Goal: Information Seeking & Learning: Learn about a topic

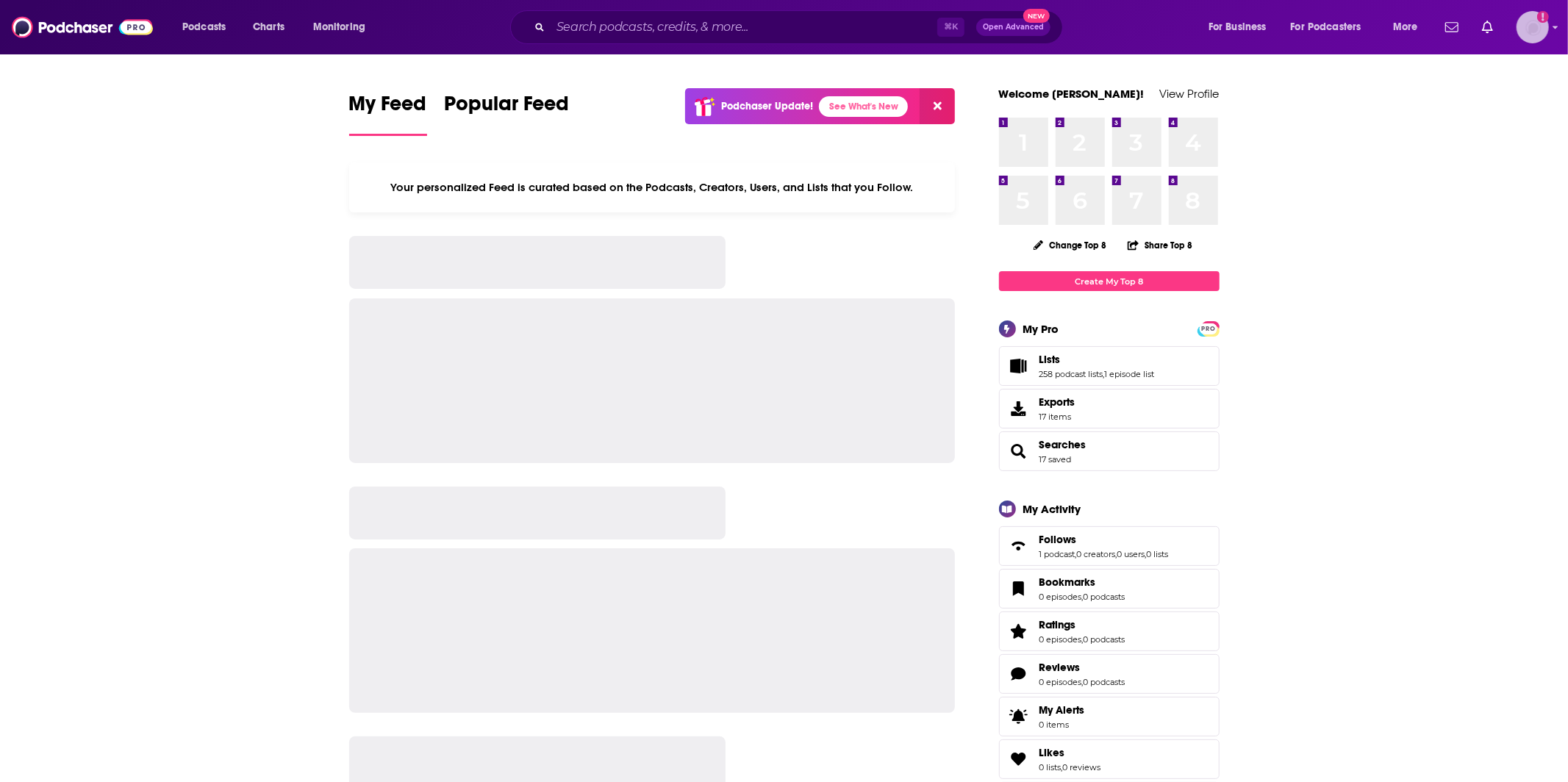
click at [1531, 30] on img "Logged in as TeemsPR" at bounding box center [1532, 27] width 32 height 33
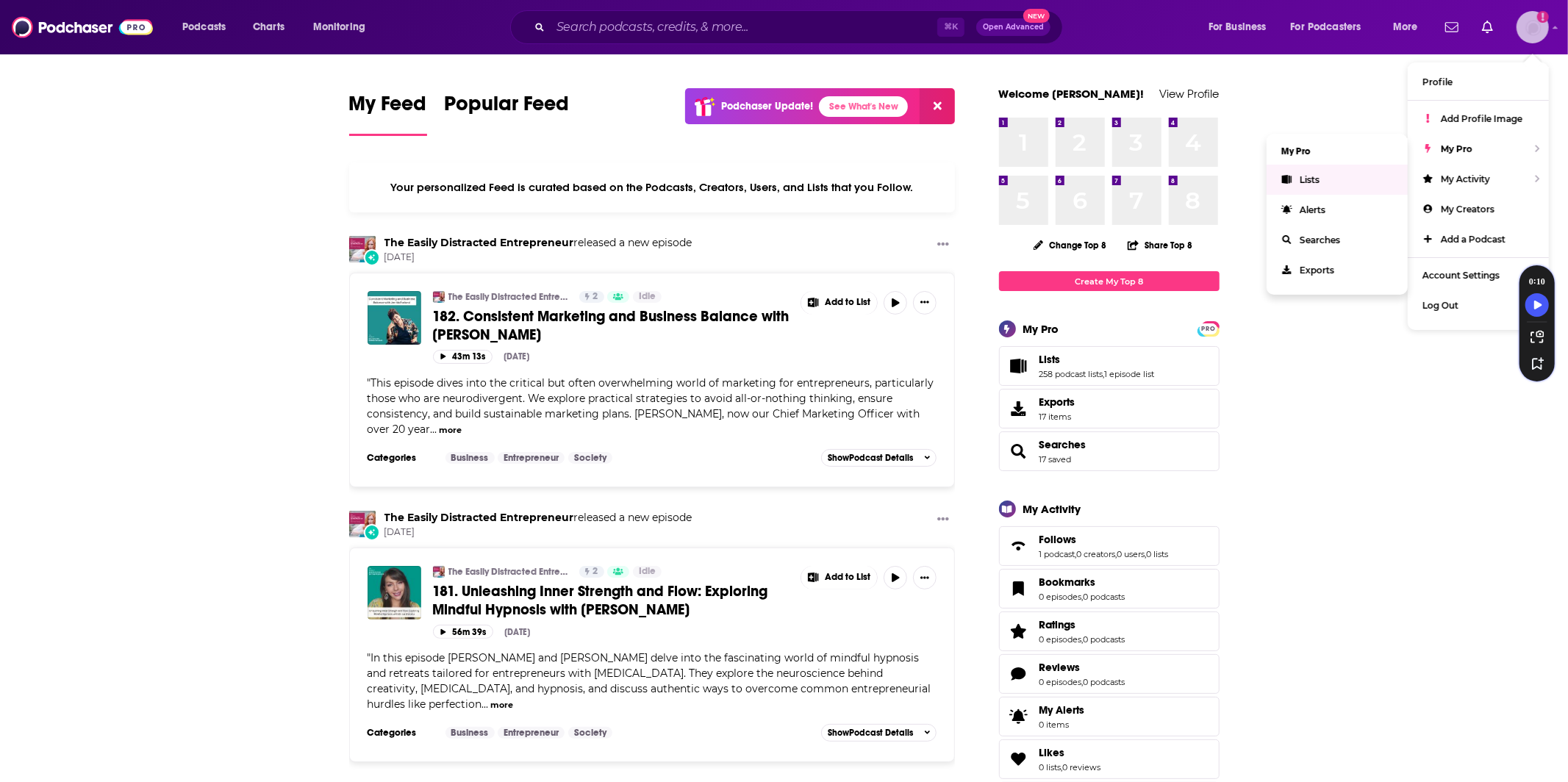
click at [1298, 175] on link "Lists" at bounding box center [1337, 179] width 141 height 30
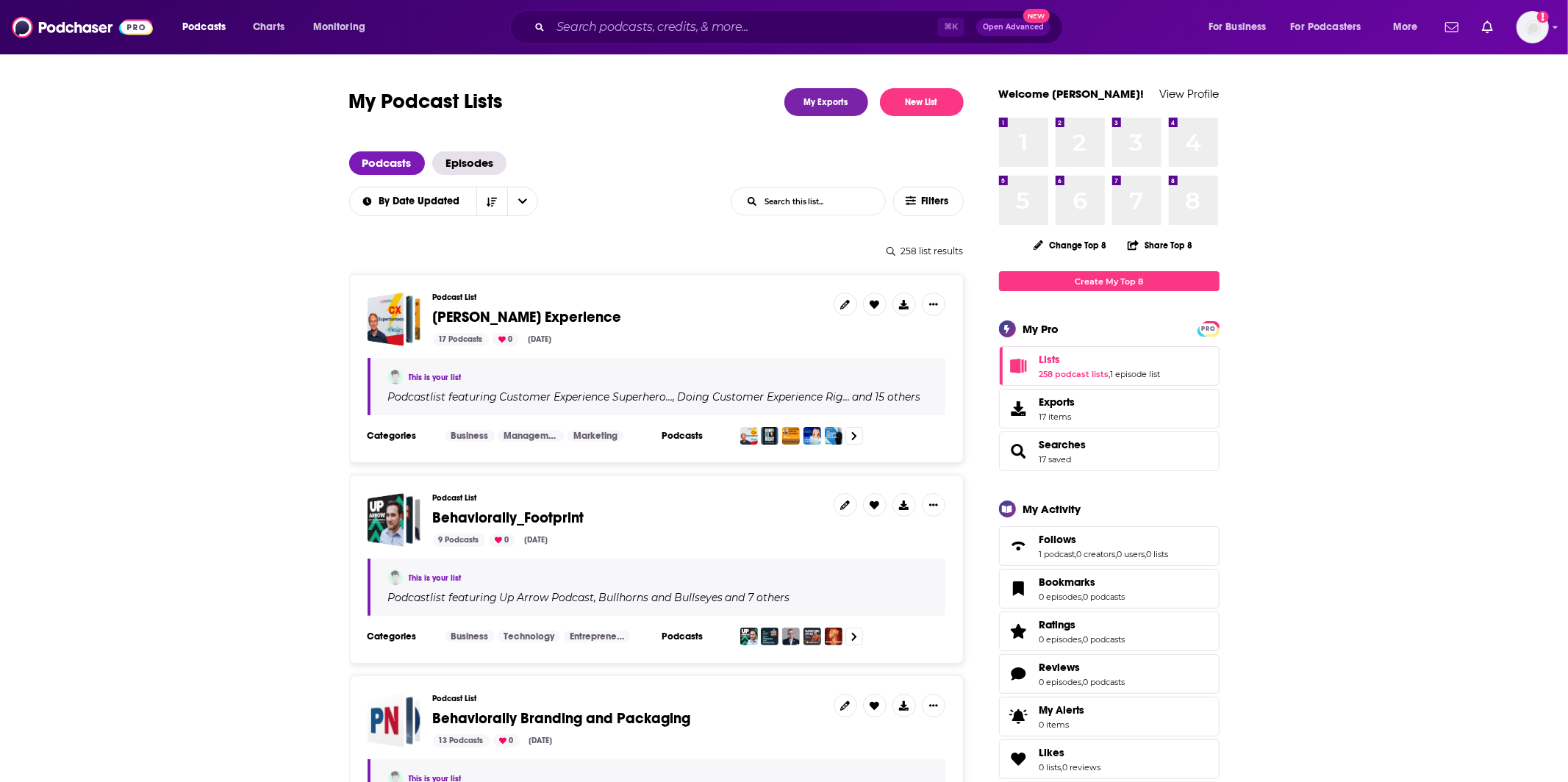
click at [811, 199] on input "List Search Input" at bounding box center [808, 202] width 153 height 26
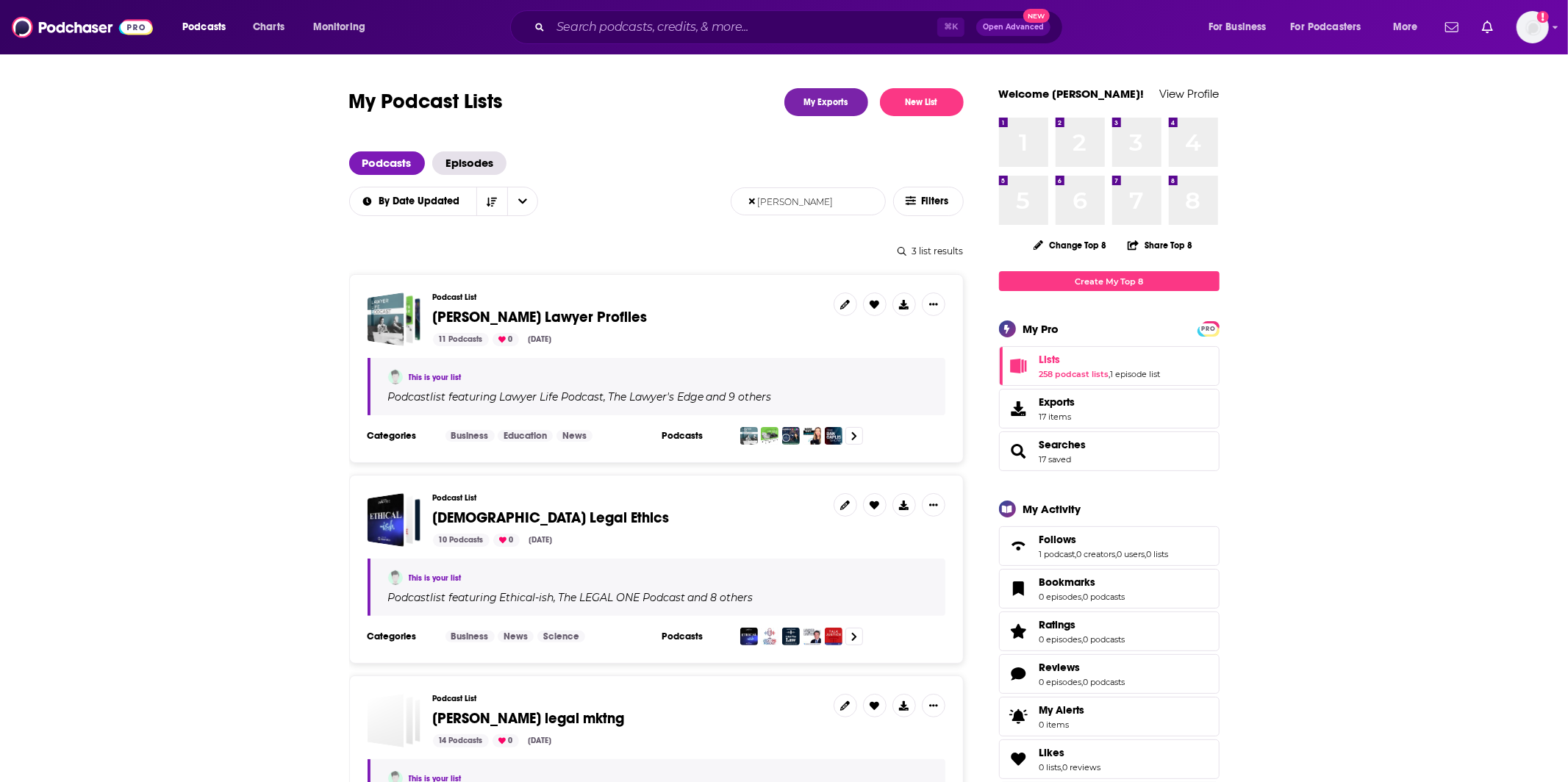
type input "david"
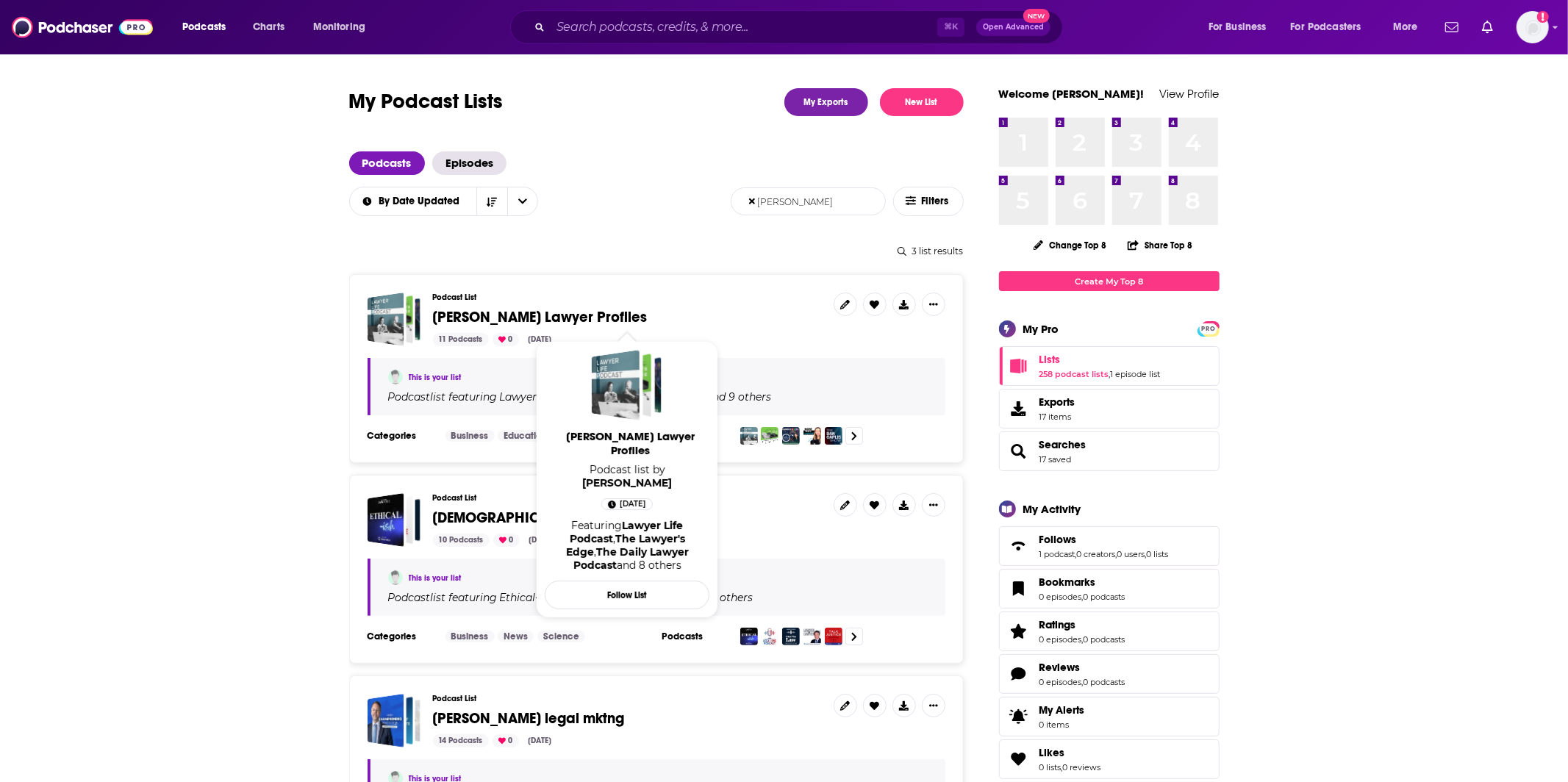
click at [462, 319] on span "David Craig Lawyer Profiles" at bounding box center [539, 318] width 214 height 19
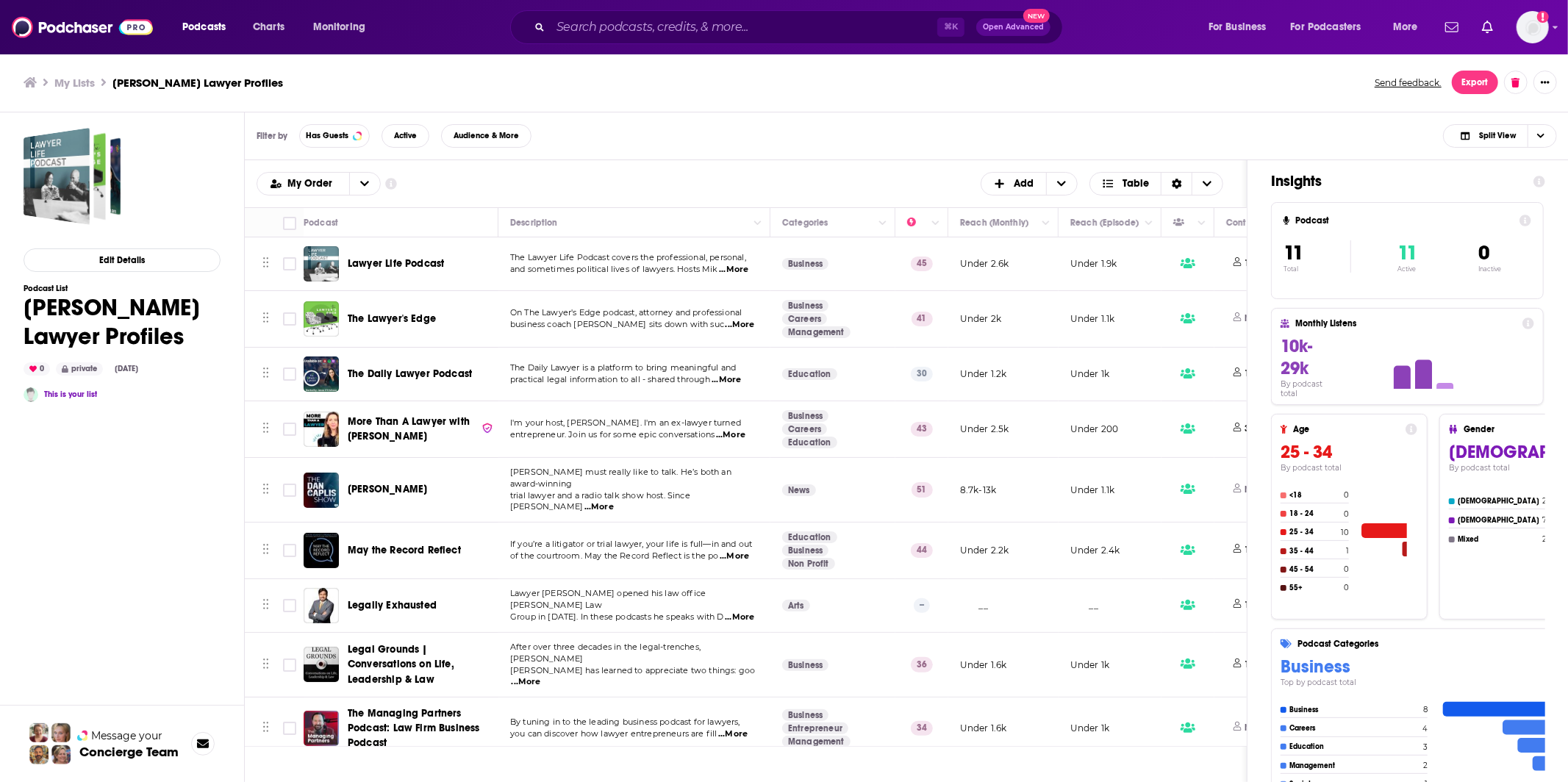
click at [732, 384] on span "...More" at bounding box center [726, 380] width 30 height 12
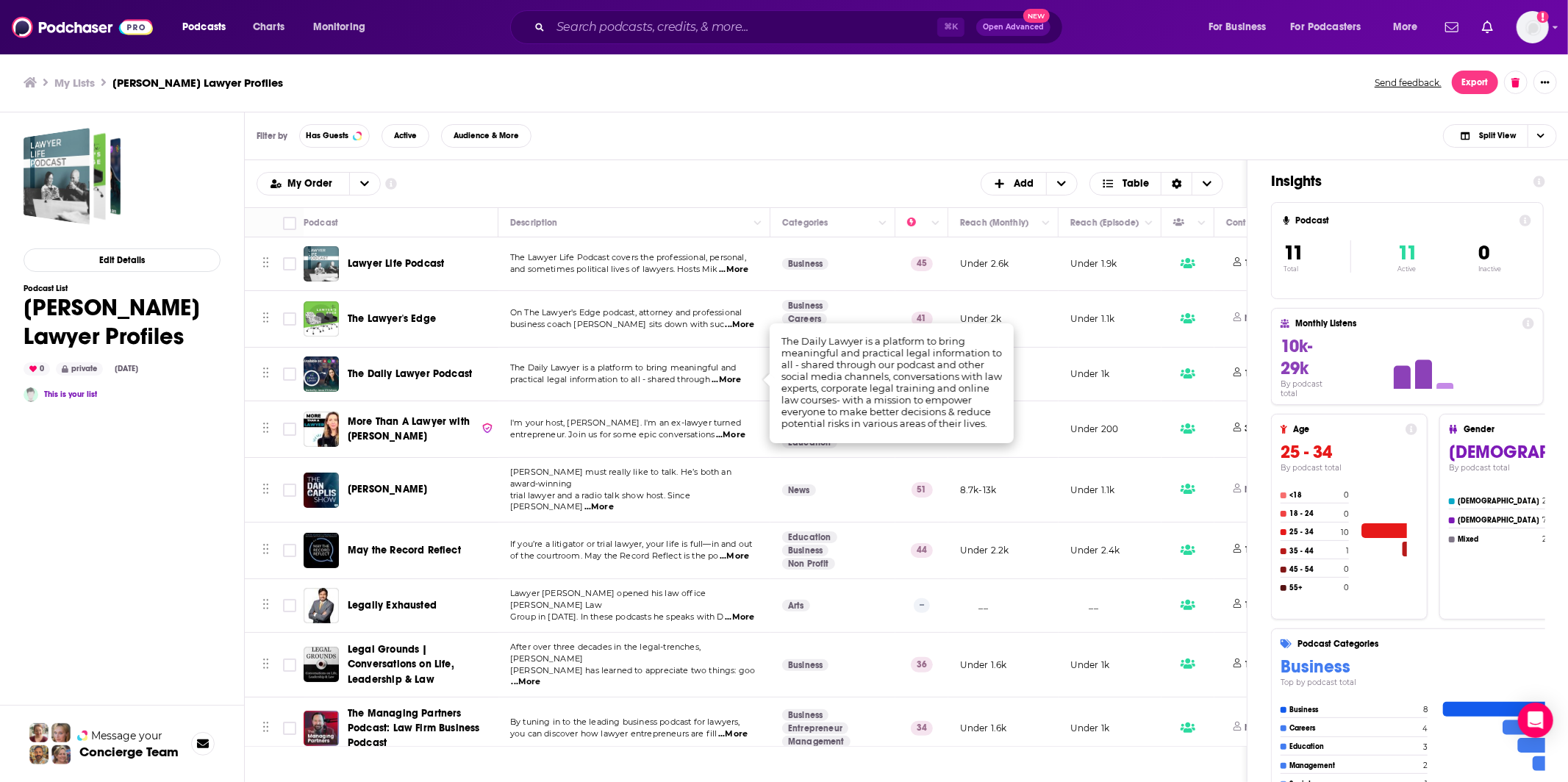
click at [732, 384] on span "...More" at bounding box center [726, 380] width 30 height 12
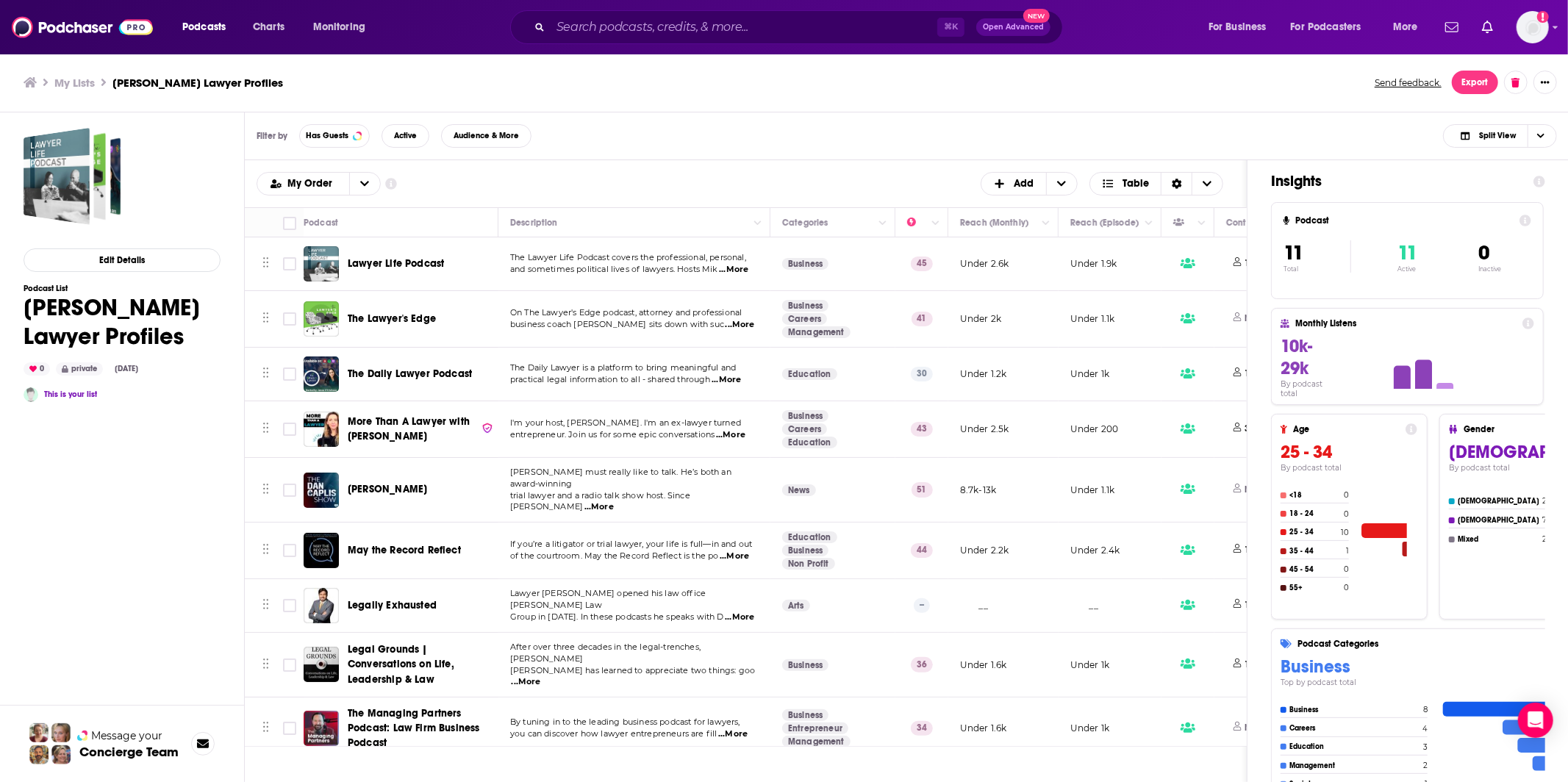
drag, startPoint x: 347, startPoint y: 364, endPoint x: 836, endPoint y: 13, distance: 601.9
click at [590, 164] on div "Podcasts Add My Order Customize Your List Order Select the “My Order” sort and …" at bounding box center [745, 184] width 1002 height 47
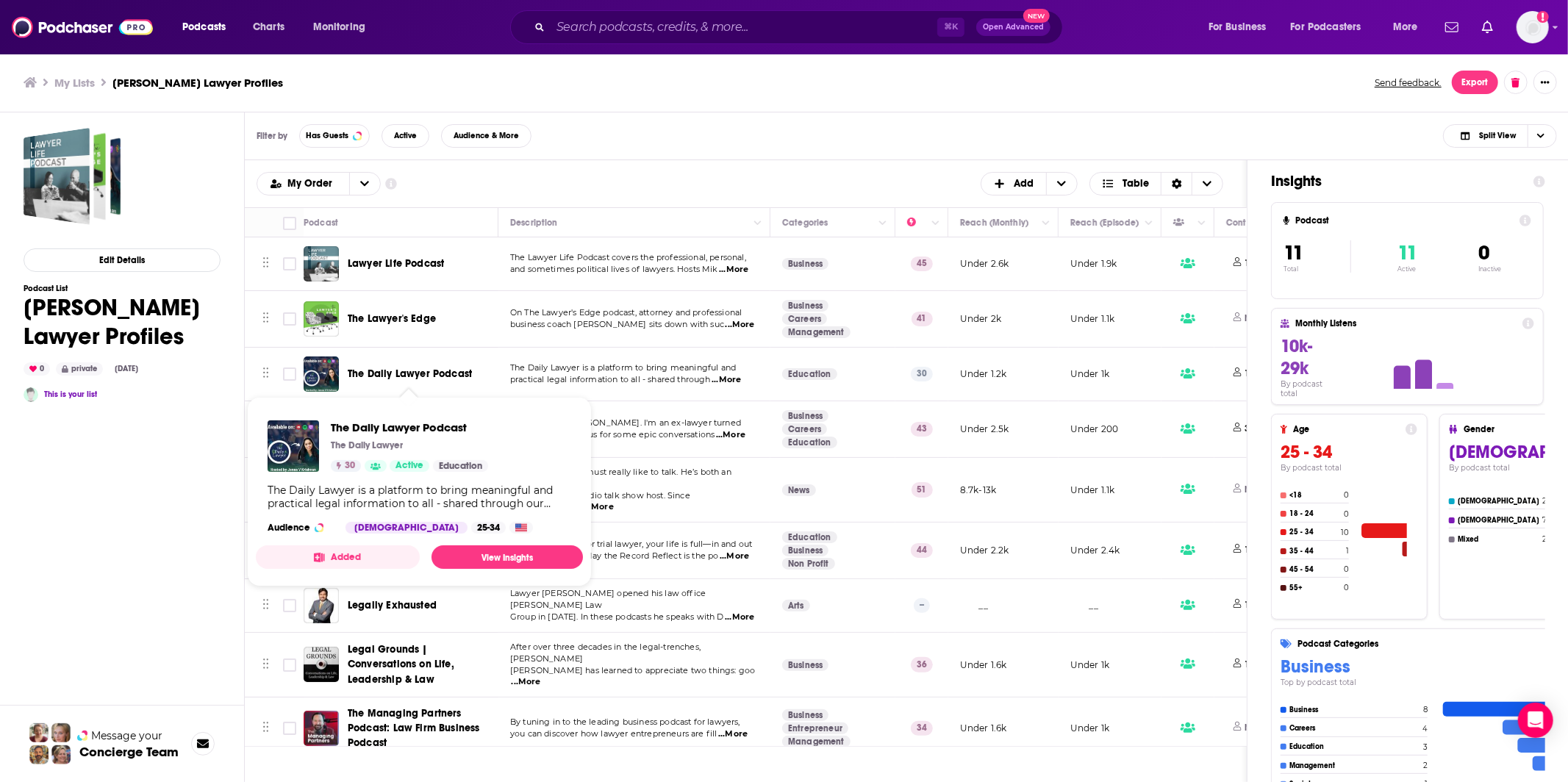
click at [793, 91] on div "My Lists David Craig Lawyer Profiles Send feedback. Export" at bounding box center [784, 82] width 1522 height 23
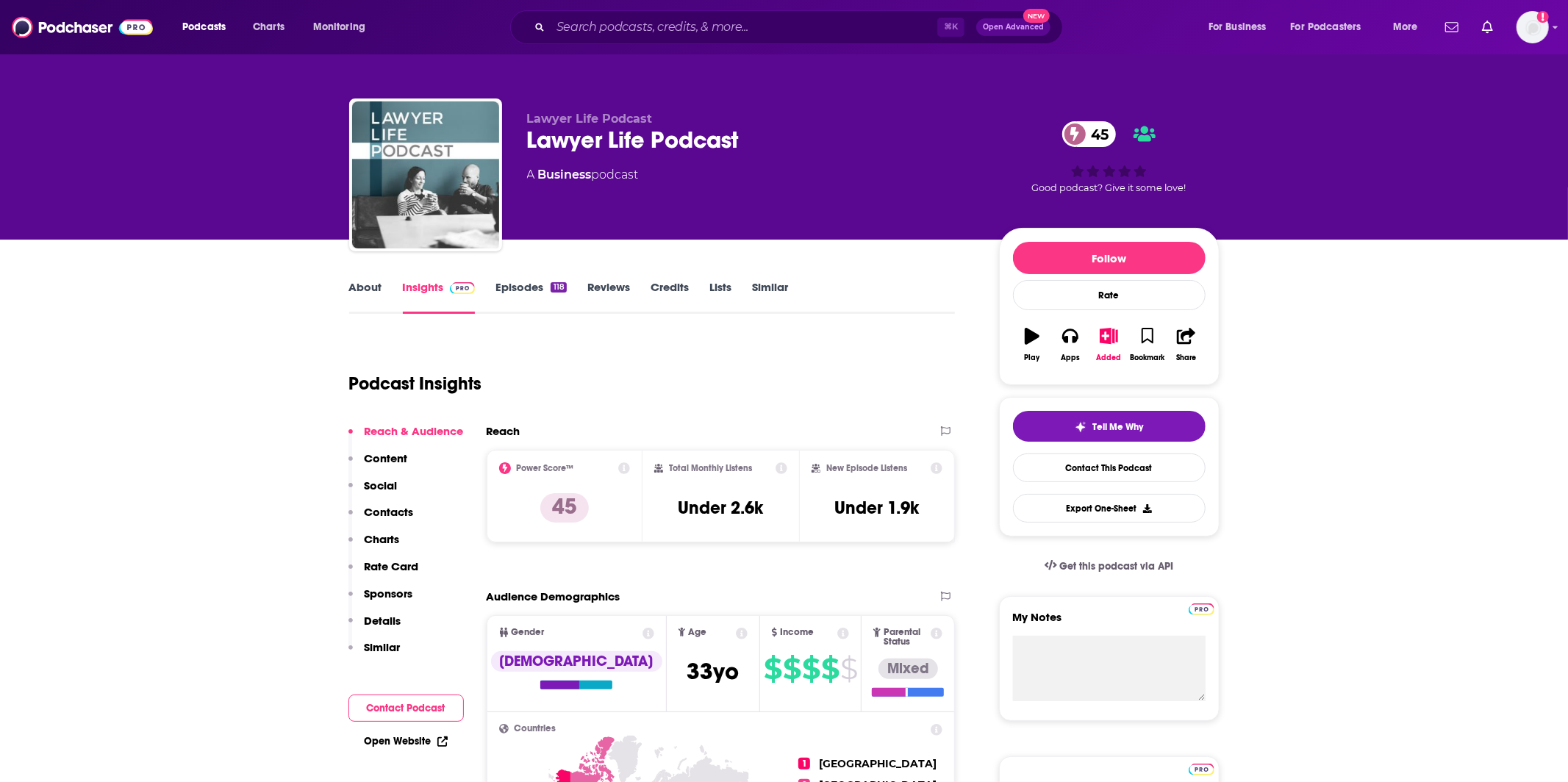
click at [369, 293] on link "About" at bounding box center [366, 297] width 33 height 33
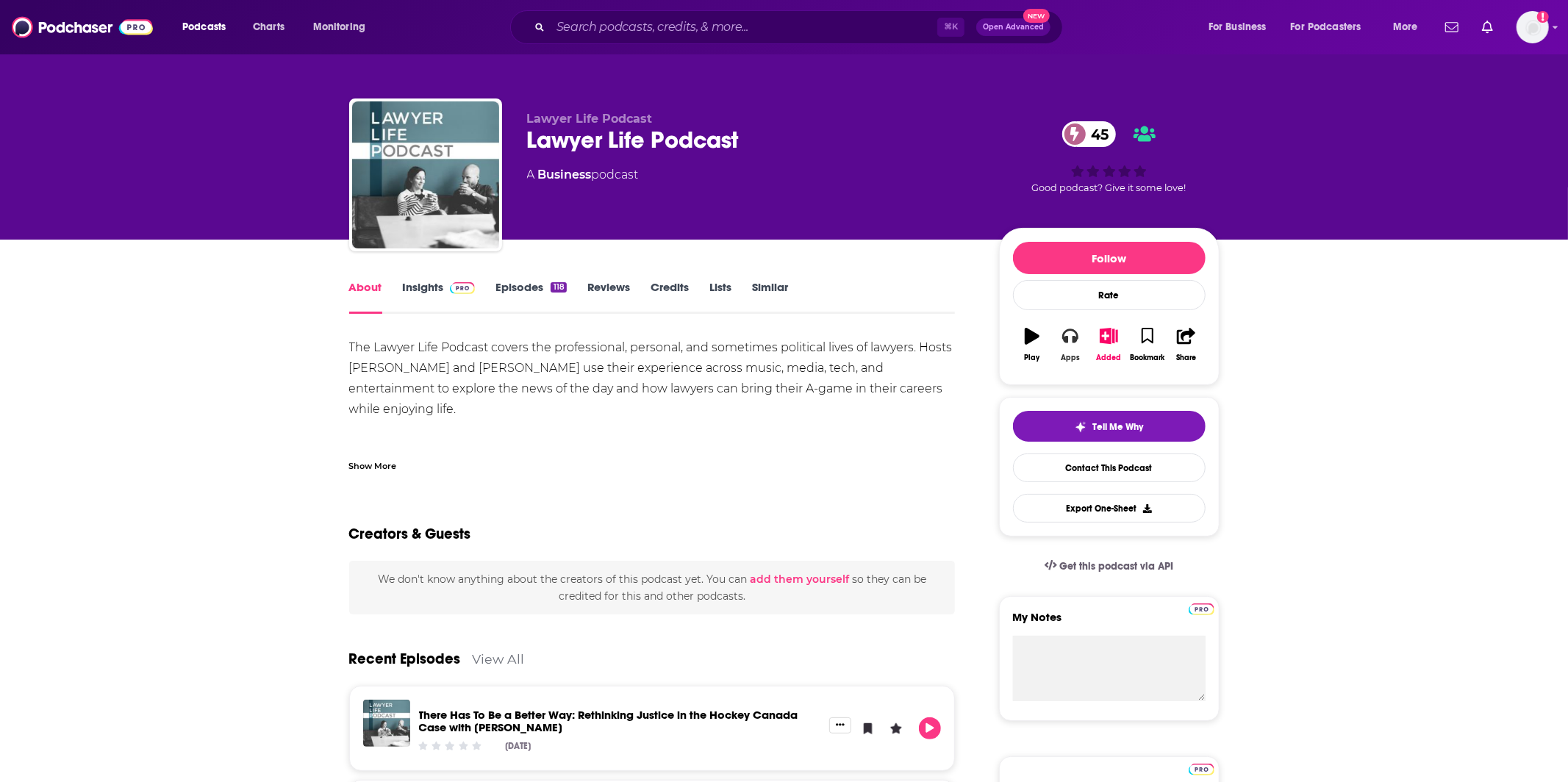
click at [1062, 344] on icon "button" at bounding box center [1069, 335] width 16 height 16
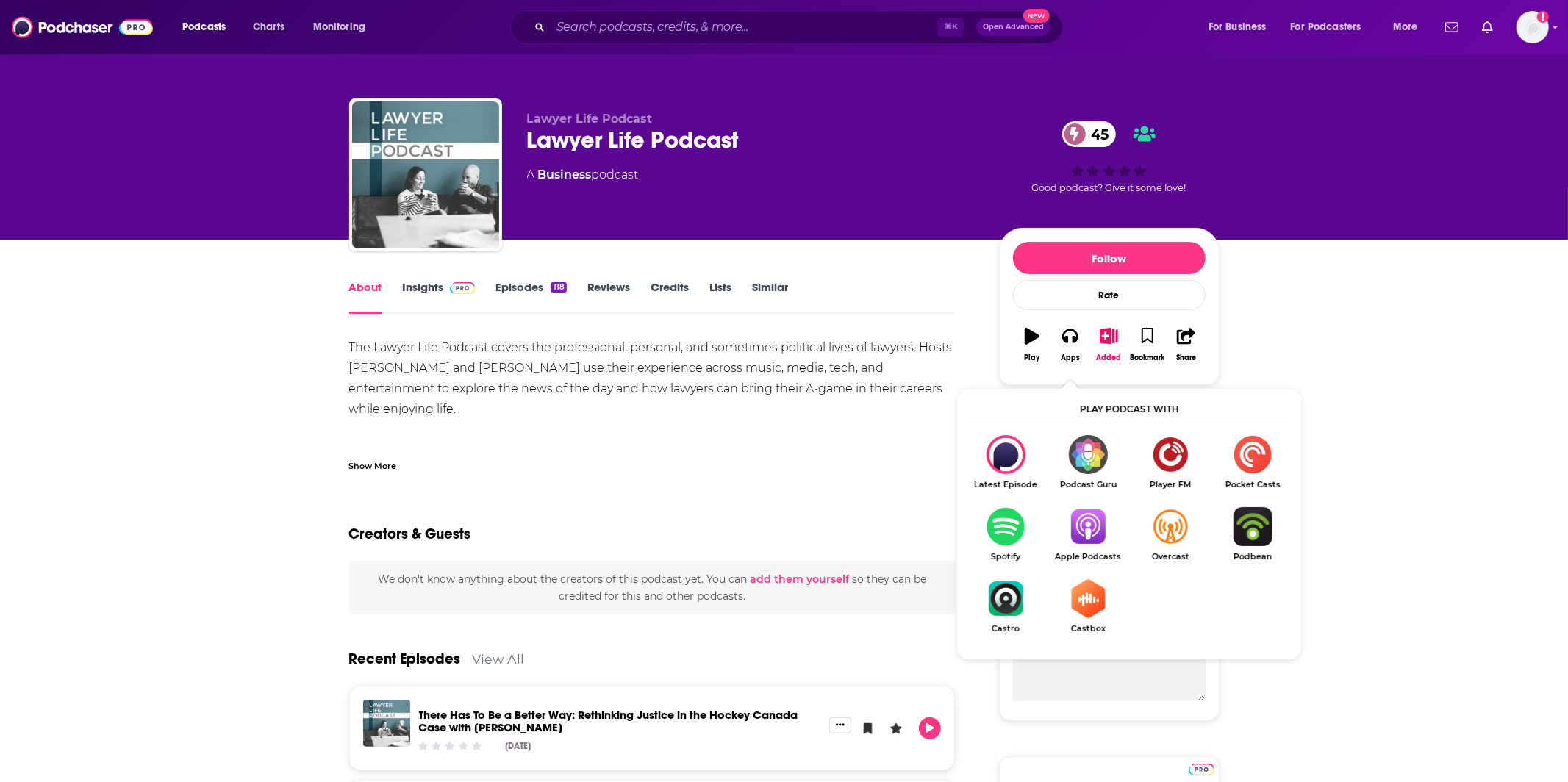
click at [1075, 538] on img "Show Listen On dropdown" at bounding box center [1087, 527] width 83 height 39
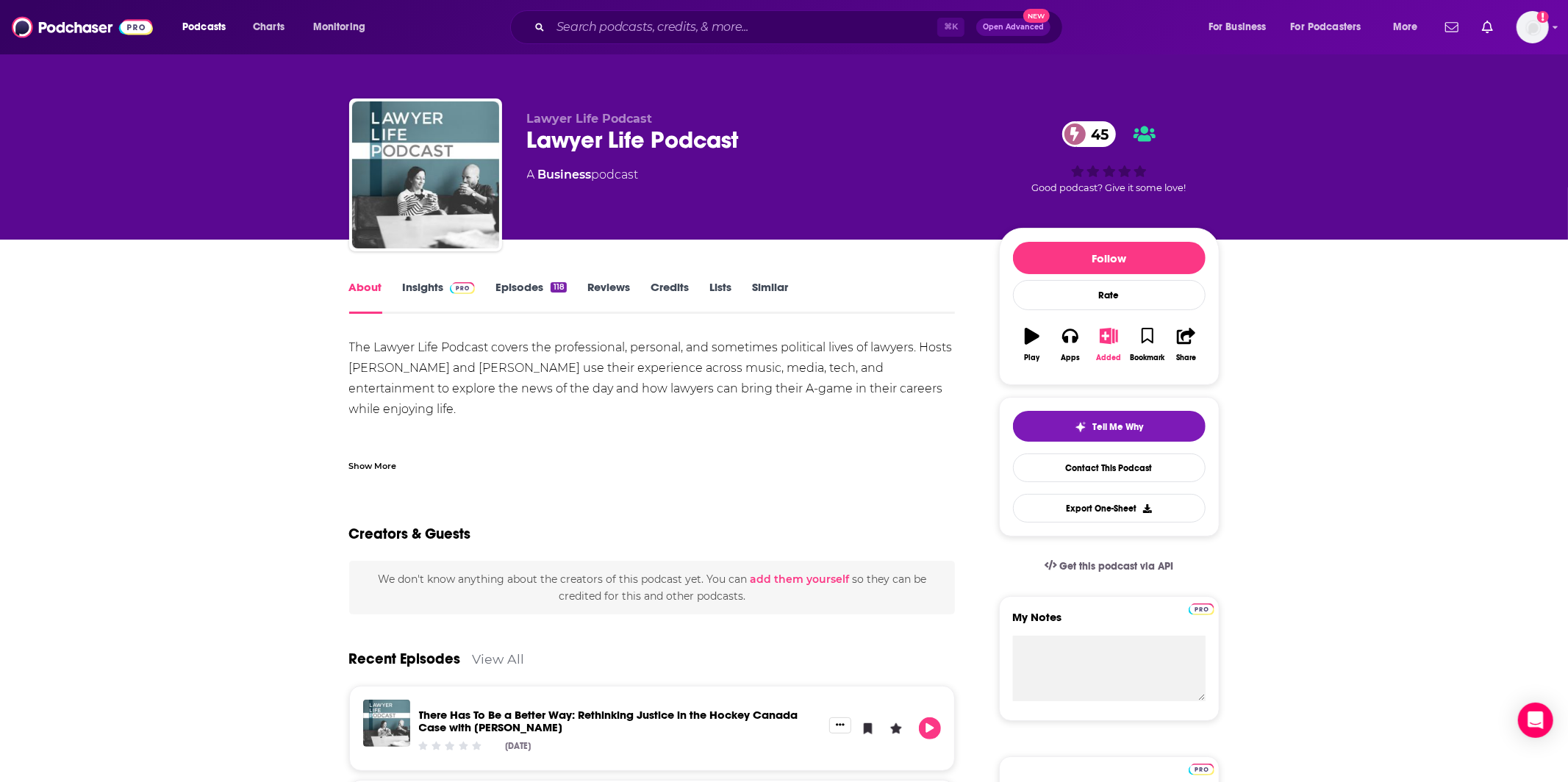
click at [1113, 348] on button "Added" at bounding box center [1108, 345] width 38 height 53
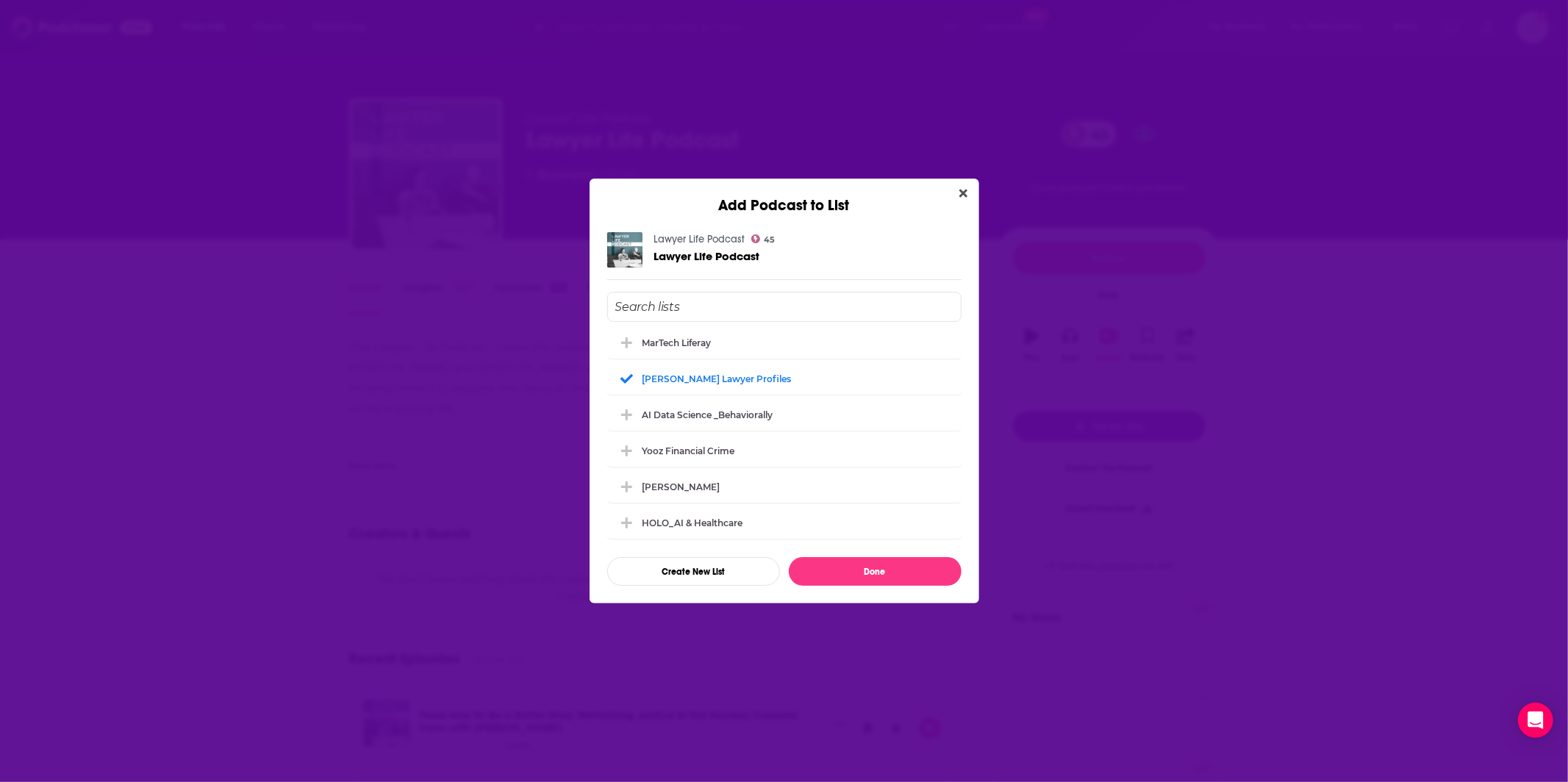
scroll to position [253, 0]
click at [626, 383] on icon "Add Podcast To List" at bounding box center [627, 385] width 11 height 13
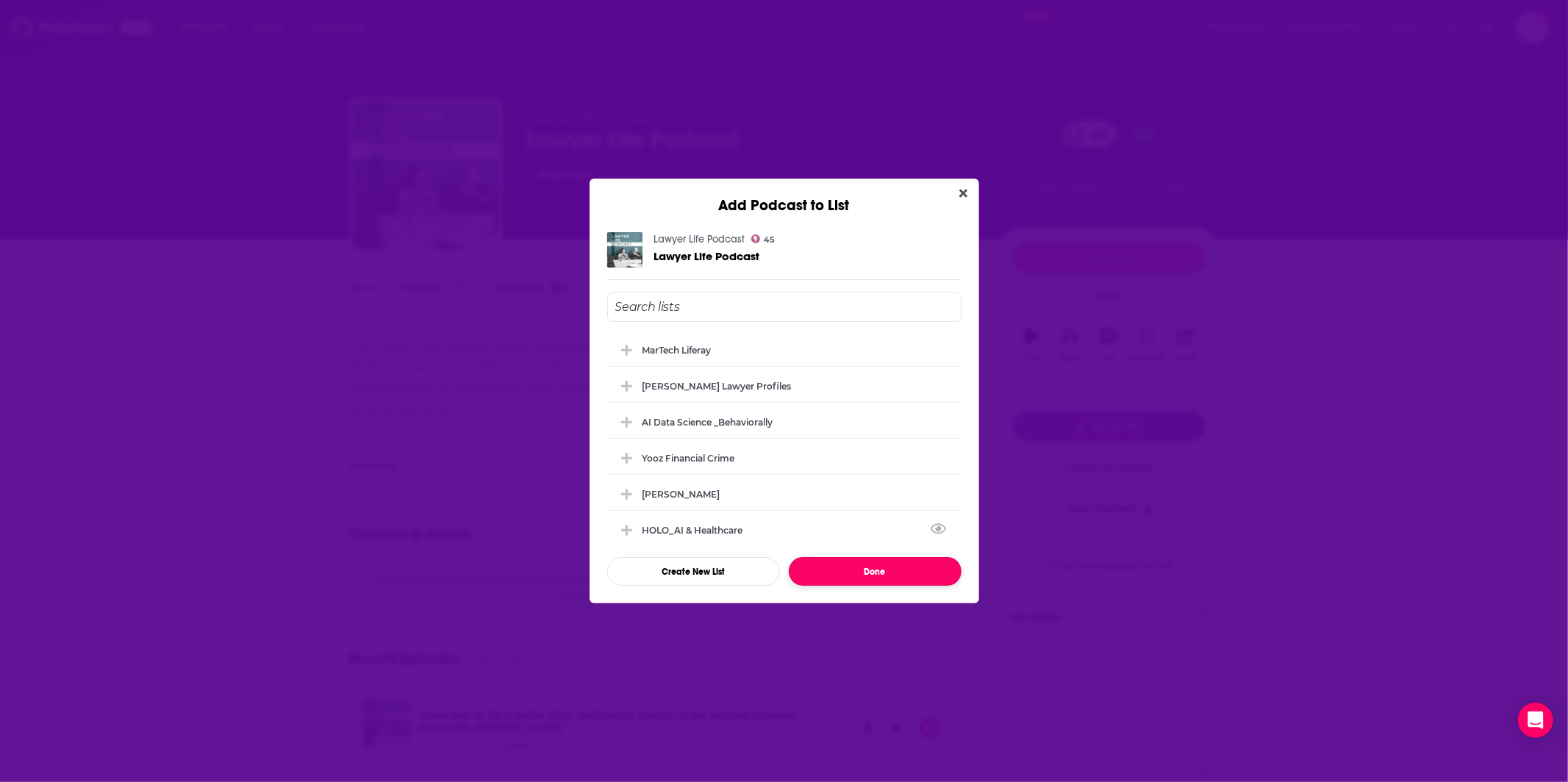
click at [807, 563] on button "Done" at bounding box center [875, 571] width 173 height 29
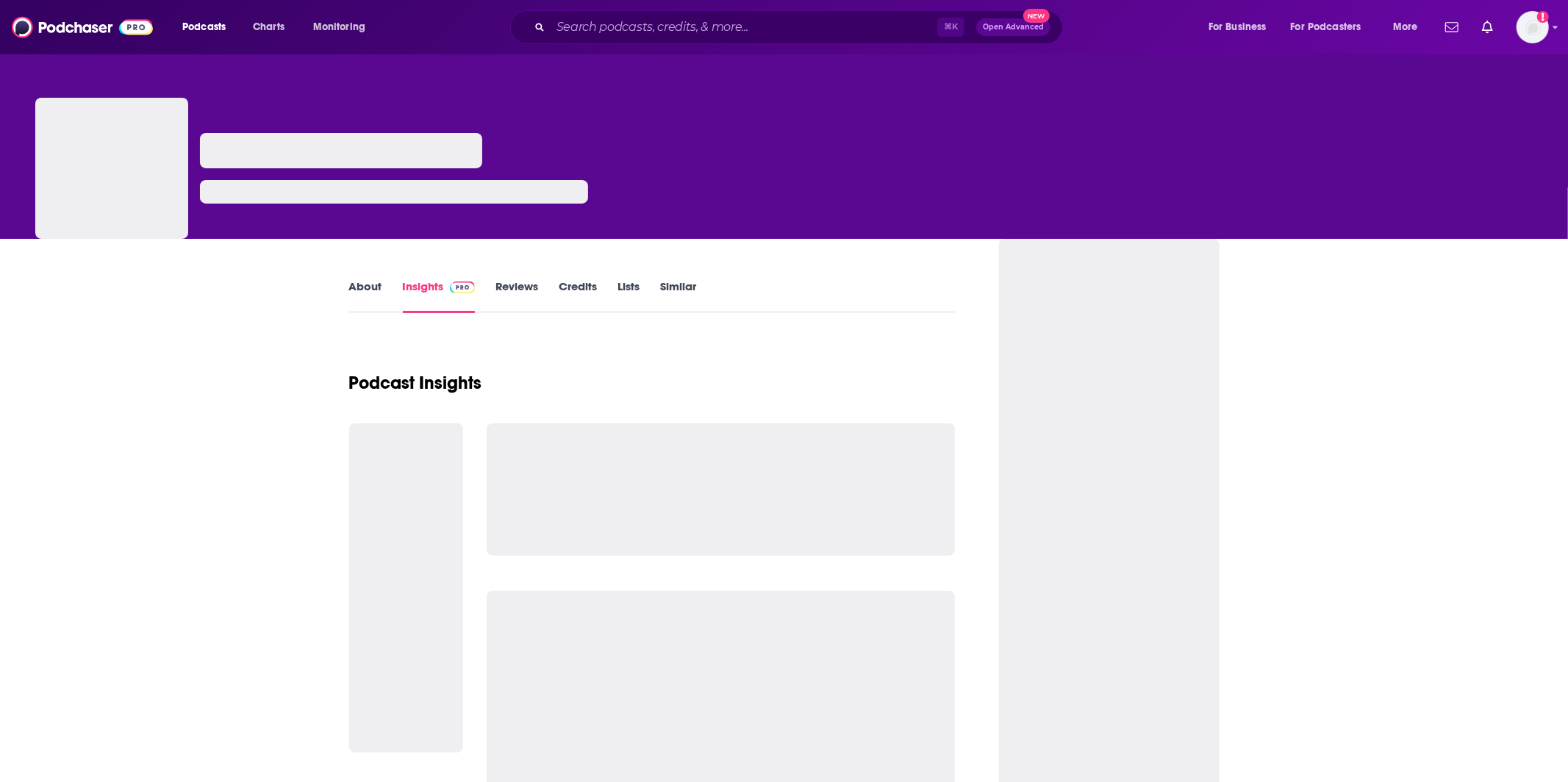
click at [365, 289] on link "About" at bounding box center [366, 296] width 33 height 33
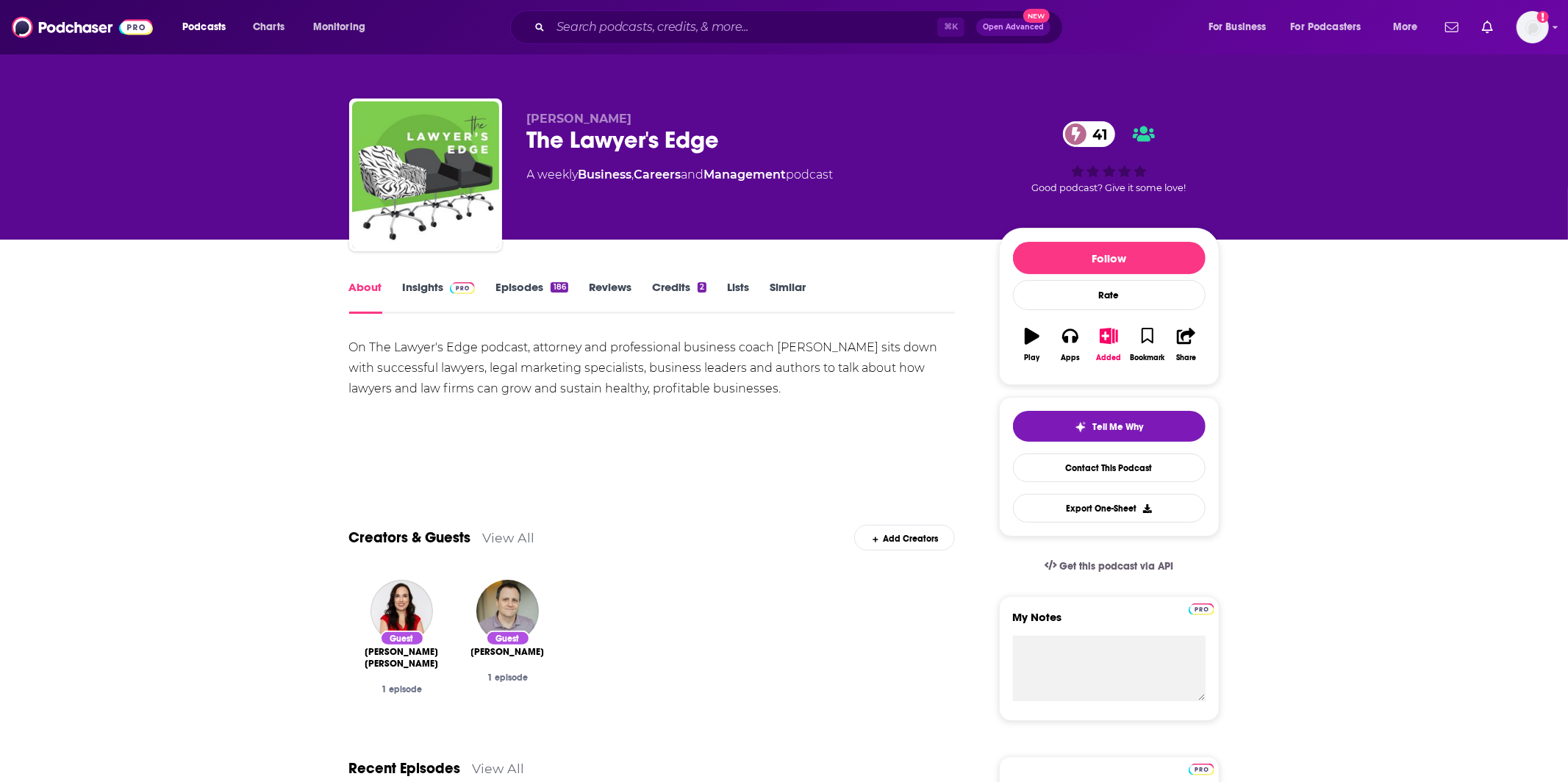
click at [444, 286] on span at bounding box center [460, 287] width 32 height 14
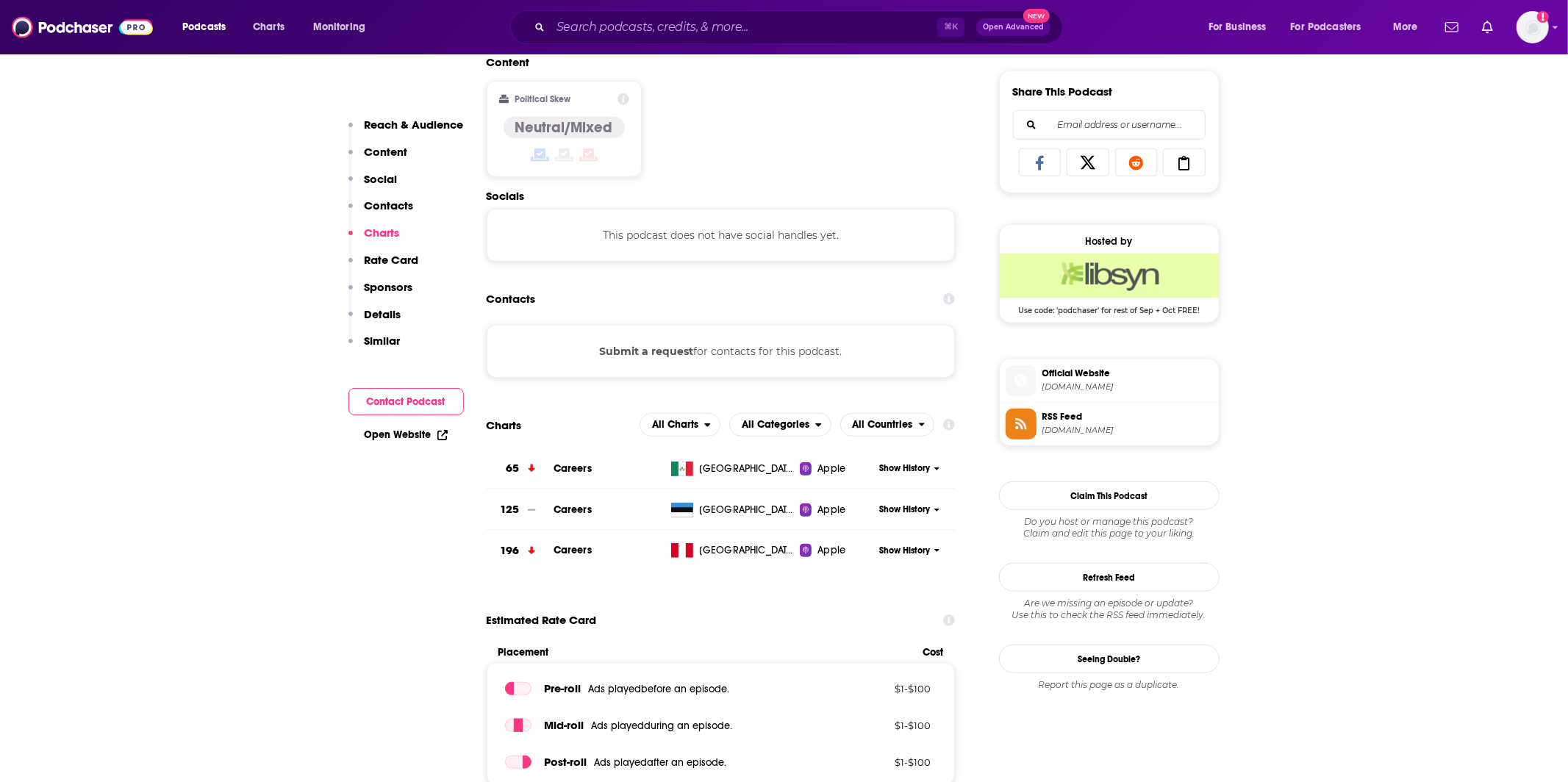
scroll to position [880, 0]
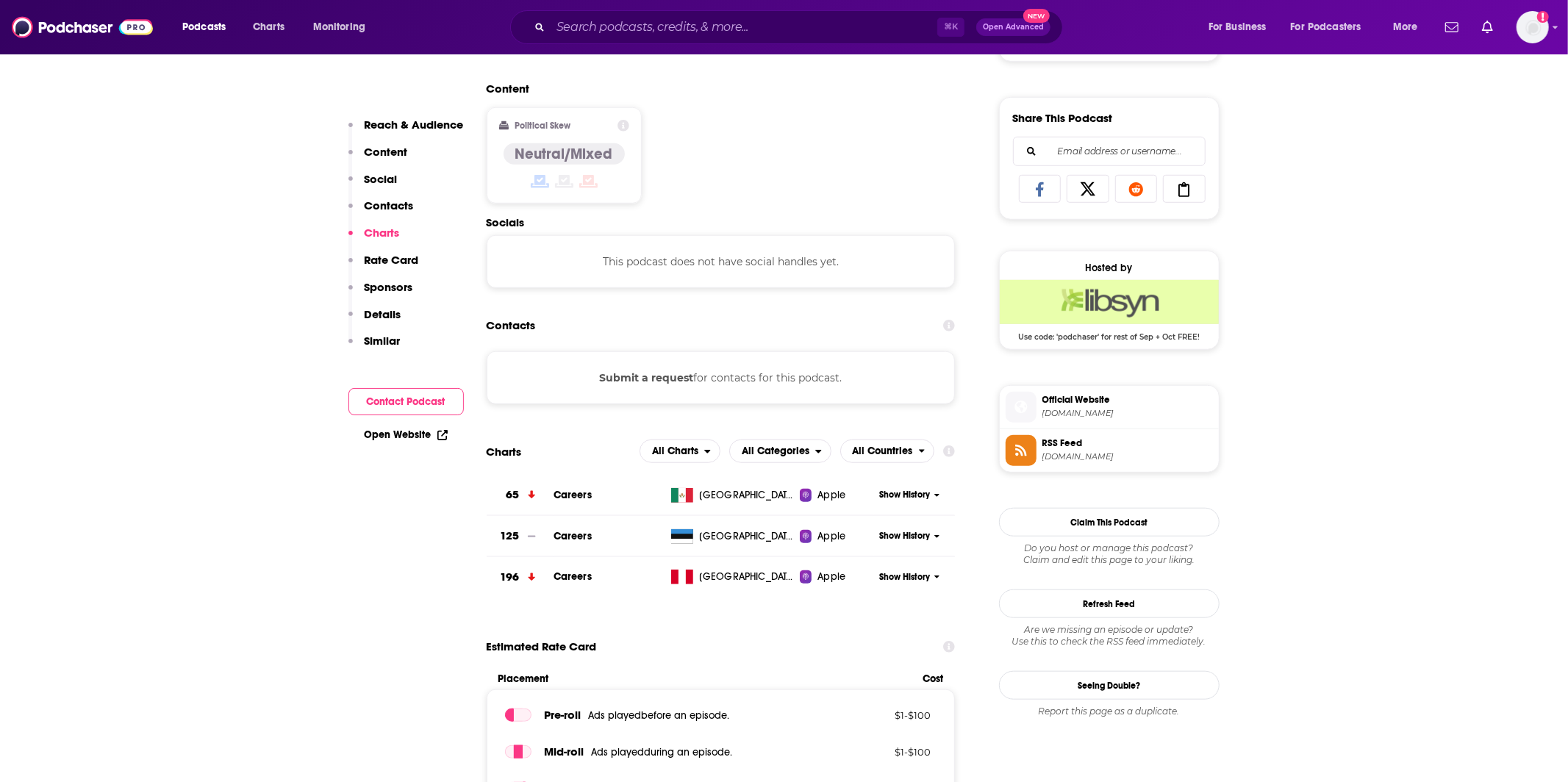
click at [657, 369] on div "Submit a request for contacts for this podcast." at bounding box center [720, 377] width 469 height 53
click at [660, 382] on button "Submit a request" at bounding box center [645, 377] width 94 height 16
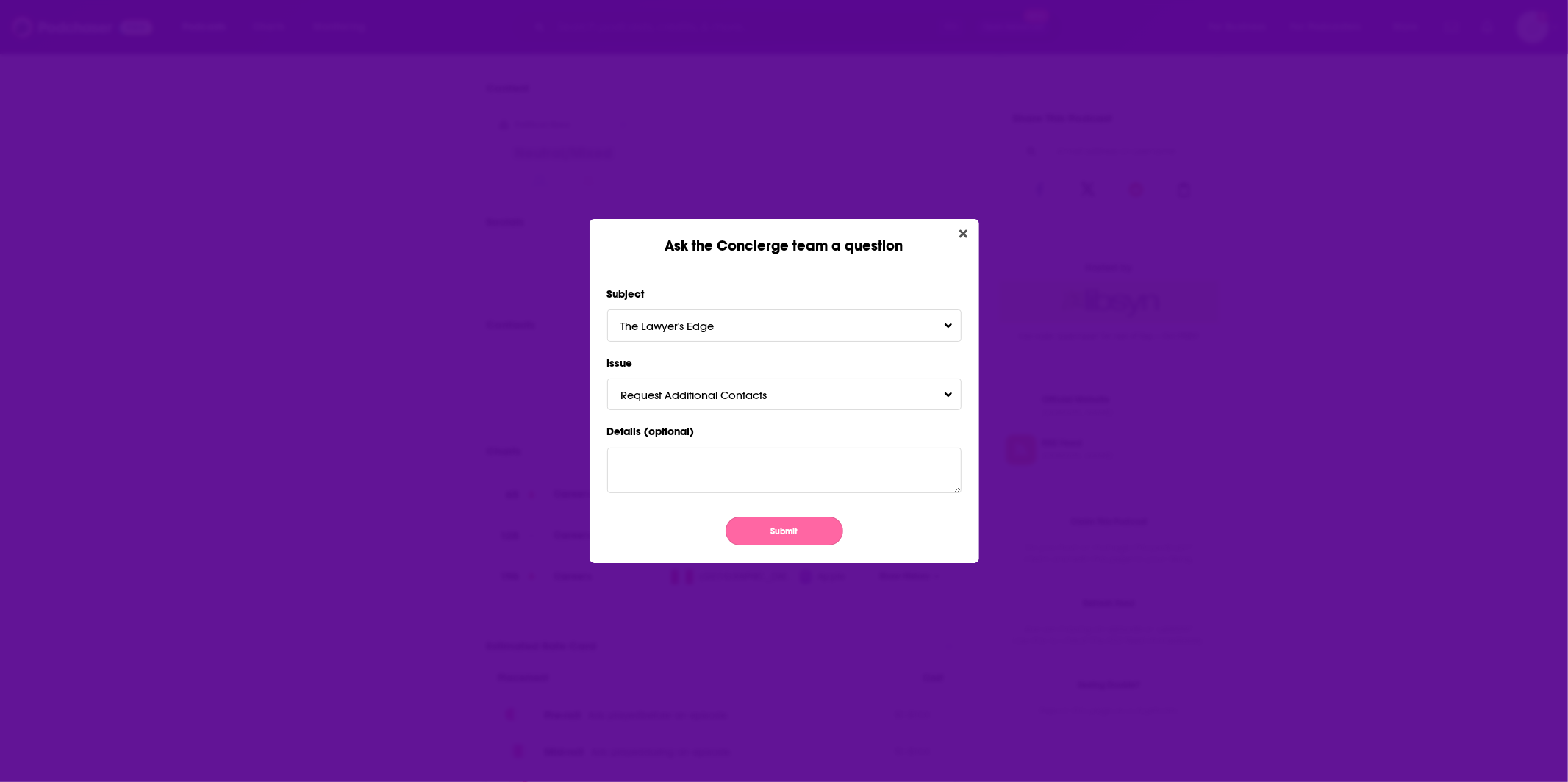
click at [766, 538] on button "Submit" at bounding box center [784, 531] width 118 height 29
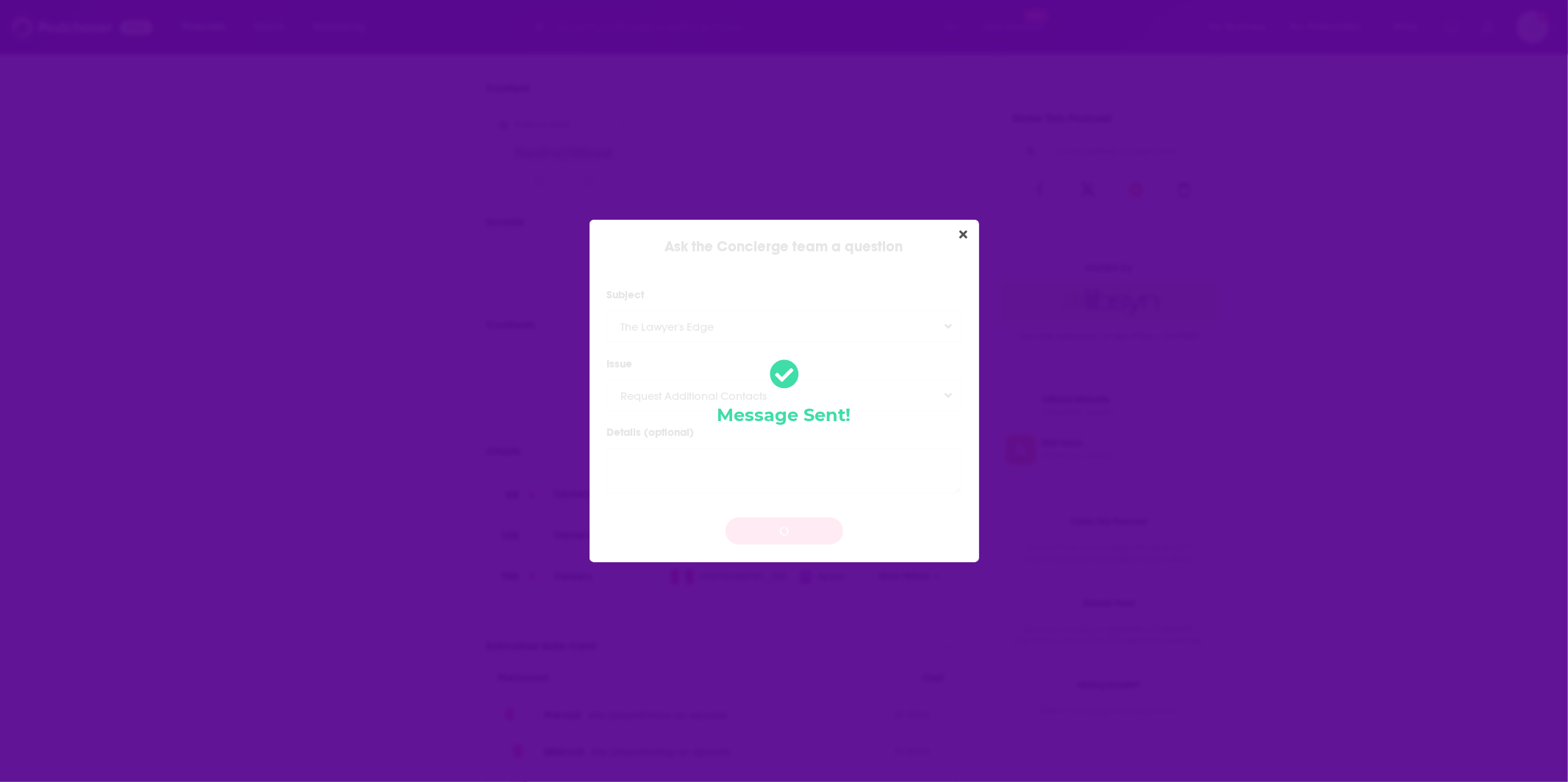
click at [319, 418] on div "Ask the Concierge team a question Subject The Lawyer's Edge Issue Request Addit…" at bounding box center [784, 391] width 1568 height 782
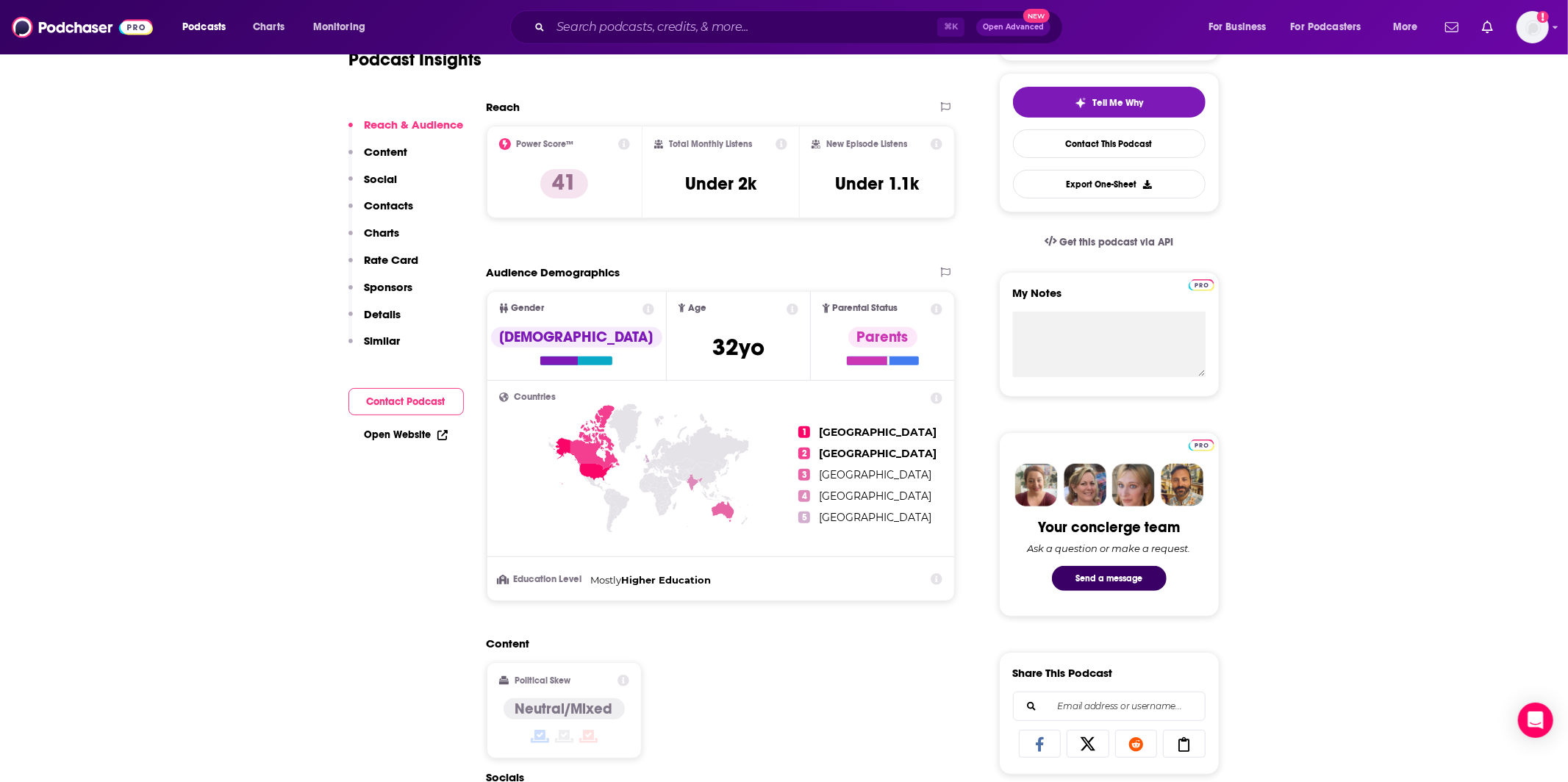
scroll to position [71, 0]
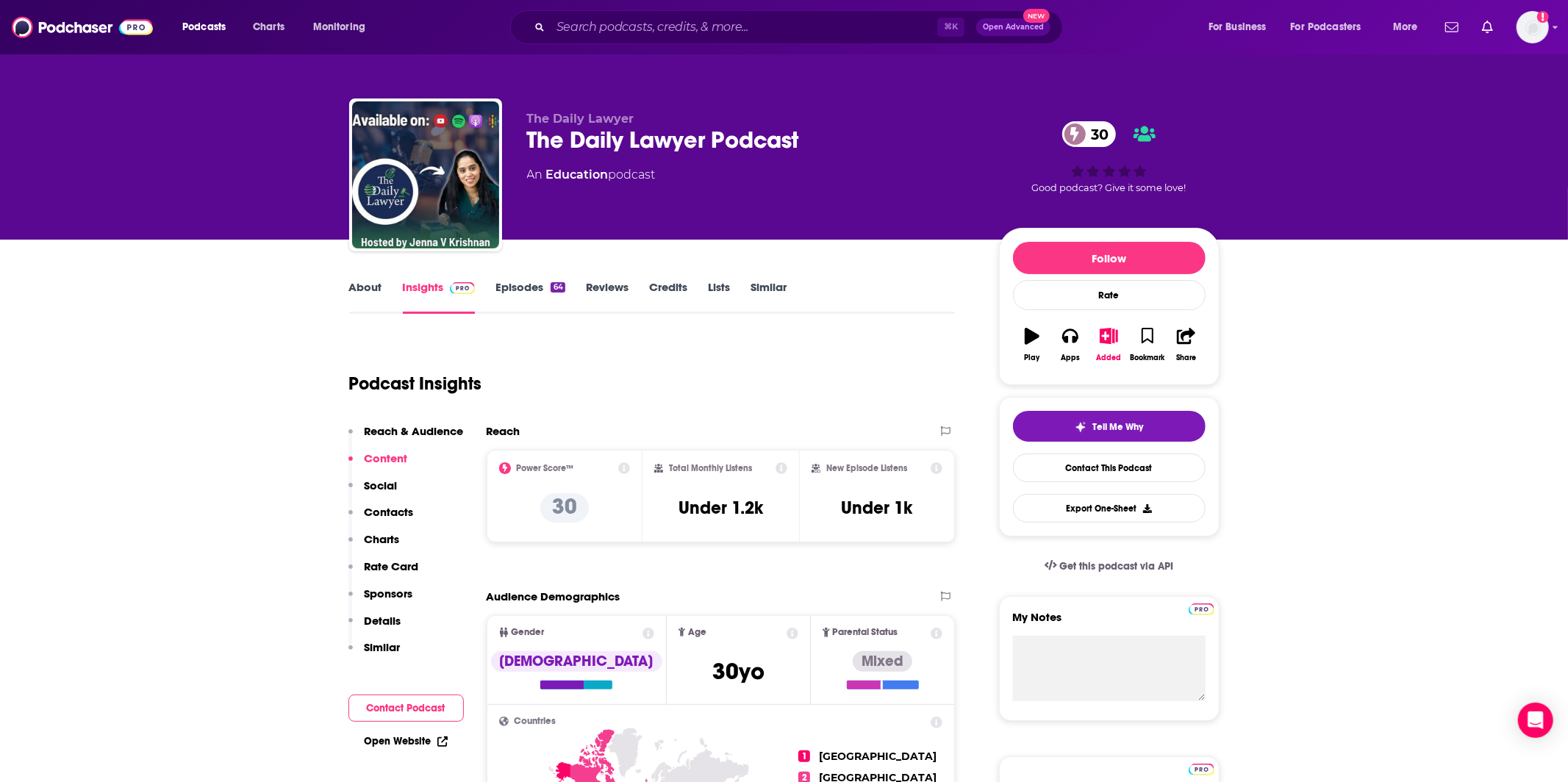
click at [373, 292] on link "About" at bounding box center [366, 297] width 33 height 33
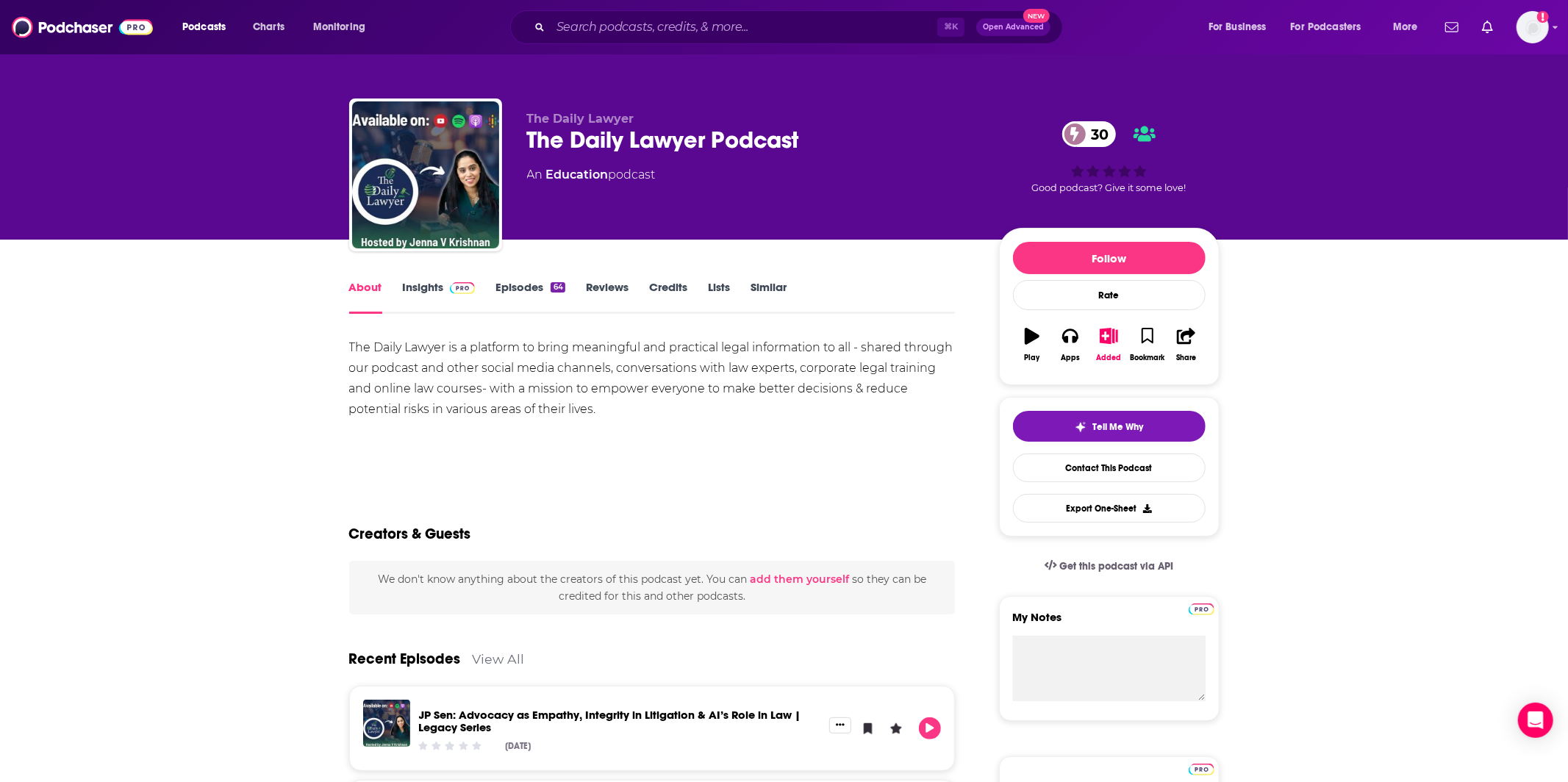
click at [409, 293] on link "Insights" at bounding box center [439, 297] width 72 height 33
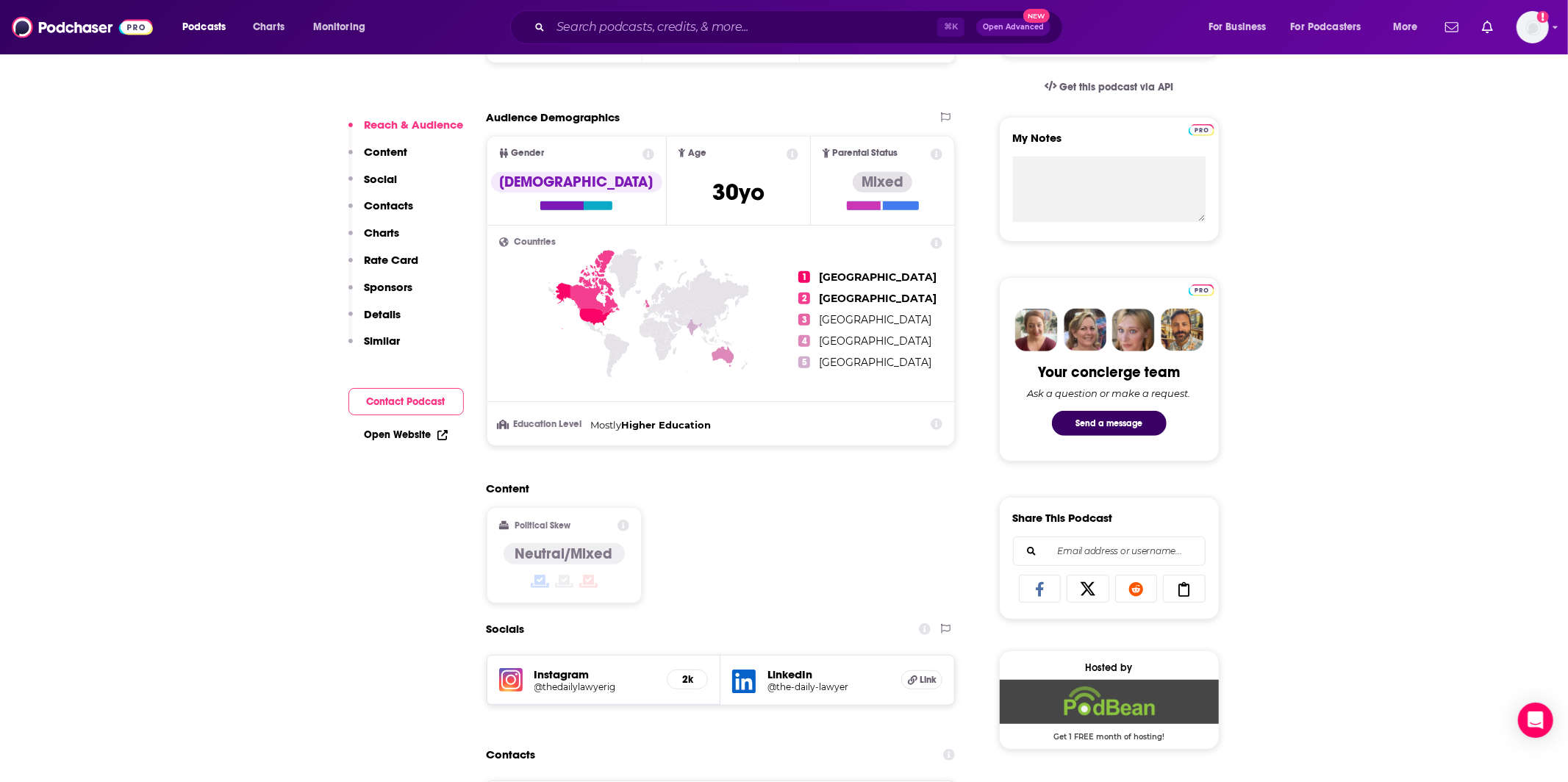
scroll to position [612, 0]
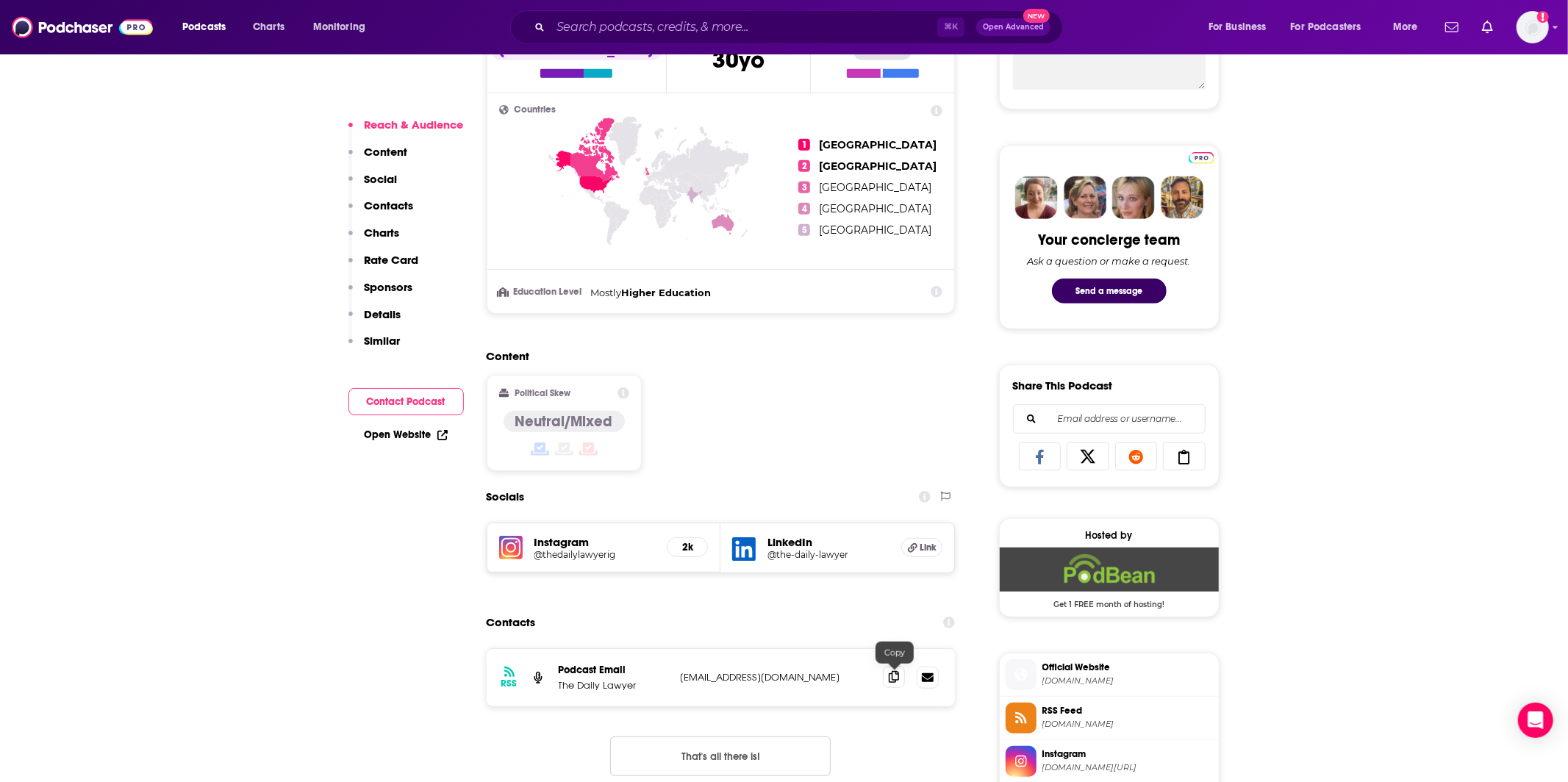
click at [886, 673] on span at bounding box center [894, 677] width 22 height 22
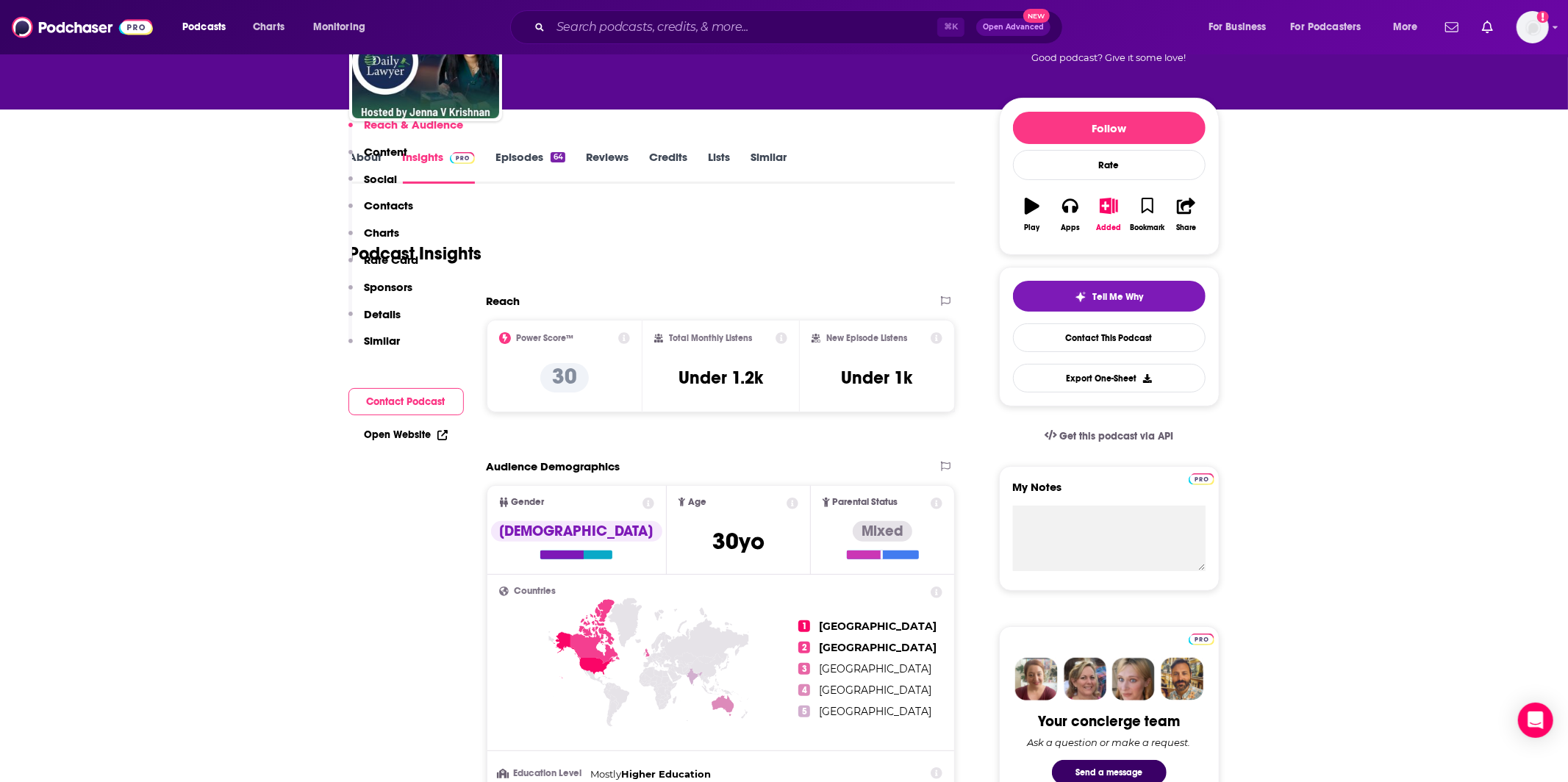
scroll to position [0, 0]
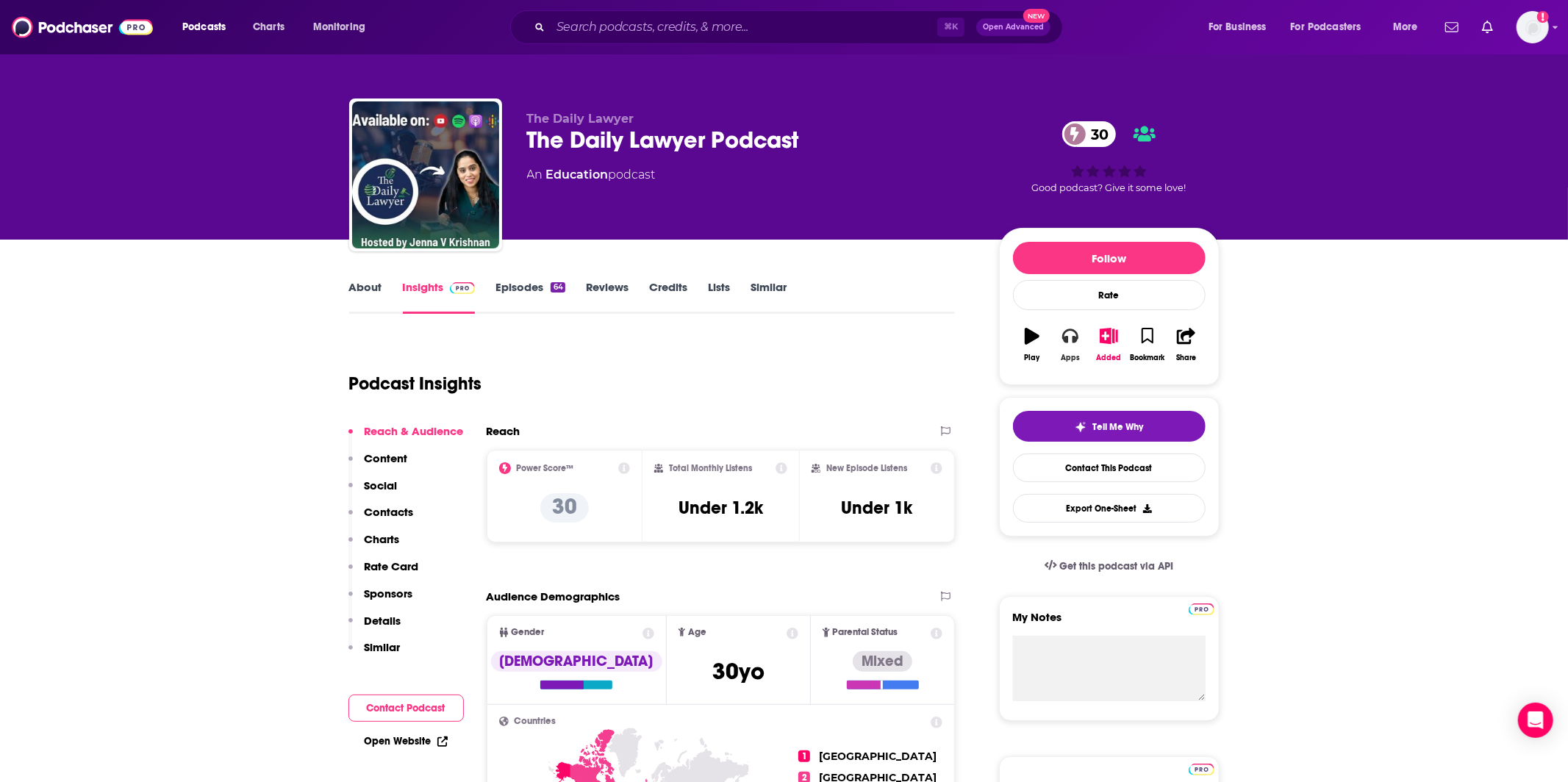
click at [1067, 343] on icon "button" at bounding box center [1069, 337] width 16 height 15
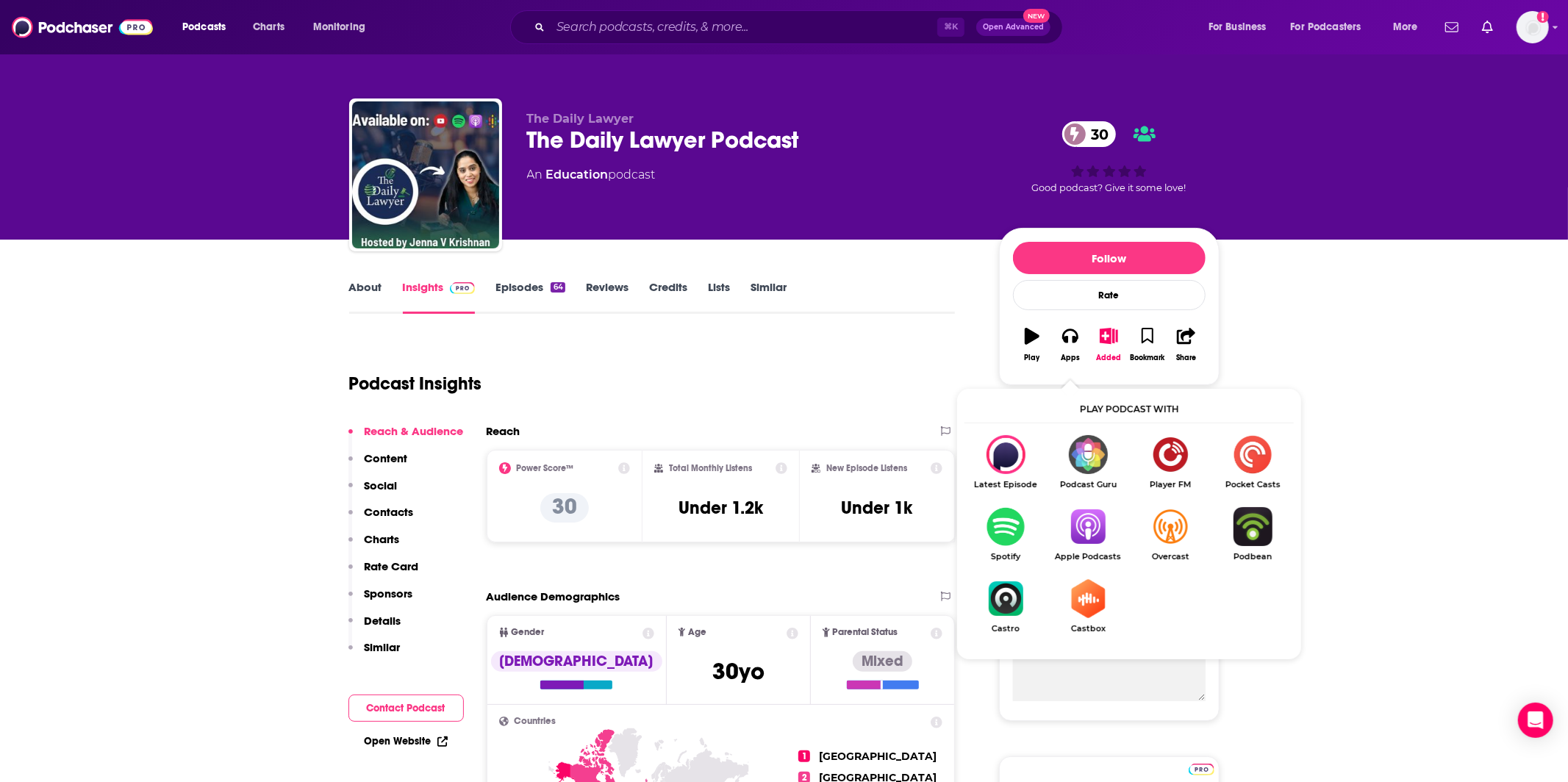
click at [1089, 518] on img "Show Listen On dropdown" at bounding box center [1087, 527] width 83 height 39
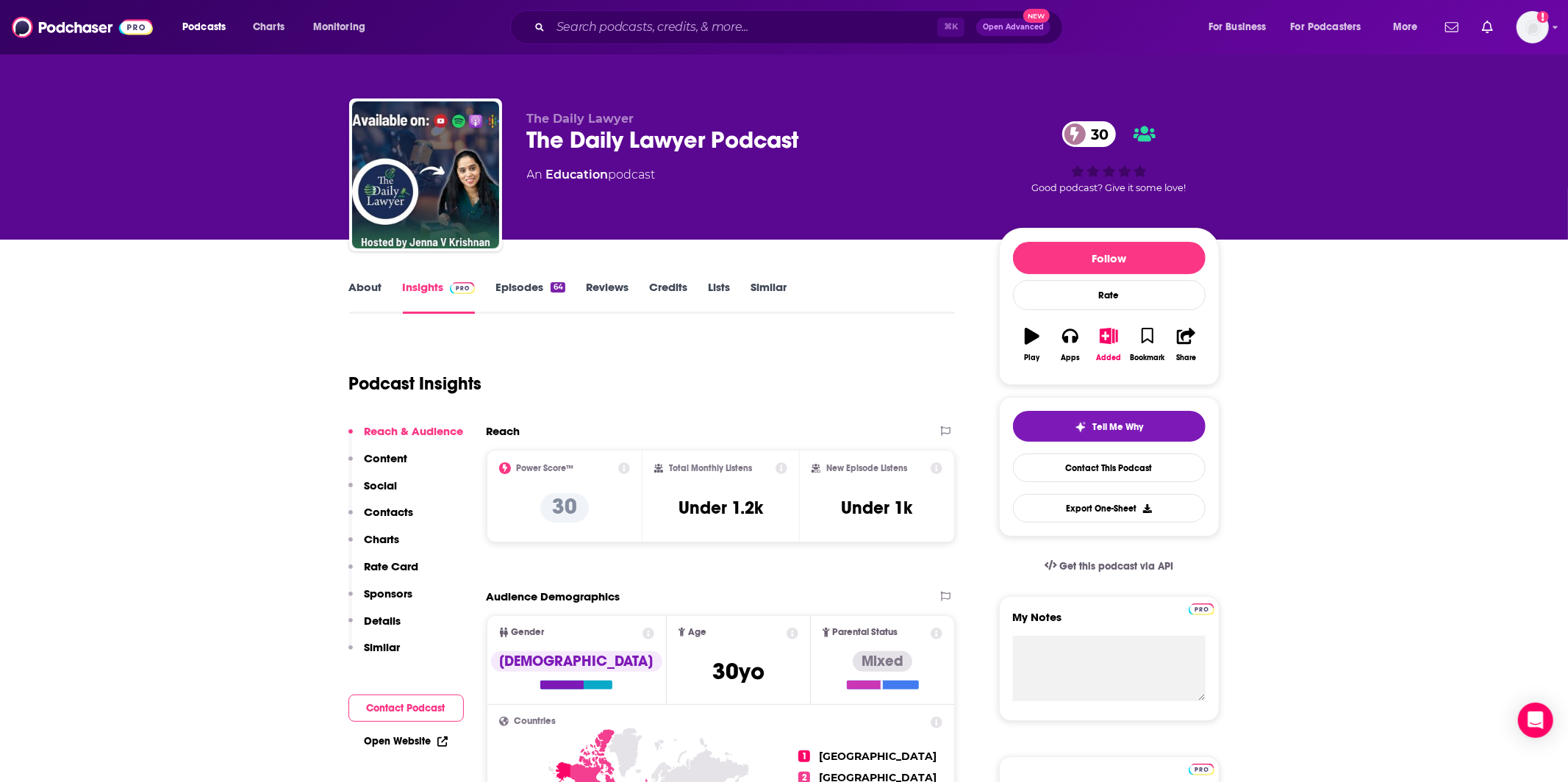
click at [100, 140] on div "The Daily Lawyer The Daily Lawyer Podcast 30 An Education podcast 30 Good podca…" at bounding box center [784, 120] width 1568 height 240
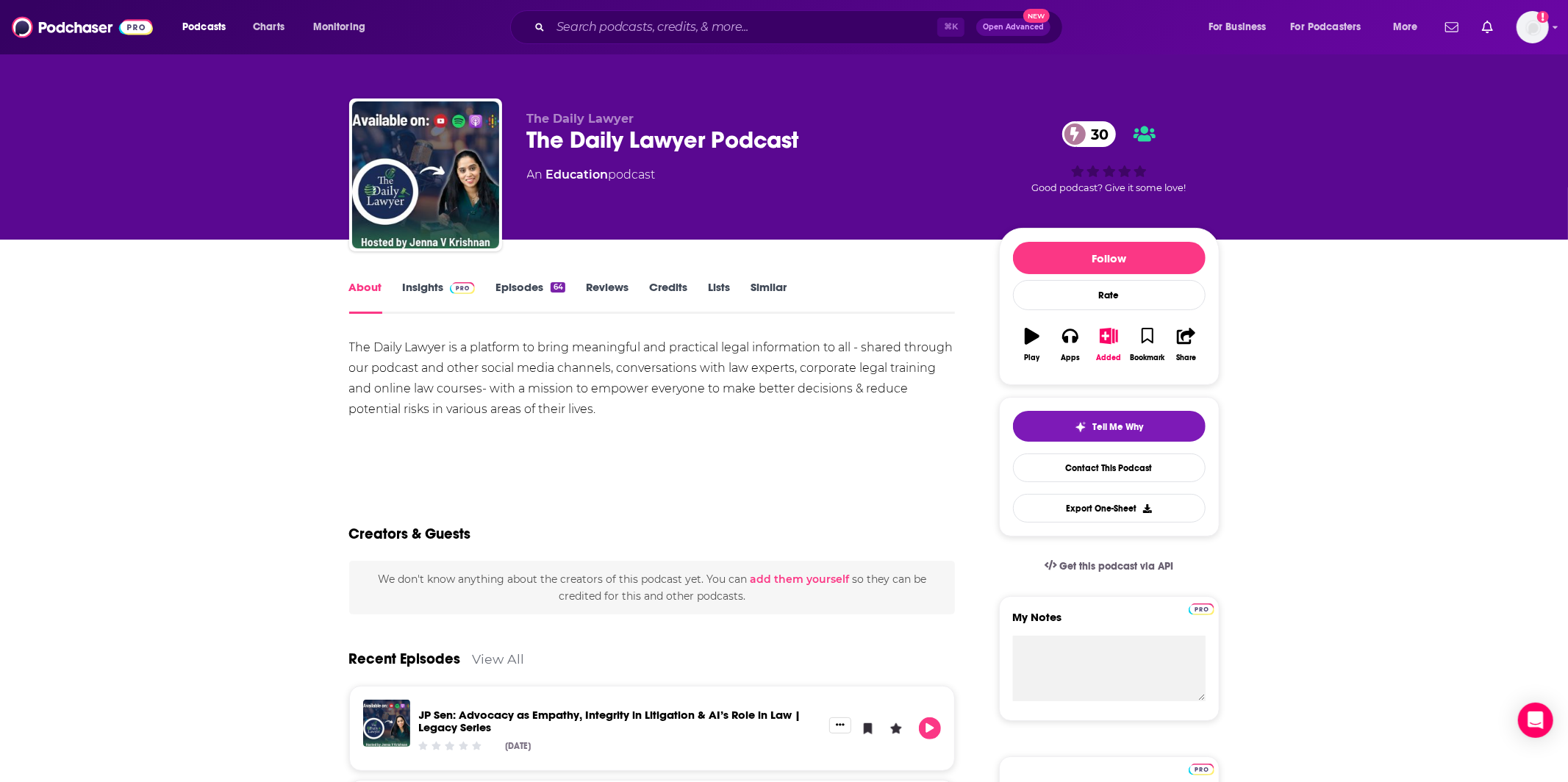
click at [228, 130] on div "The Daily Lawyer The Daily Lawyer Podcast 30 An Education podcast 30 Good podca…" at bounding box center [784, 120] width 1568 height 240
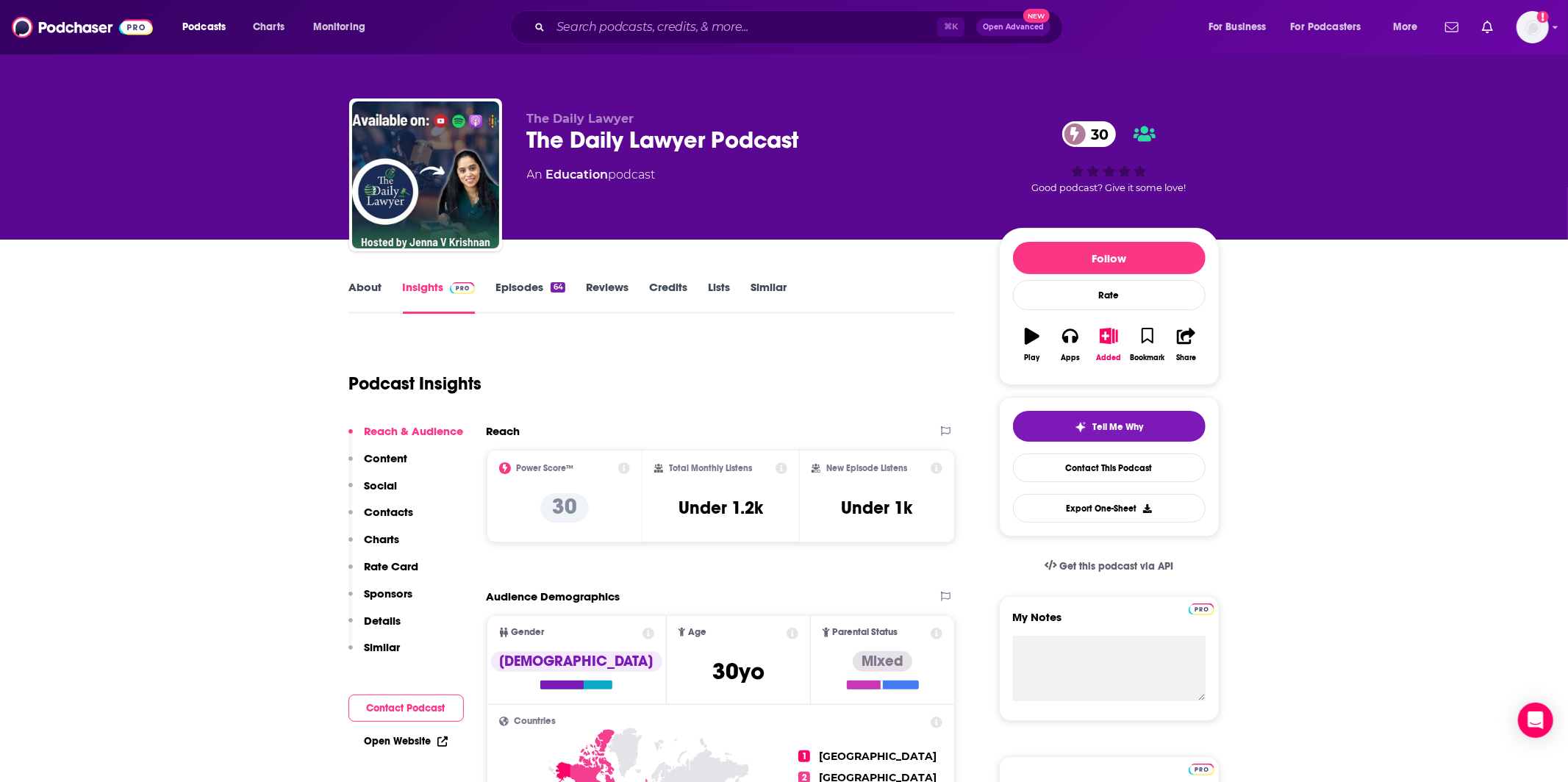
click at [364, 287] on link "About" at bounding box center [366, 297] width 33 height 33
click at [1516, 37] on div "Logged in as TeemsPR" at bounding box center [1532, 27] width 32 height 33
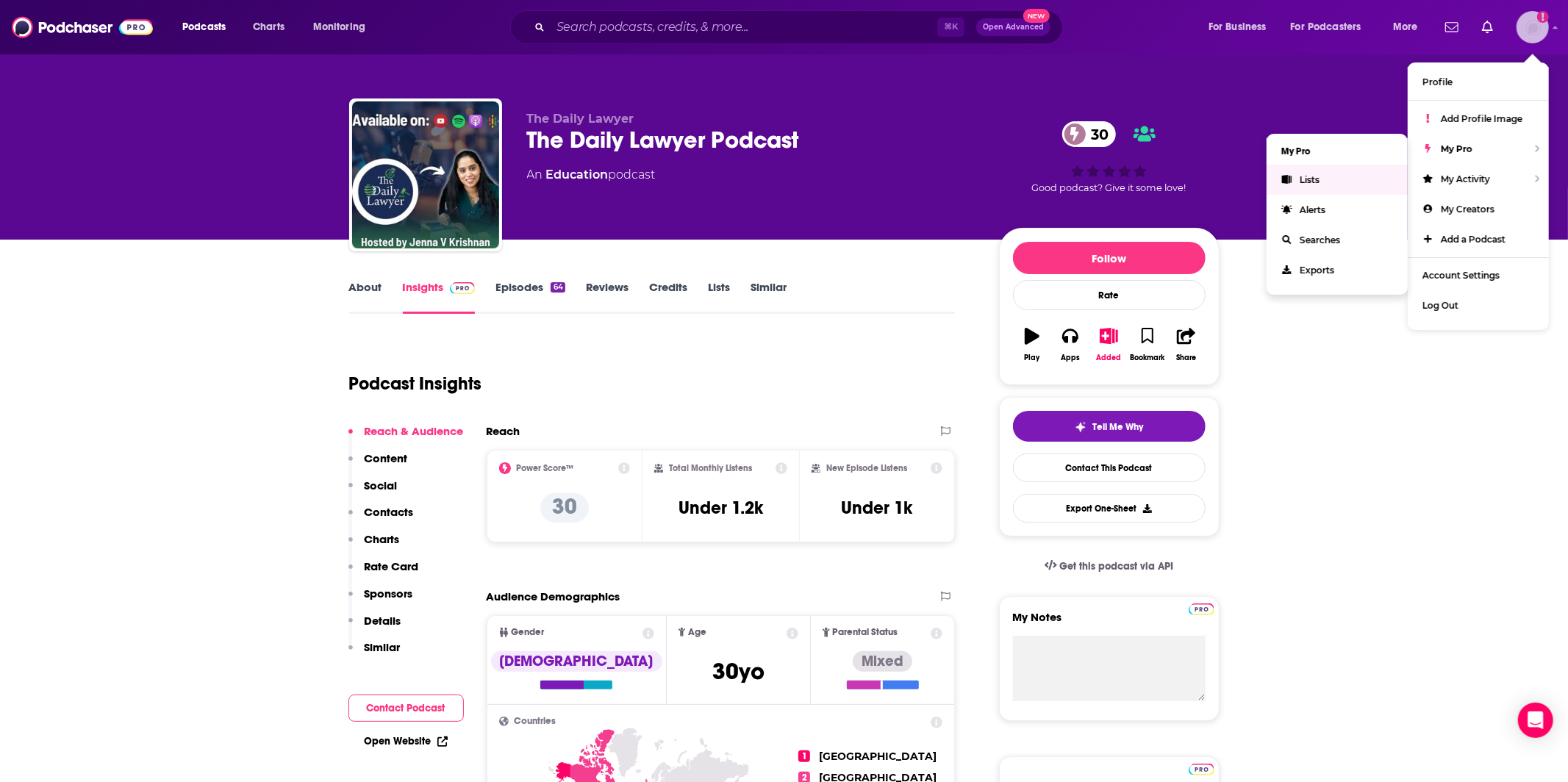
click at [1282, 168] on link "Lists" at bounding box center [1337, 179] width 141 height 30
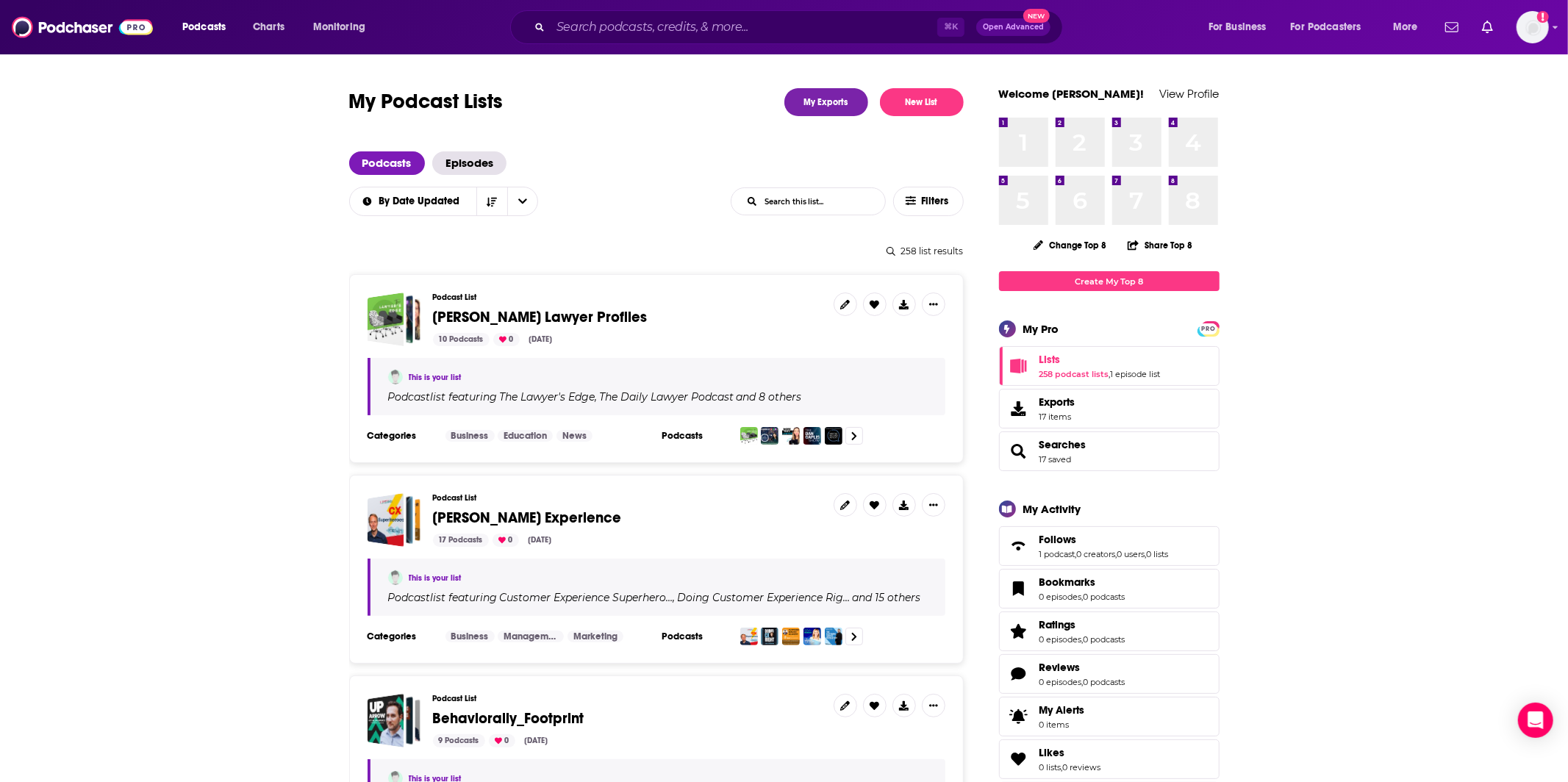
click at [498, 324] on span "David Craig Lawyer Profiles" at bounding box center [539, 318] width 214 height 19
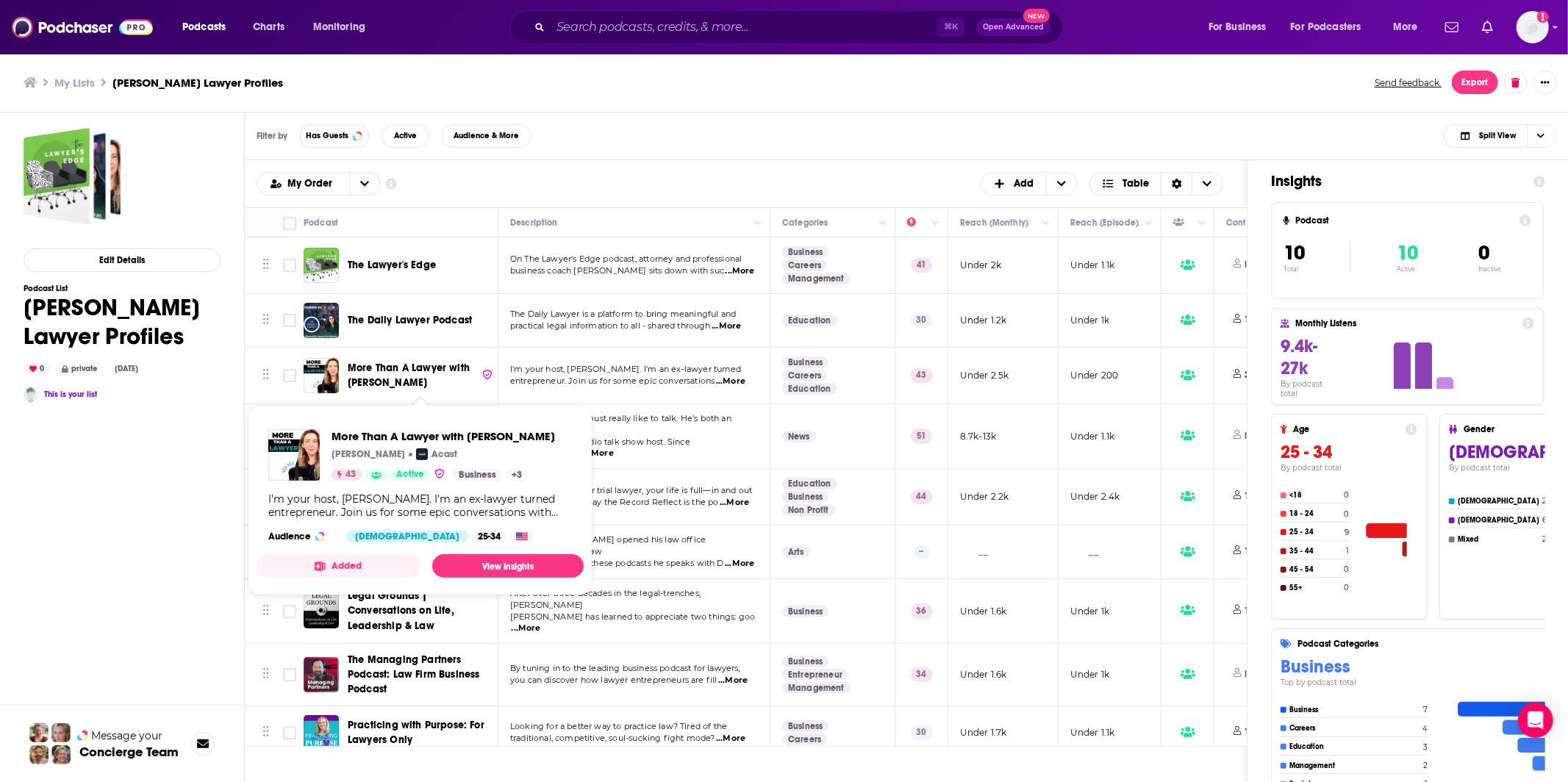
click at [616, 151] on div "Filter by Has Guests Active Audience & More Split View" at bounding box center [907, 136] width 1324 height 47
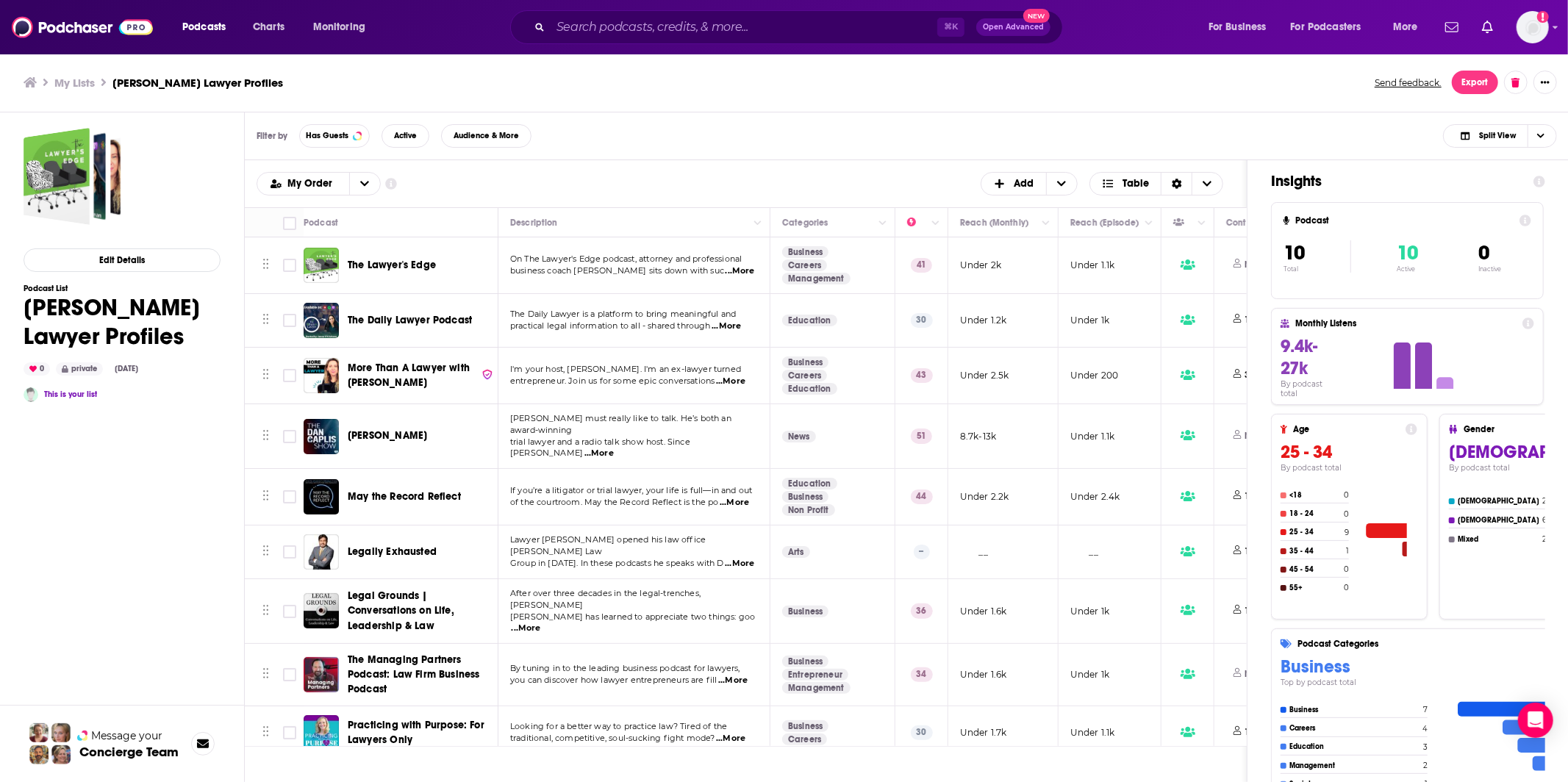
click at [710, 122] on div "Filter by Has Guests Active Audience & More Split View" at bounding box center [907, 136] width 1324 height 47
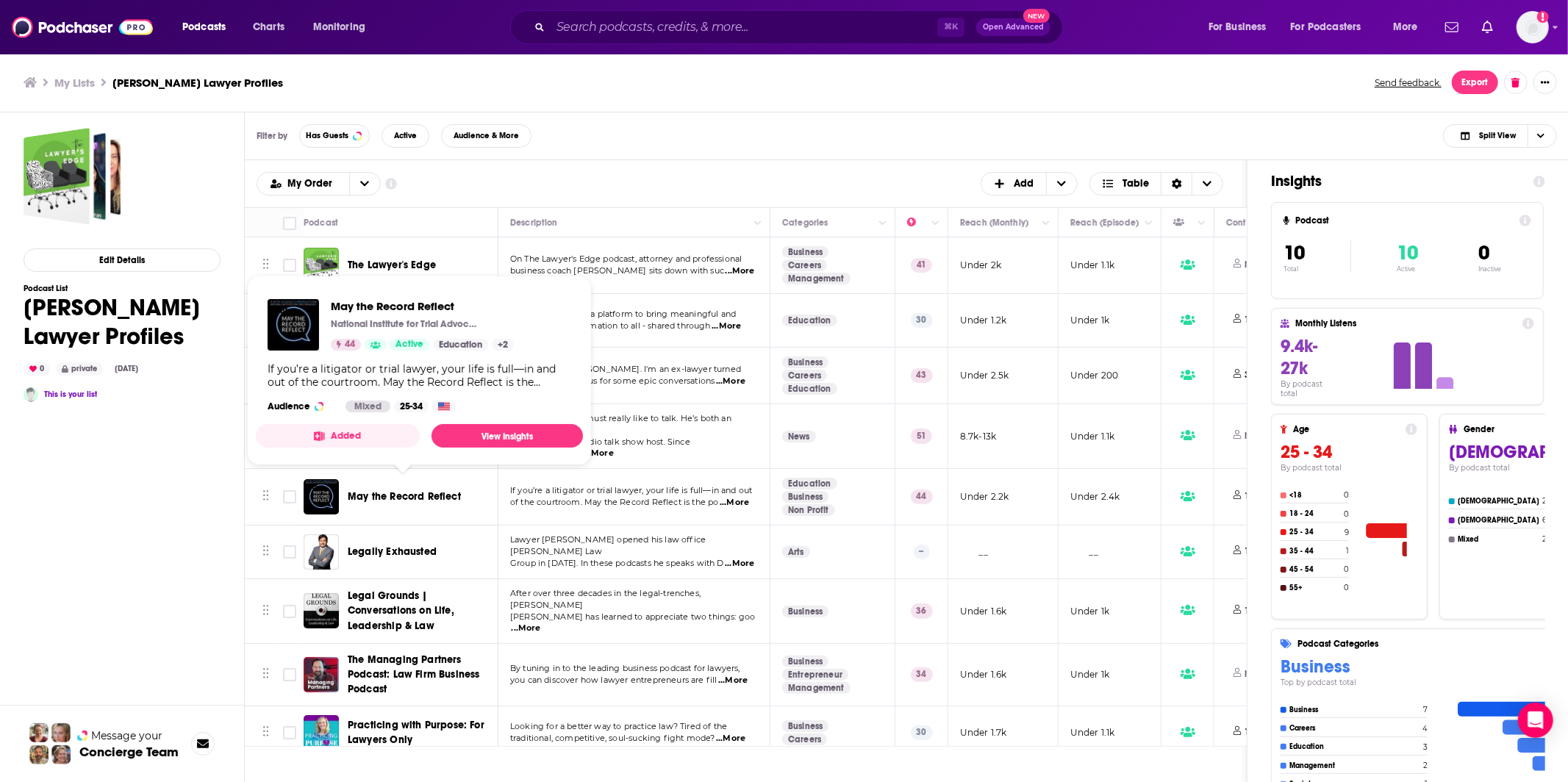
click at [652, 119] on div "Filter by Has Guests Active Audience & More Split View" at bounding box center [907, 136] width 1324 height 47
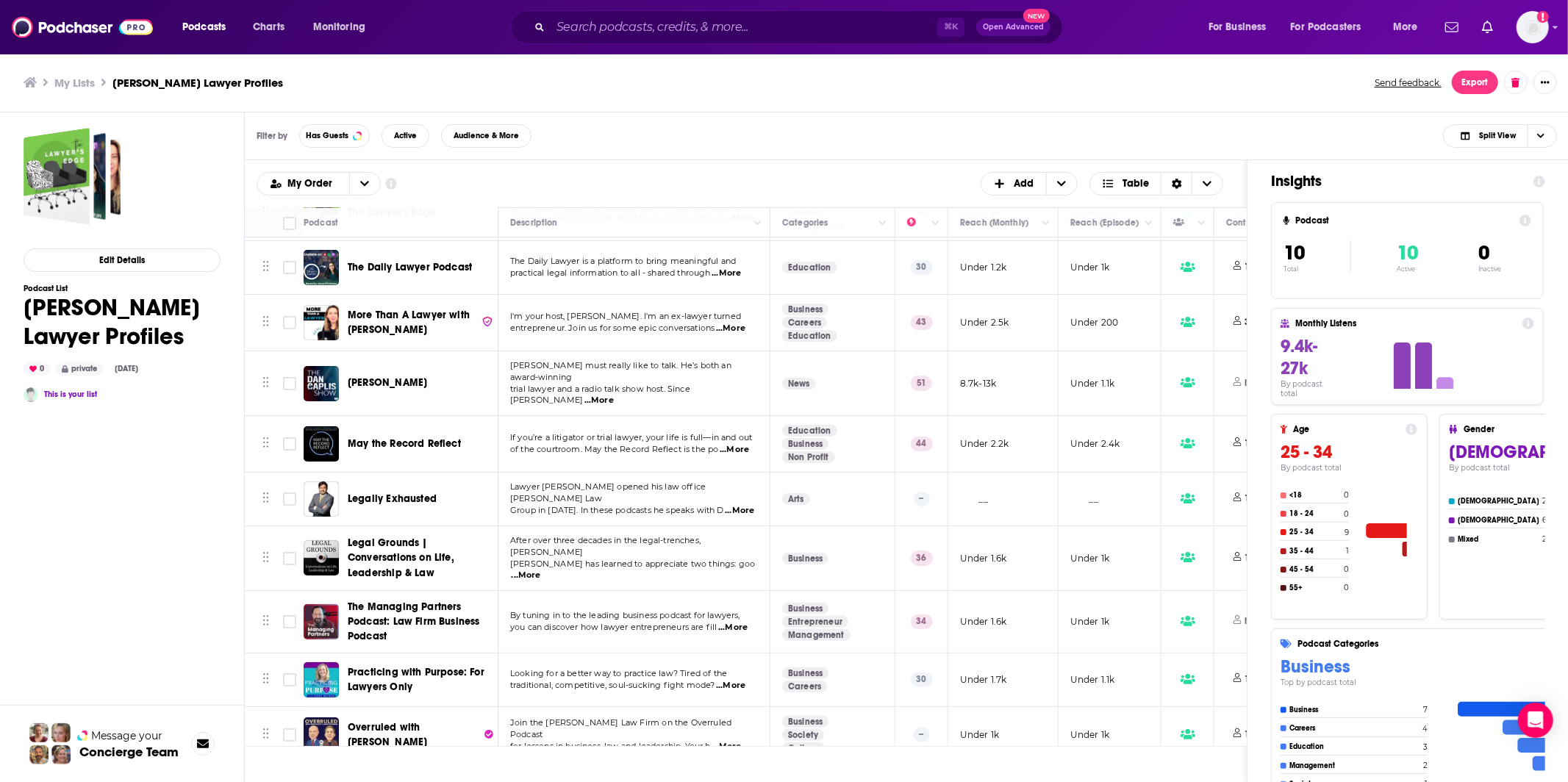
scroll to position [57, 0]
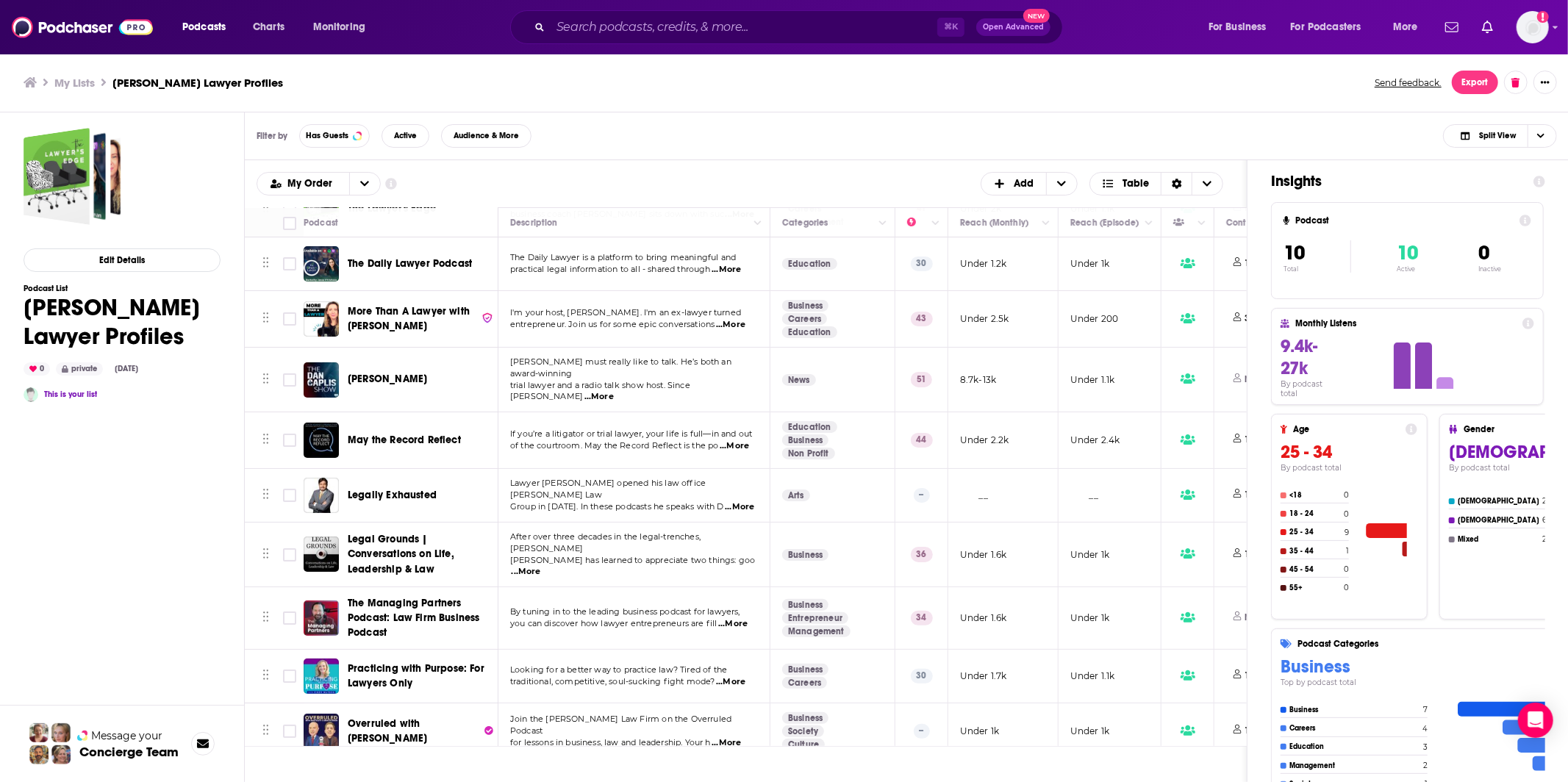
click at [793, 130] on div "Filter by Has Guests Active Audience & More Split View" at bounding box center [907, 136] width 1324 height 47
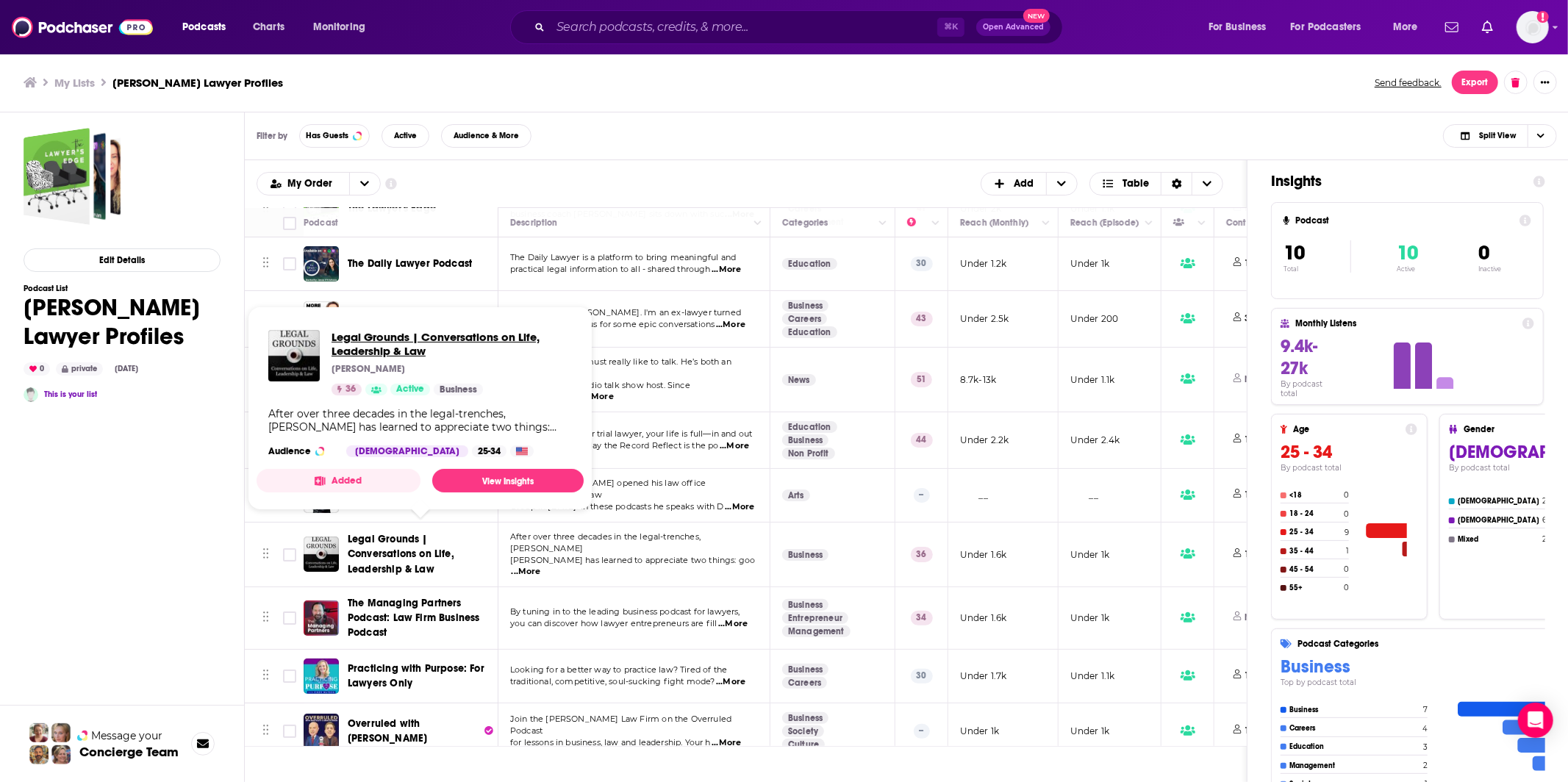
scroll to position [53, 0]
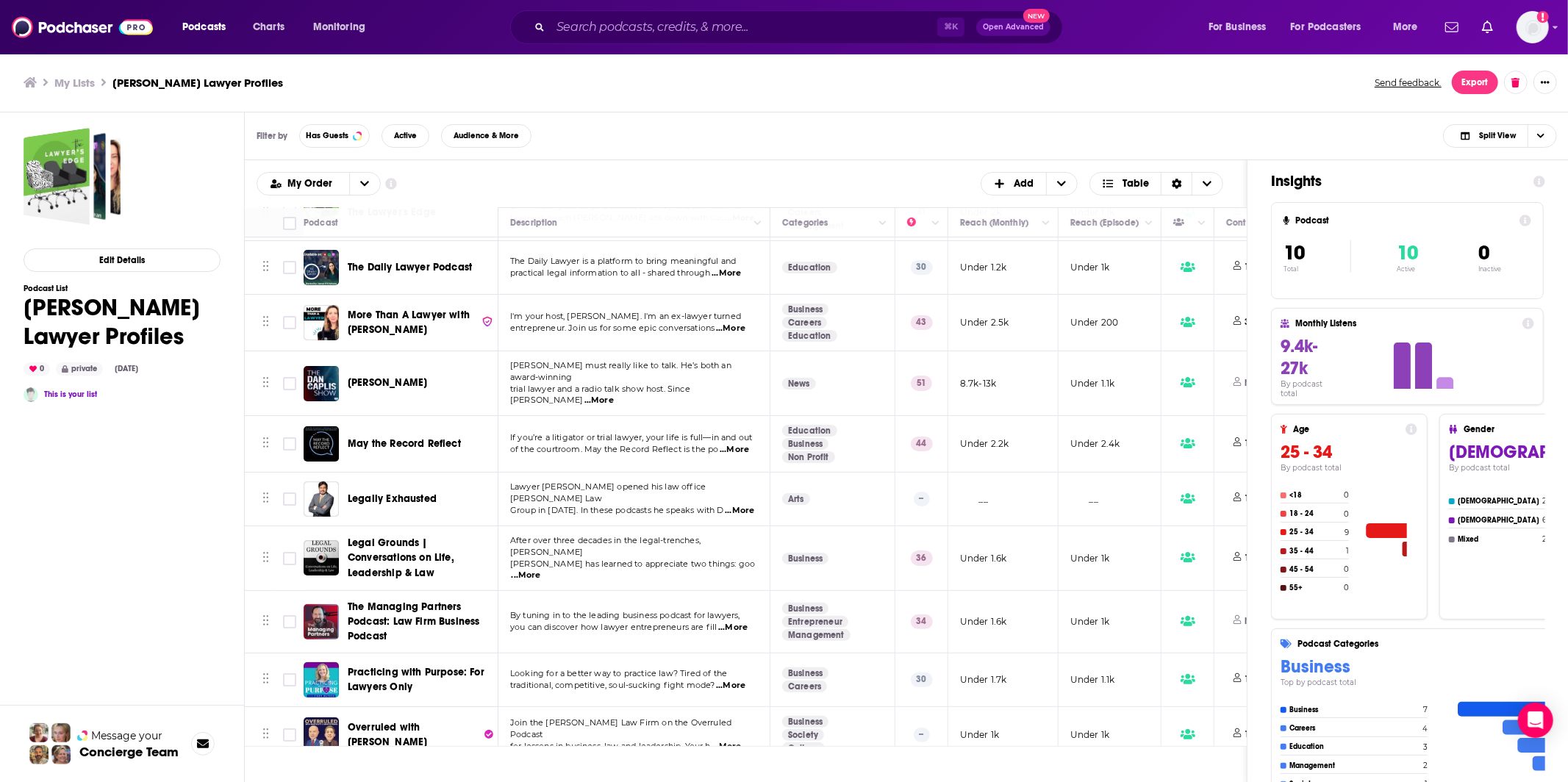
click at [663, 115] on div "Filter by Has Guests Active Audience & More Split View" at bounding box center [907, 136] width 1324 height 47
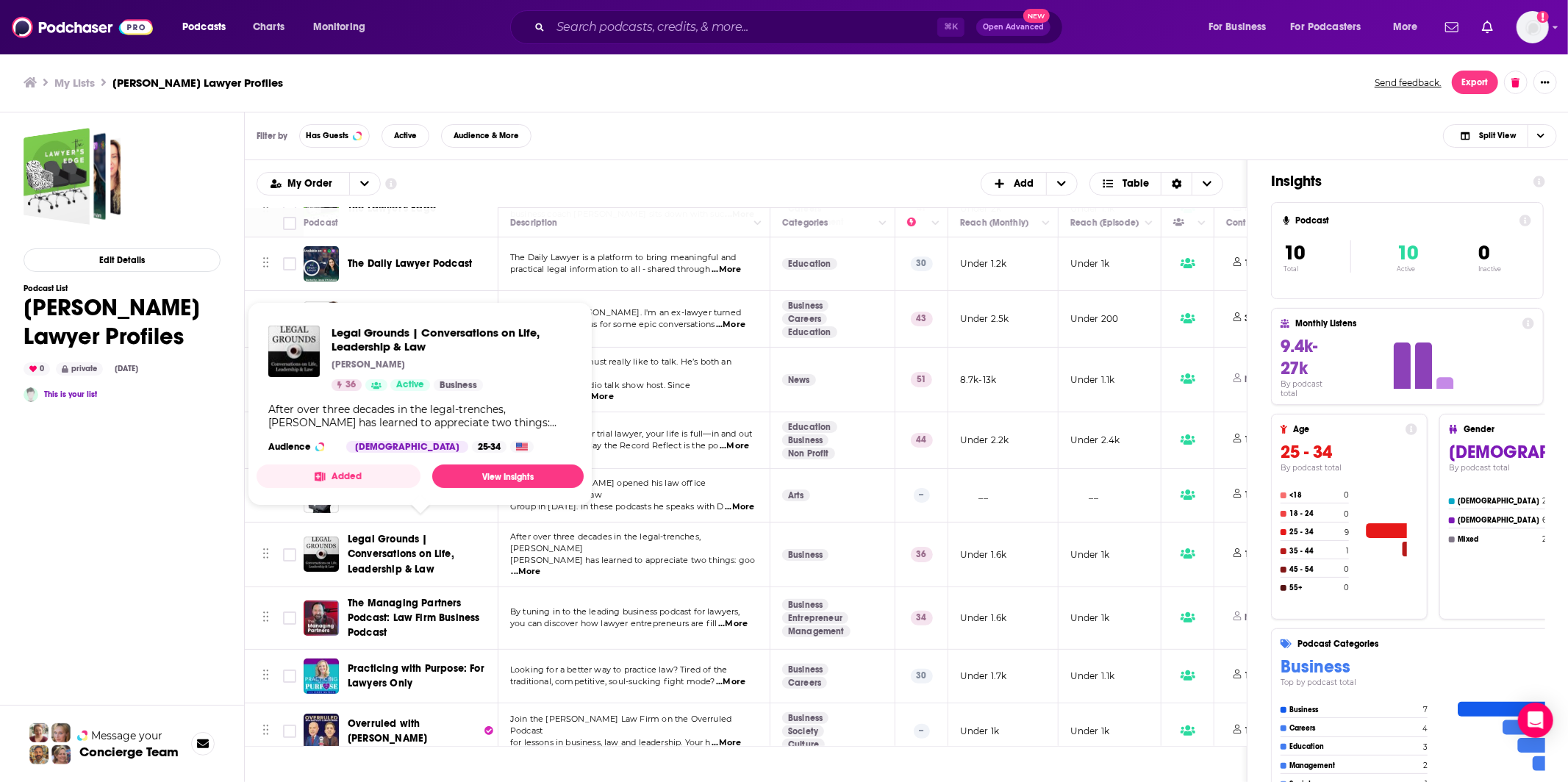
click at [806, 90] on div "My Lists David Craig Lawyer Profiles Send feedback. Export" at bounding box center [784, 82] width 1522 height 23
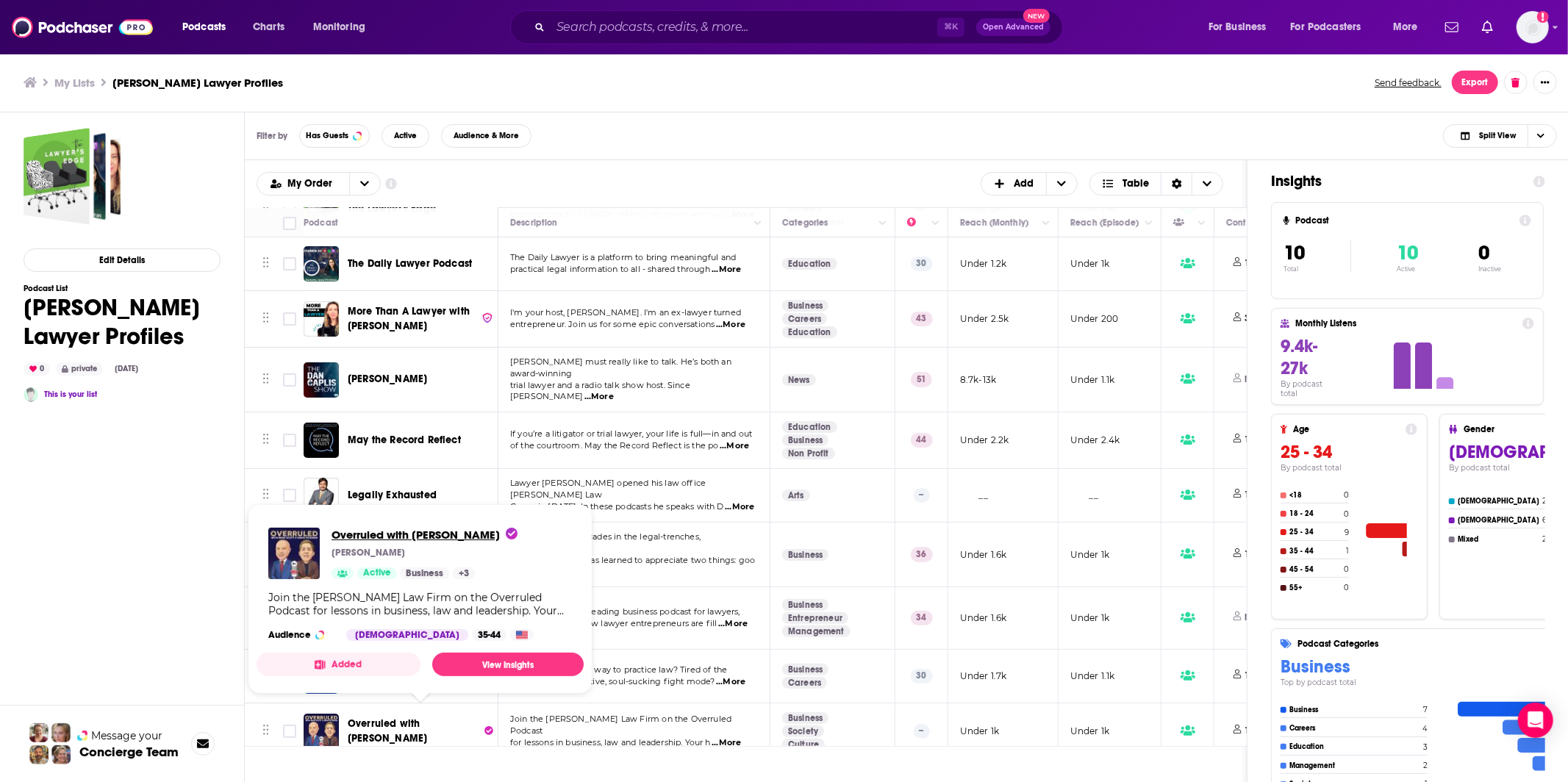
scroll to position [53, 0]
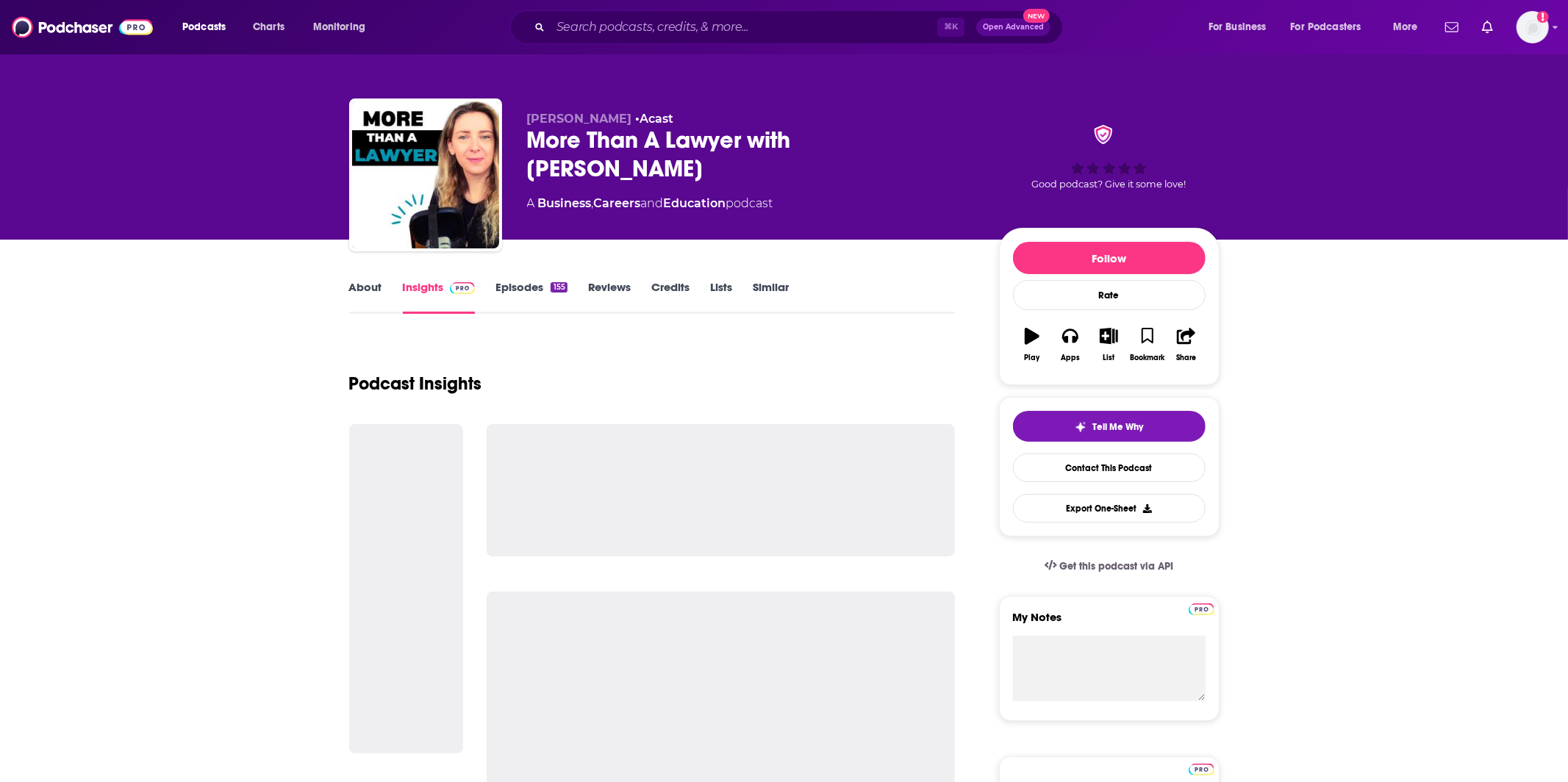
click at [360, 301] on link "About" at bounding box center [366, 297] width 33 height 33
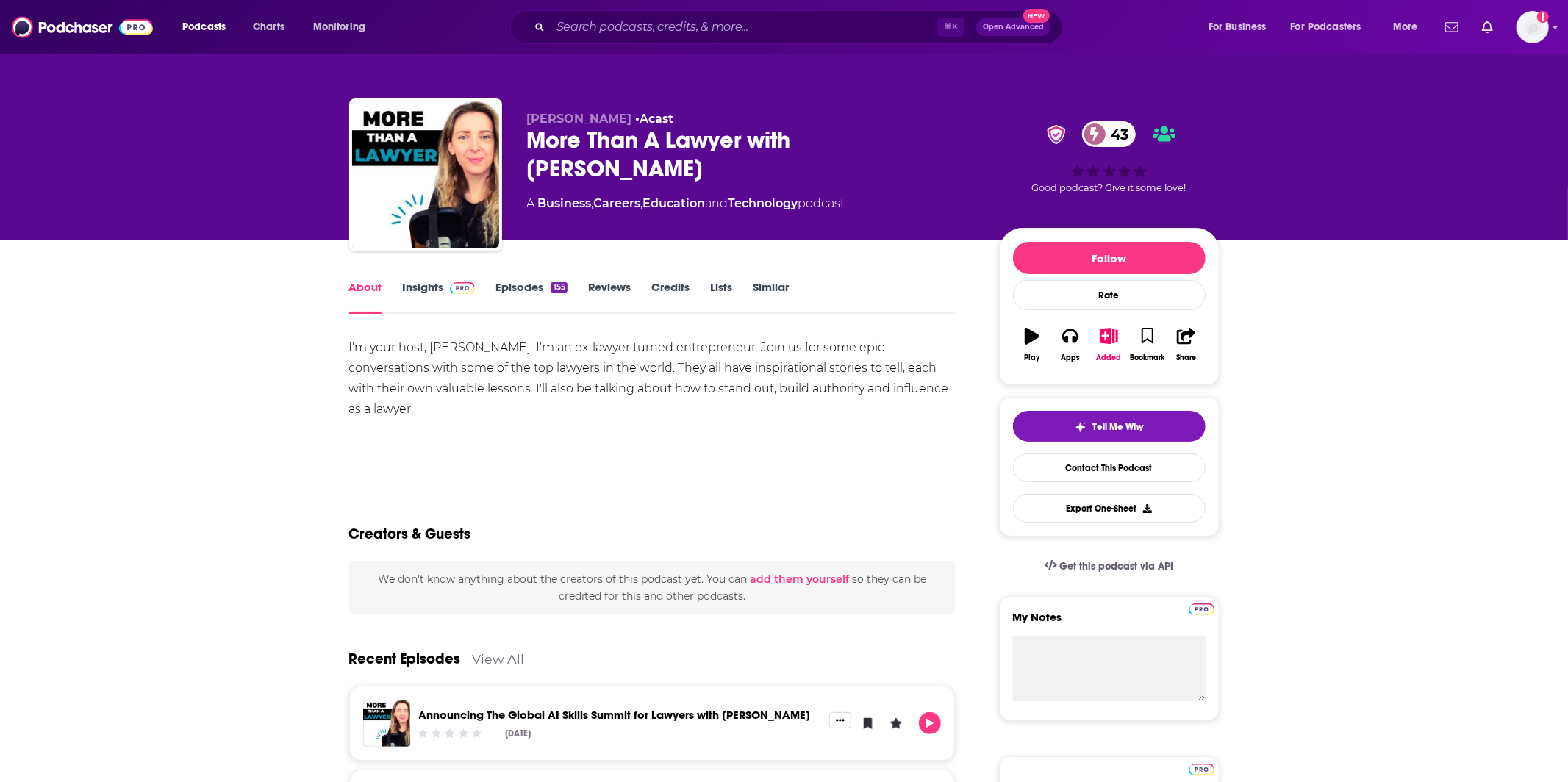
click at [418, 293] on link "Insights" at bounding box center [439, 297] width 72 height 33
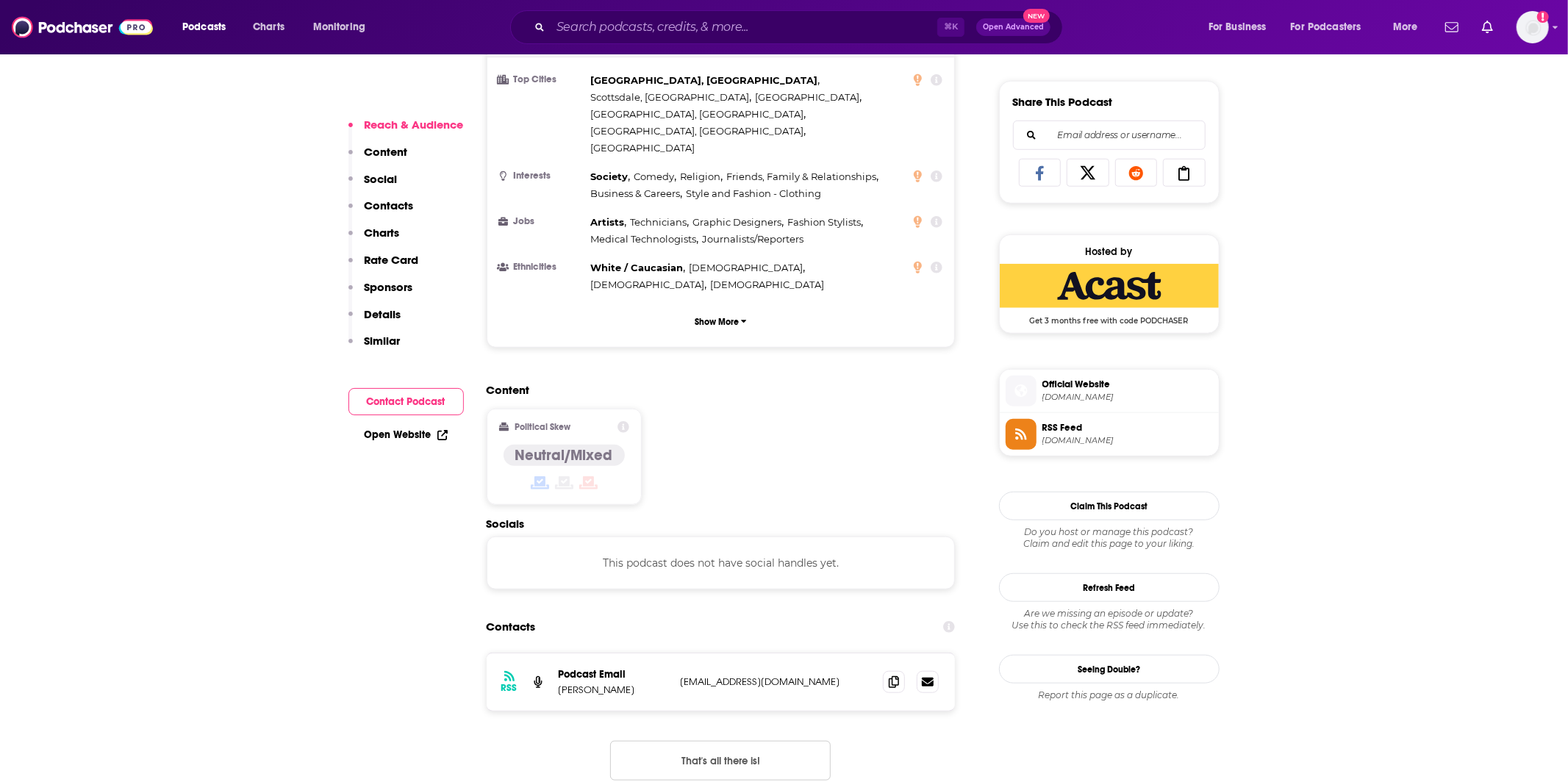
scroll to position [908, 0]
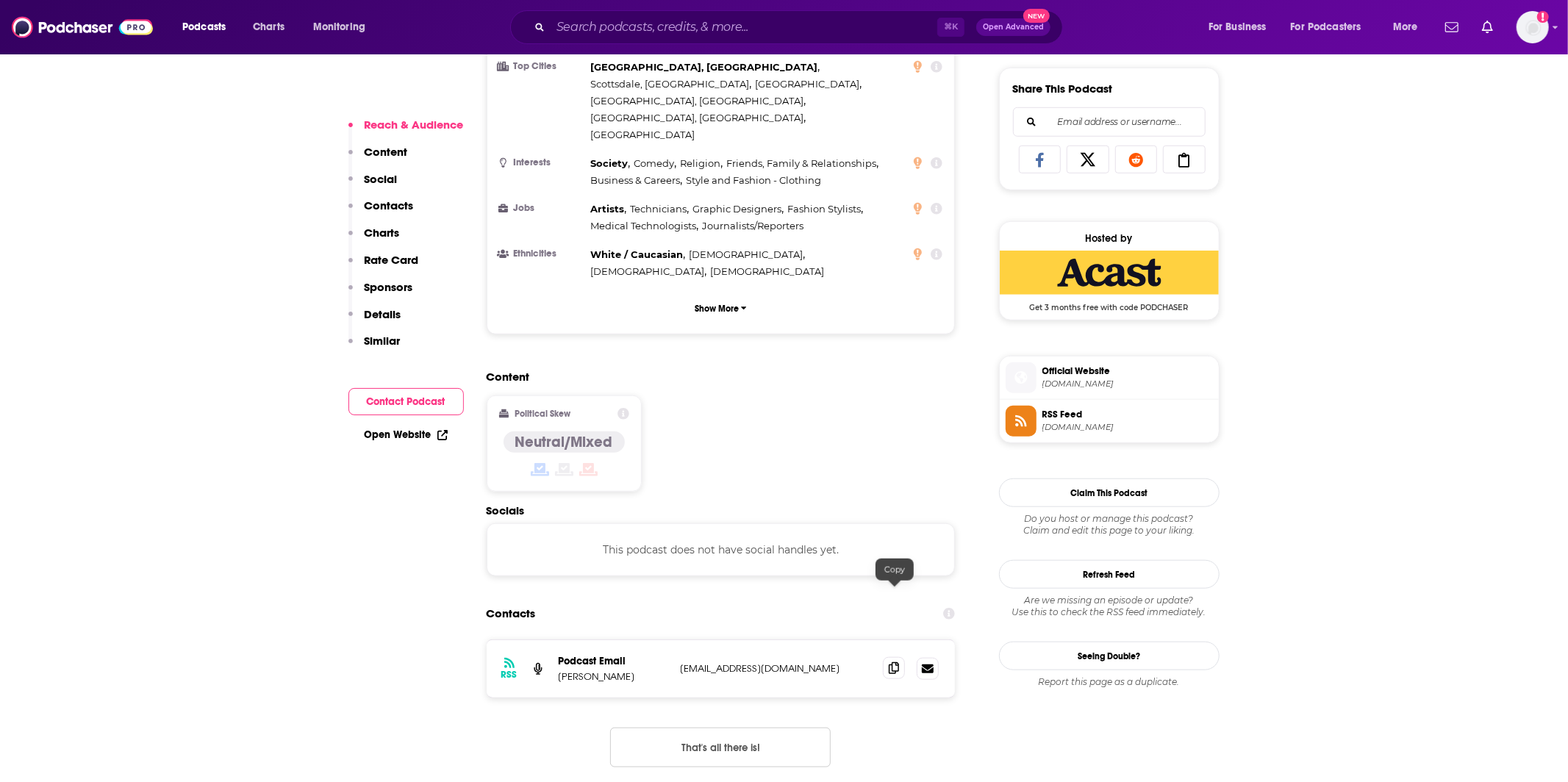
click at [883, 658] on span at bounding box center [894, 669] width 22 height 22
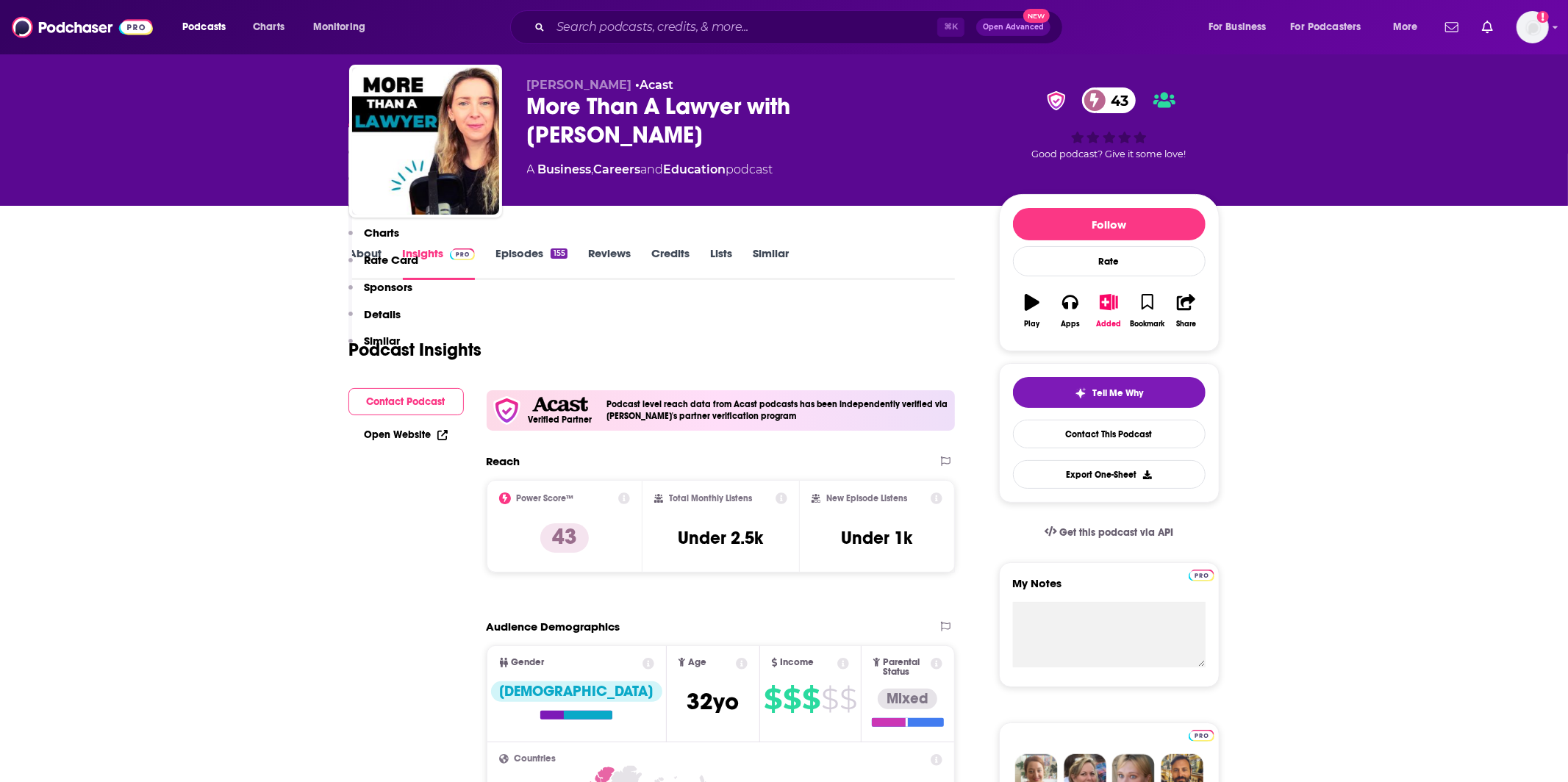
scroll to position [0, 0]
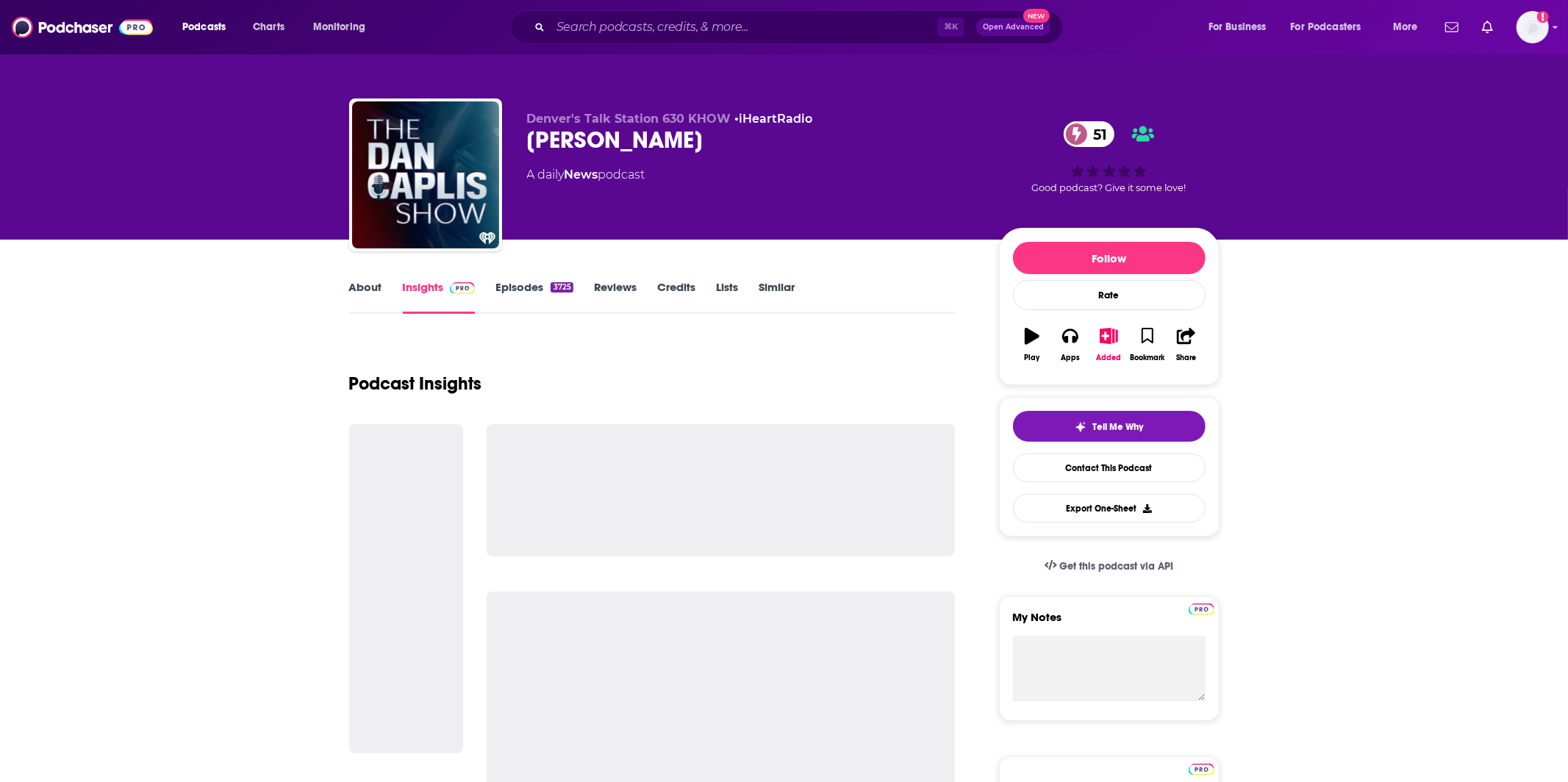
click at [363, 289] on link "About" at bounding box center [366, 297] width 33 height 33
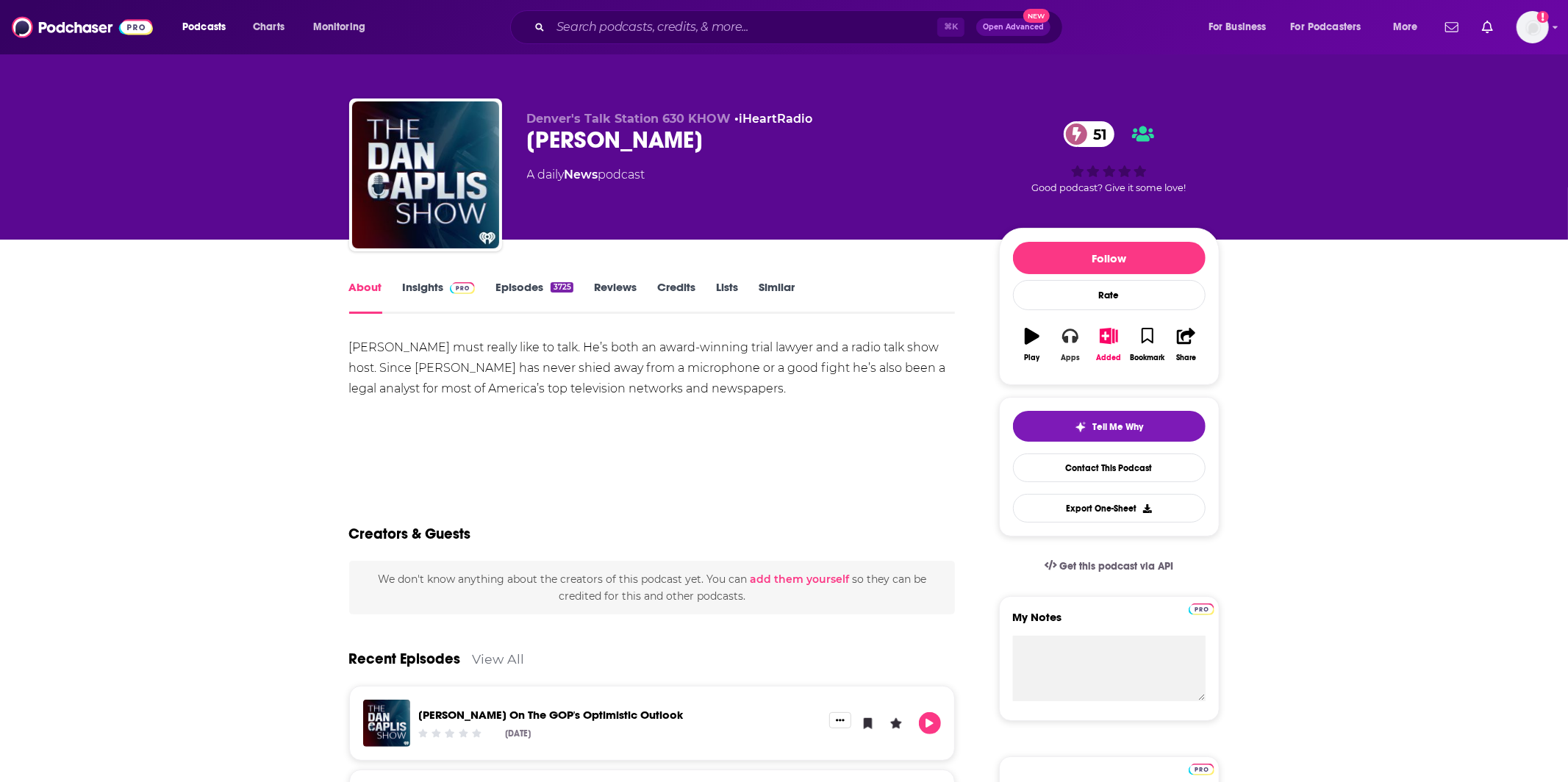
click at [1066, 353] on button "Apps" at bounding box center [1069, 345] width 38 height 53
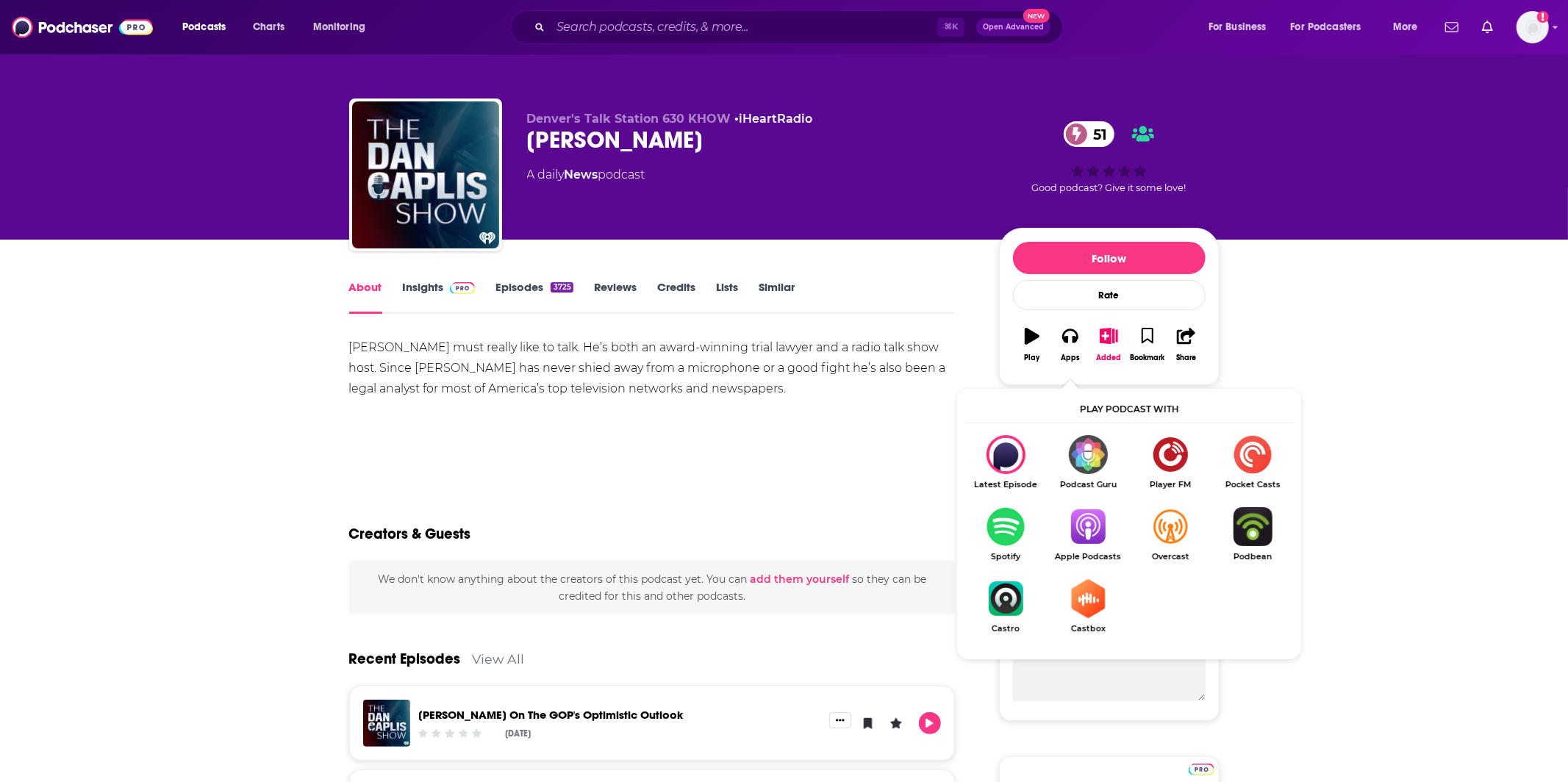
click at [1080, 526] on img "Show Listen On dropdown" at bounding box center [1087, 527] width 83 height 39
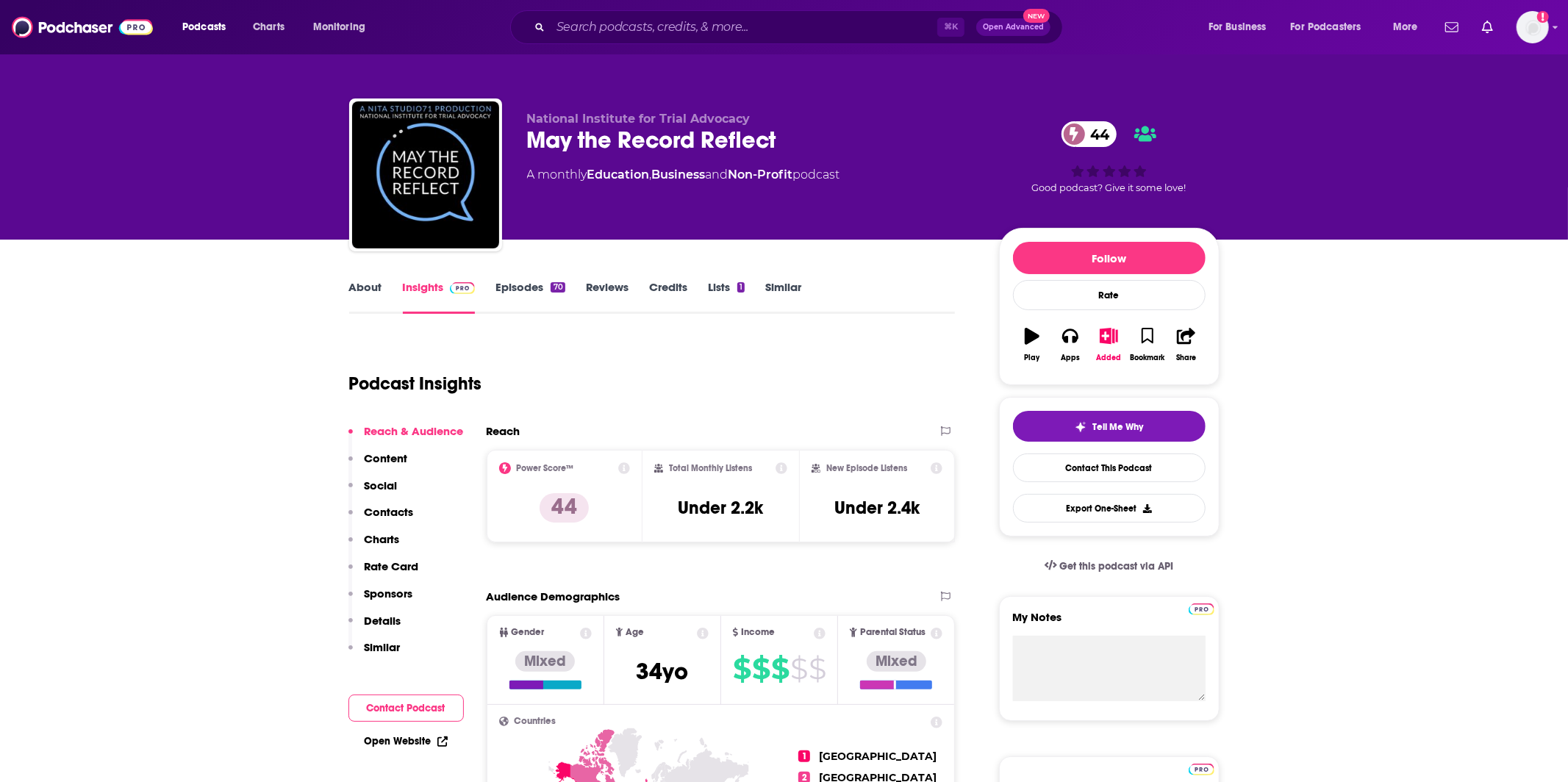
click at [365, 285] on link "About" at bounding box center [366, 297] width 33 height 33
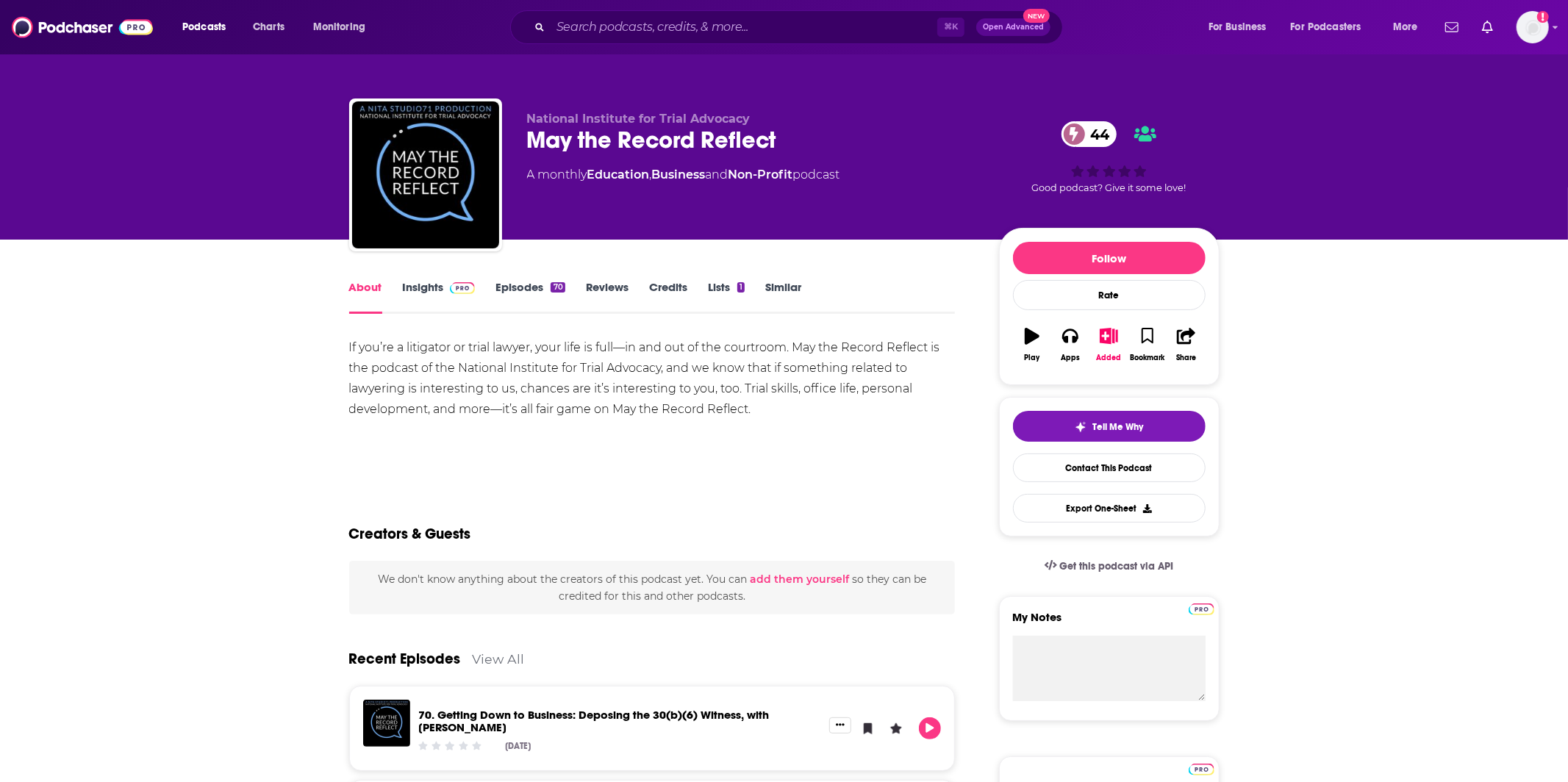
click at [428, 312] on link "Insights" at bounding box center [439, 297] width 72 height 33
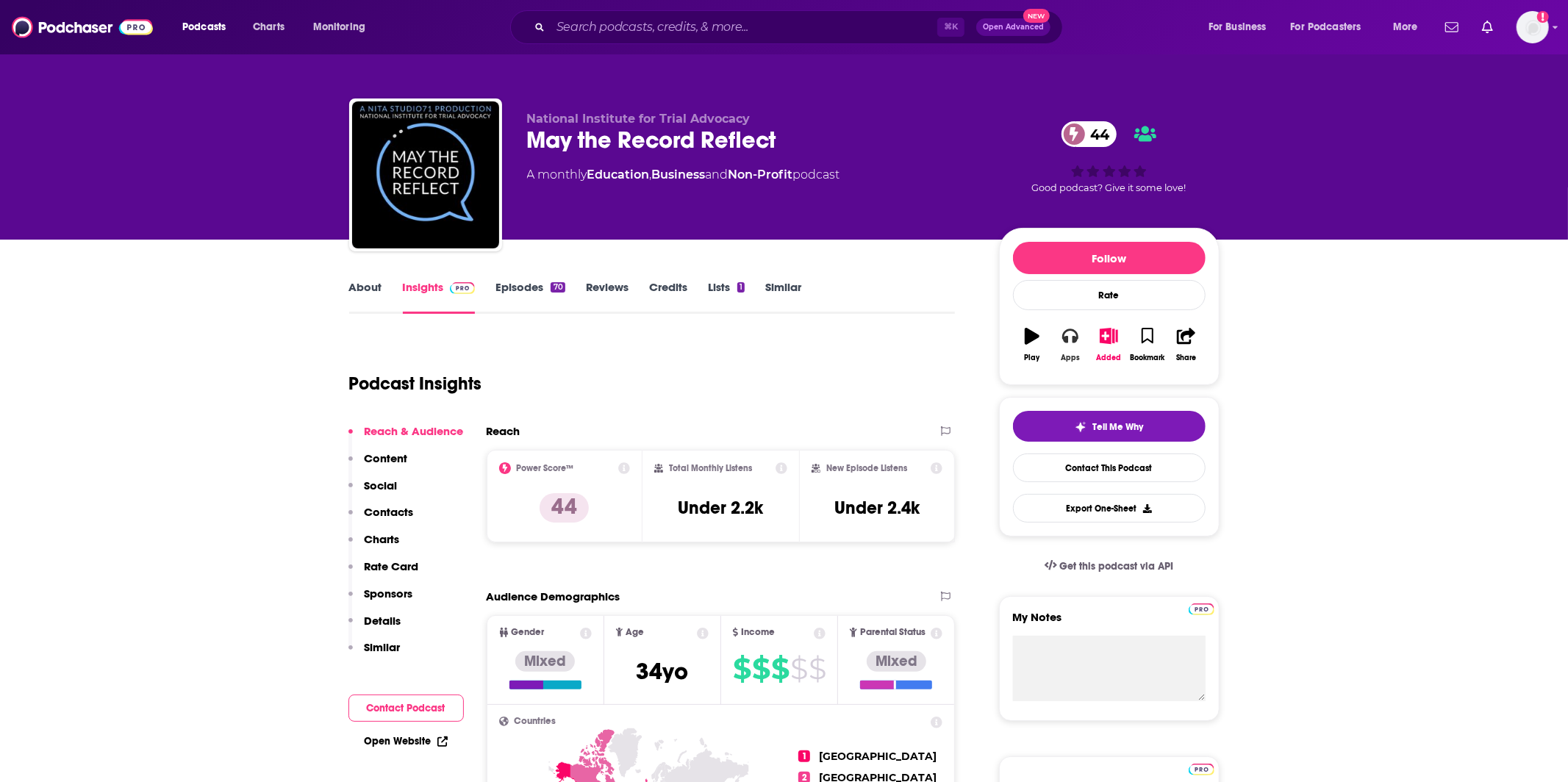
click at [1062, 341] on icon "button" at bounding box center [1069, 335] width 16 height 16
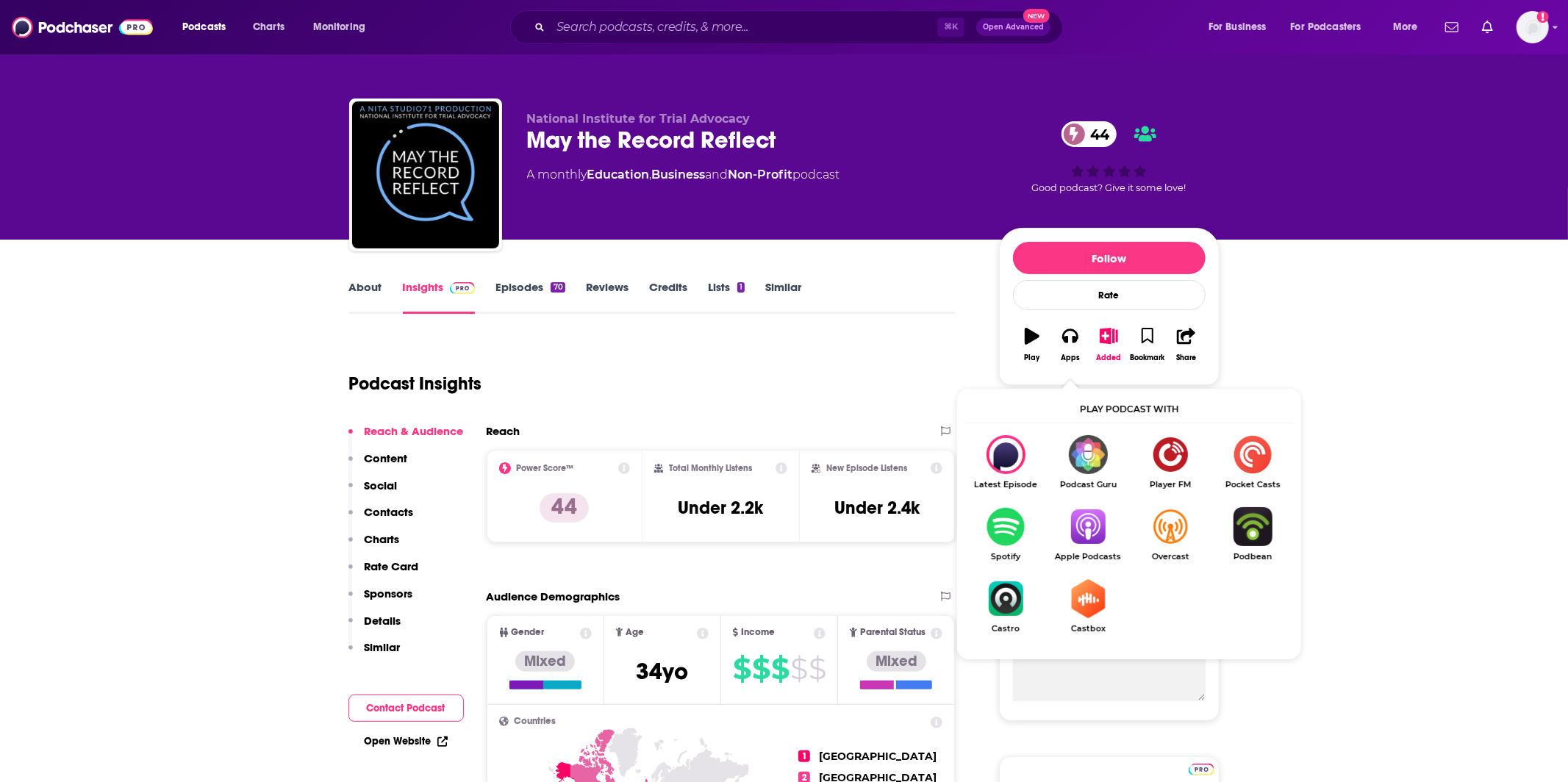
click at [1088, 524] on img "Show Listen On dropdown" at bounding box center [1087, 527] width 83 height 39
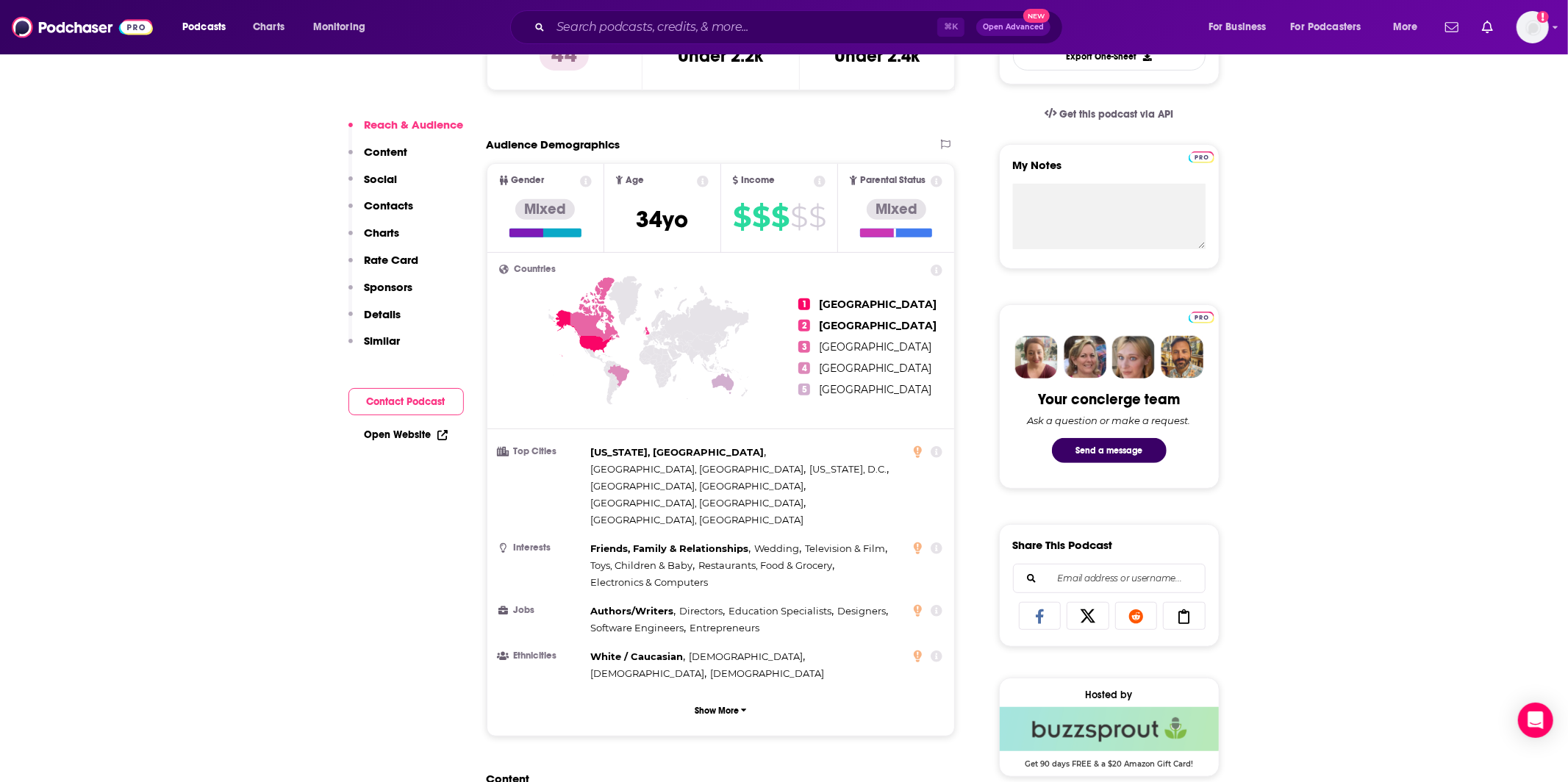
scroll to position [831, 0]
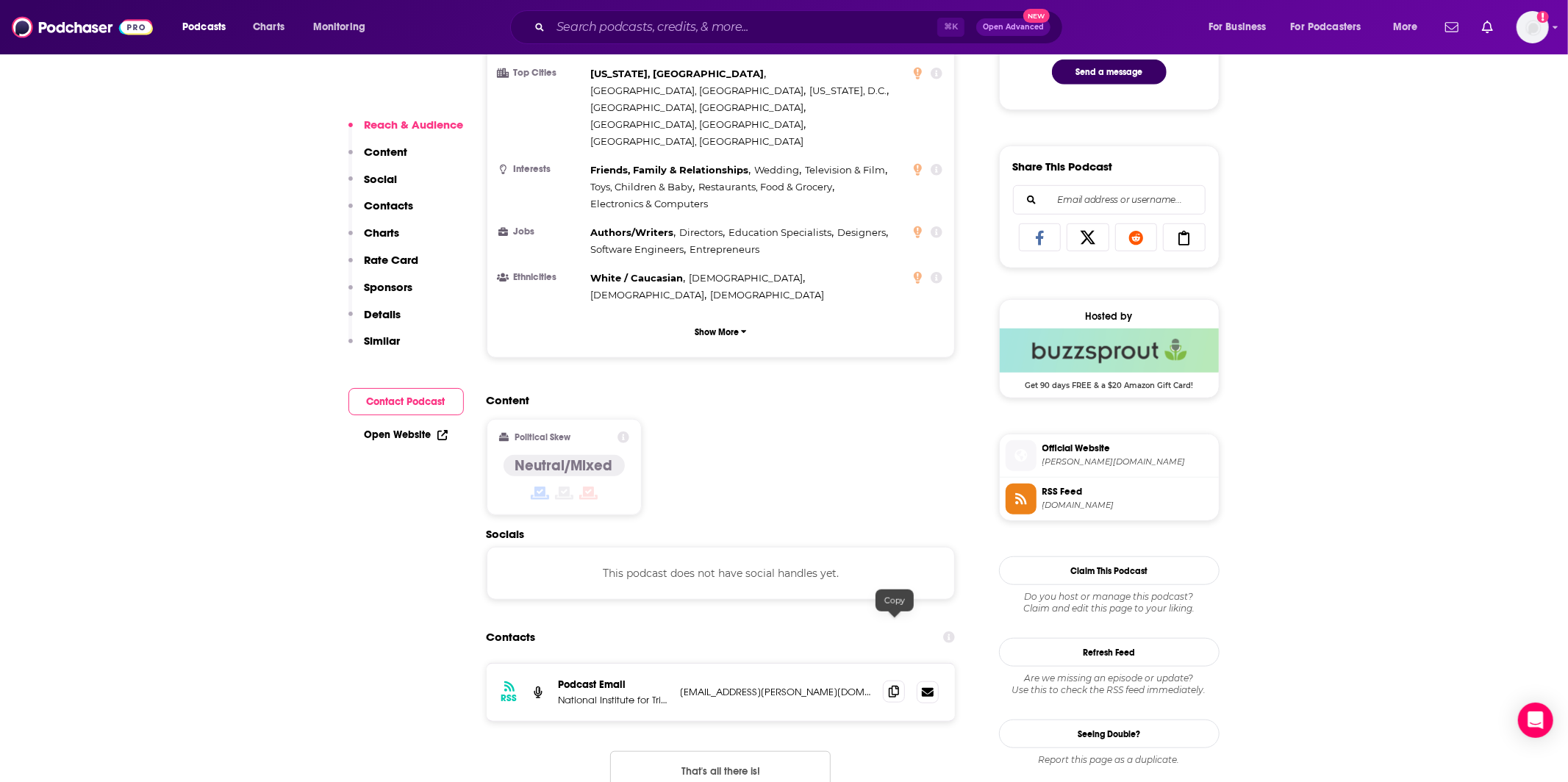
click at [900, 681] on span at bounding box center [894, 692] width 22 height 22
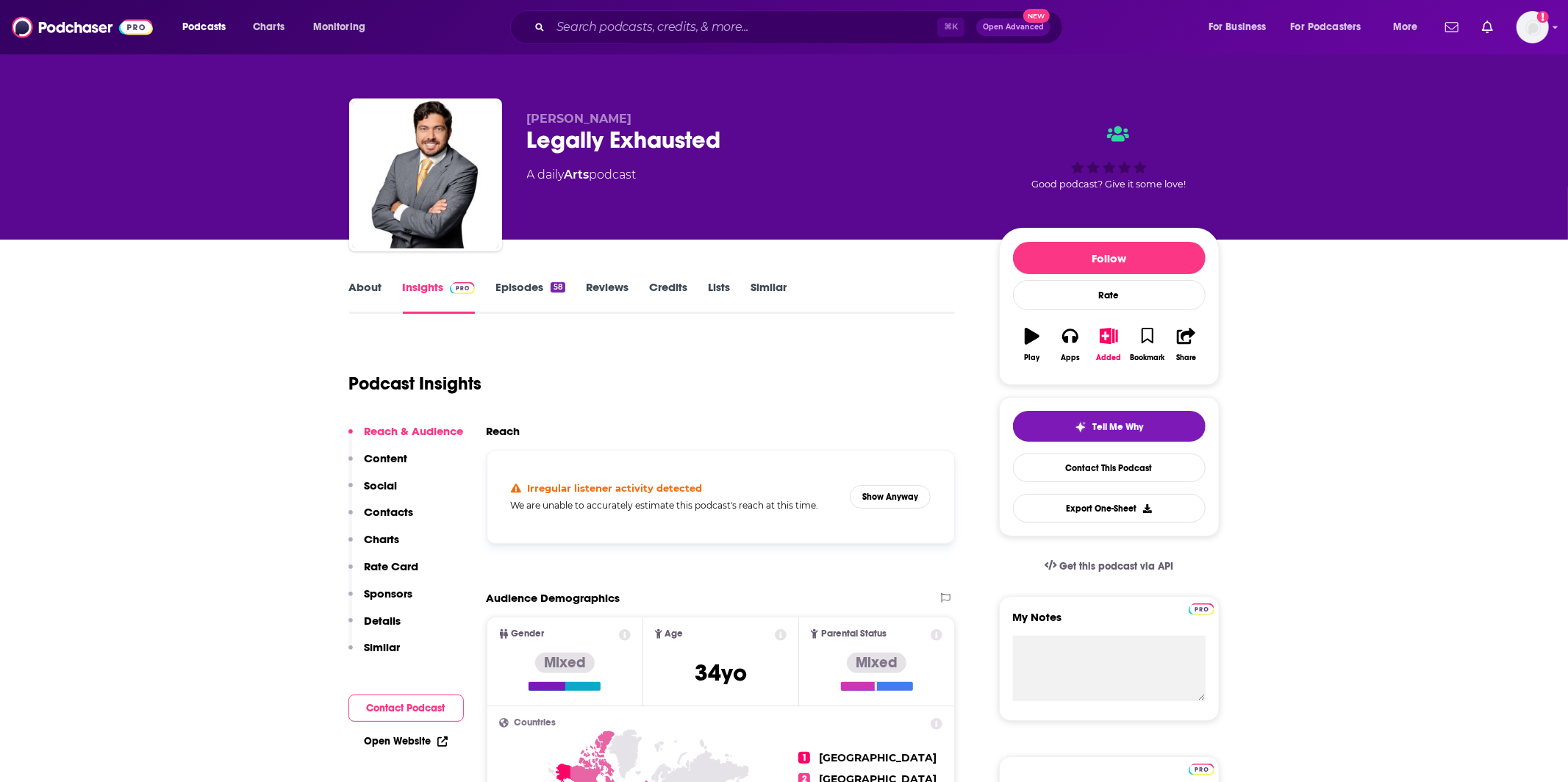
click at [370, 278] on div "About Insights Episodes 58 Reviews Credits Lists Similar" at bounding box center [652, 295] width 606 height 36
click at [368, 289] on link "About" at bounding box center [366, 297] width 33 height 33
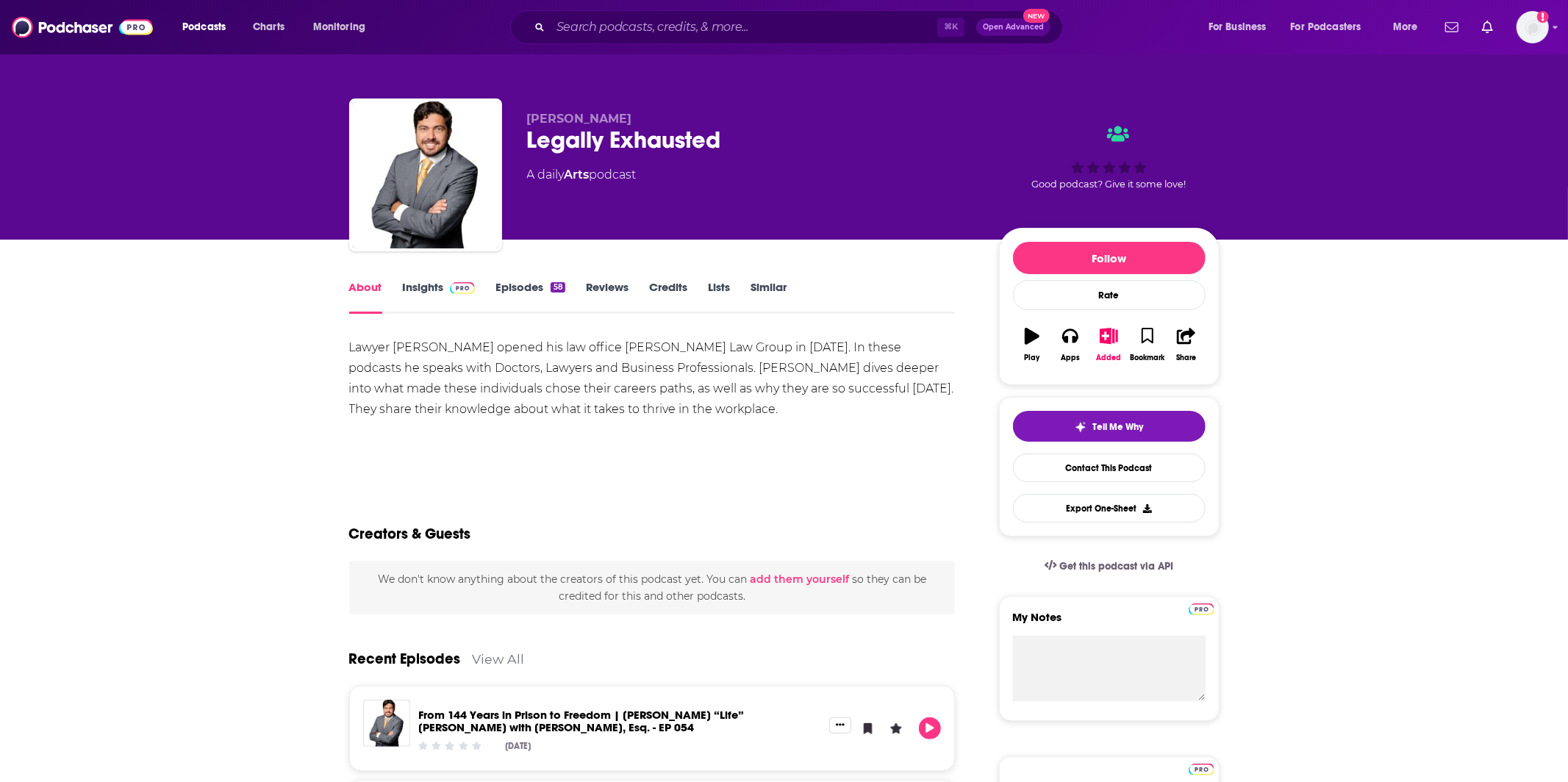
click at [409, 302] on link "Insights" at bounding box center [439, 297] width 72 height 33
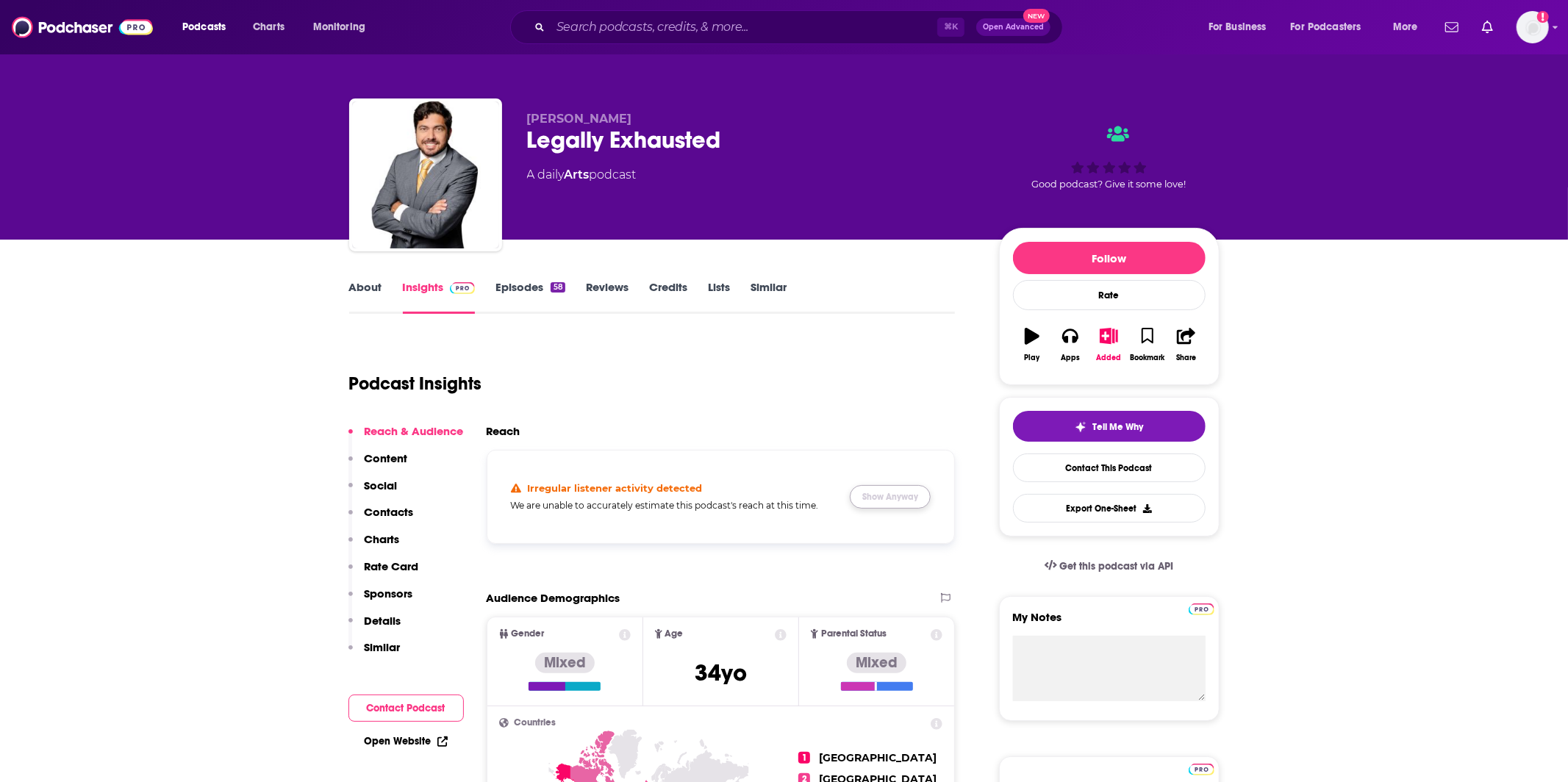
click at [851, 501] on button "Show Anyway" at bounding box center [889, 496] width 81 height 23
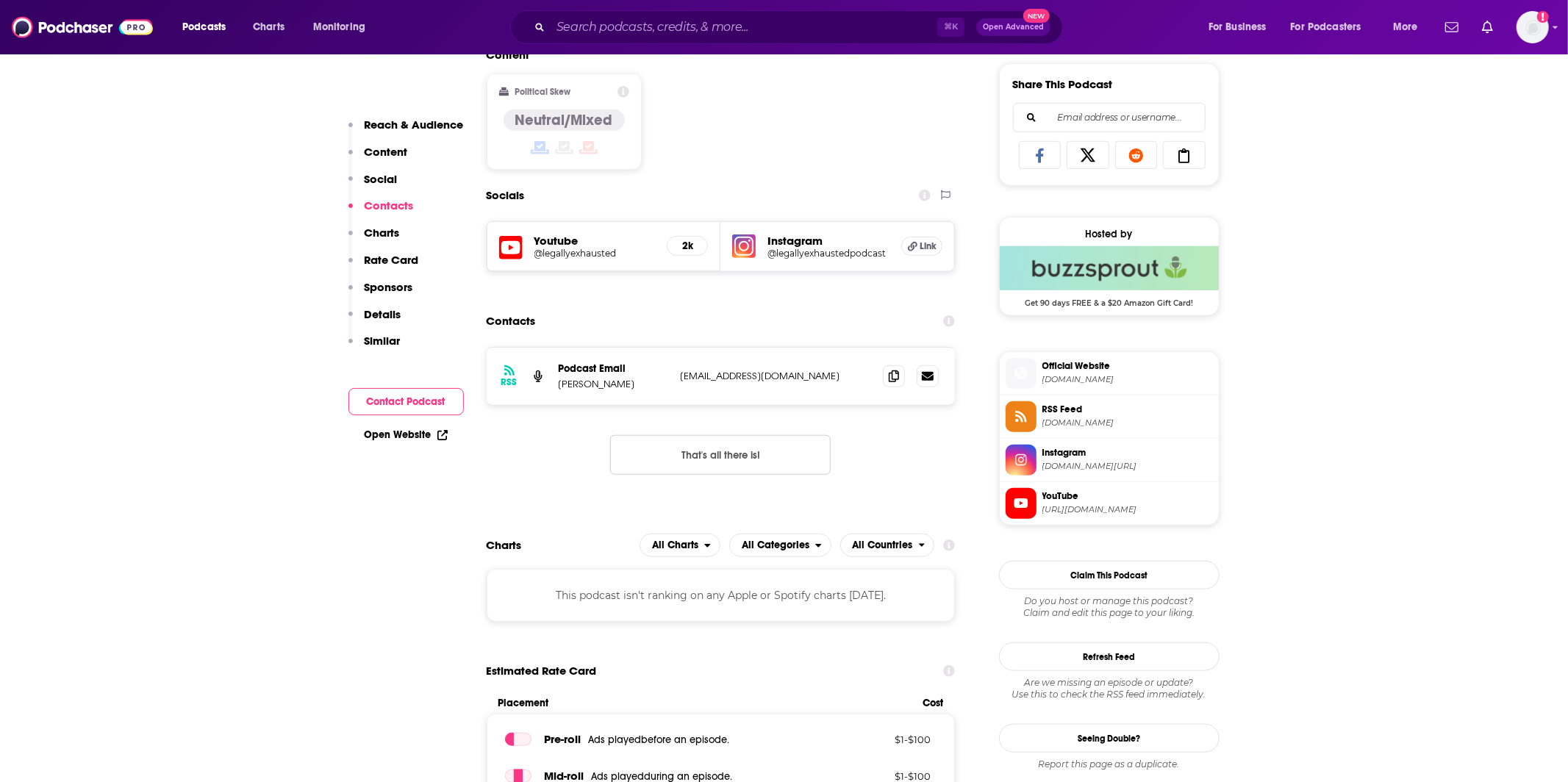
scroll to position [997, 0]
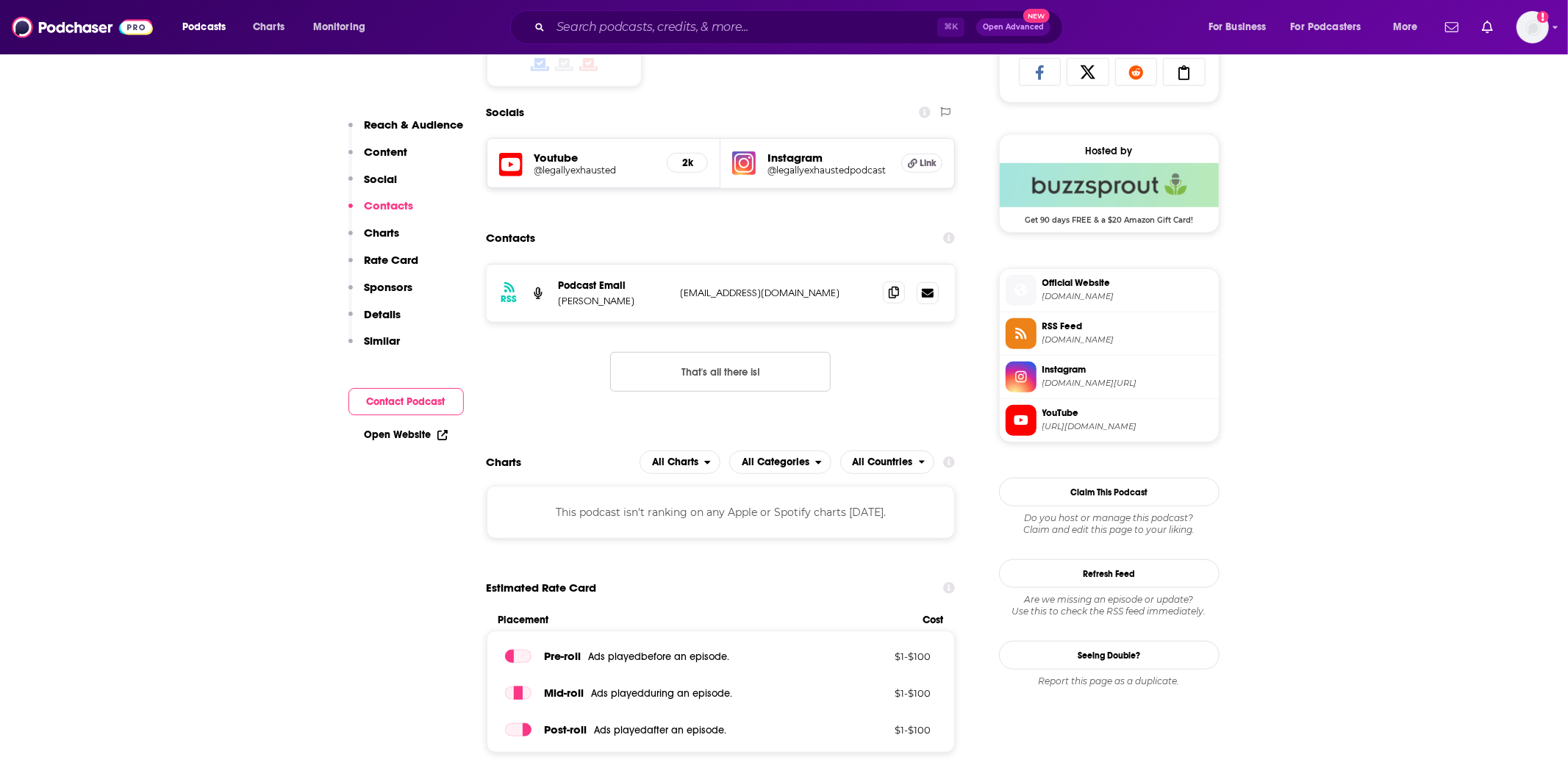
click at [894, 294] on icon at bounding box center [893, 293] width 10 height 12
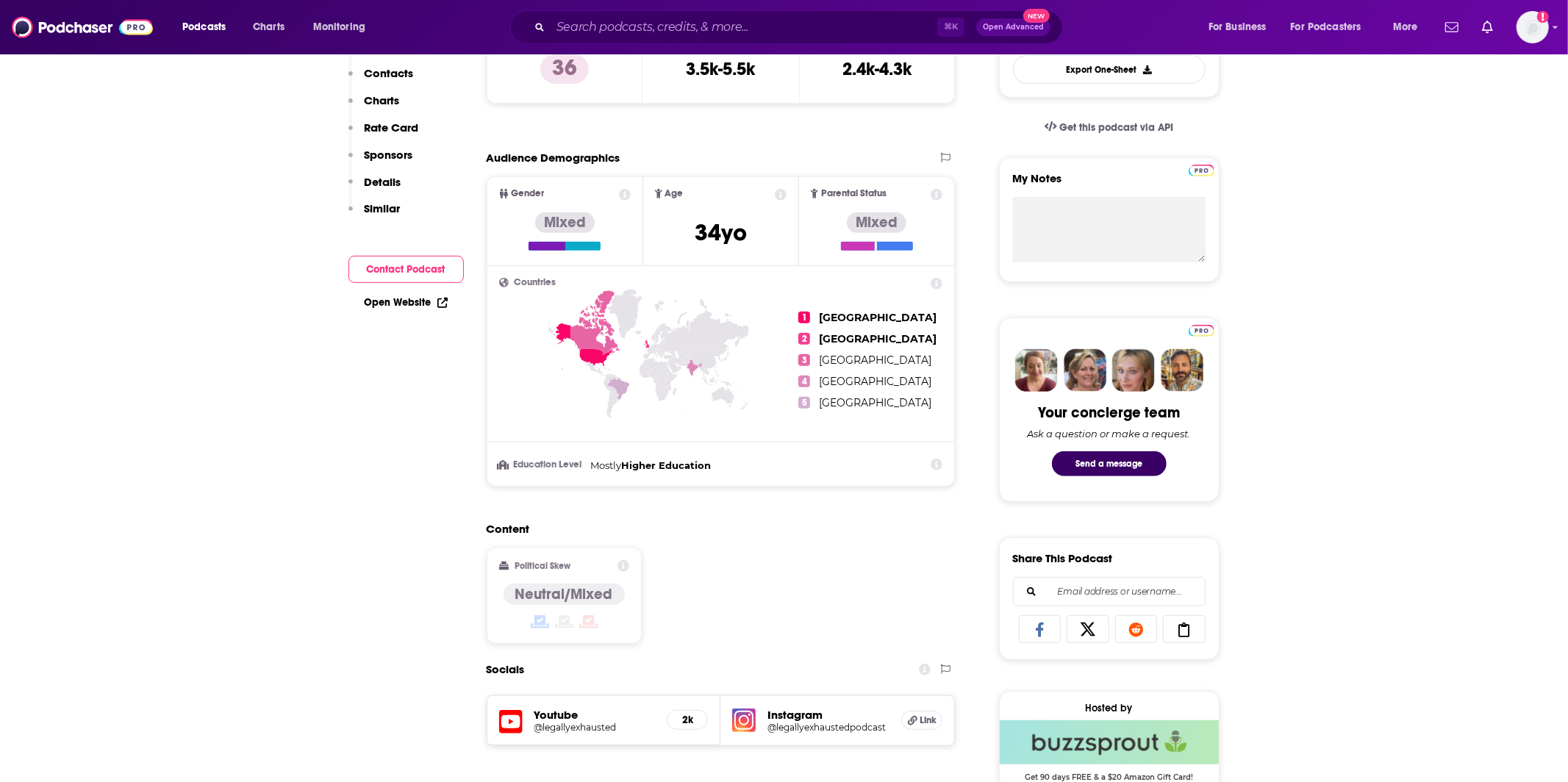
scroll to position [0, 0]
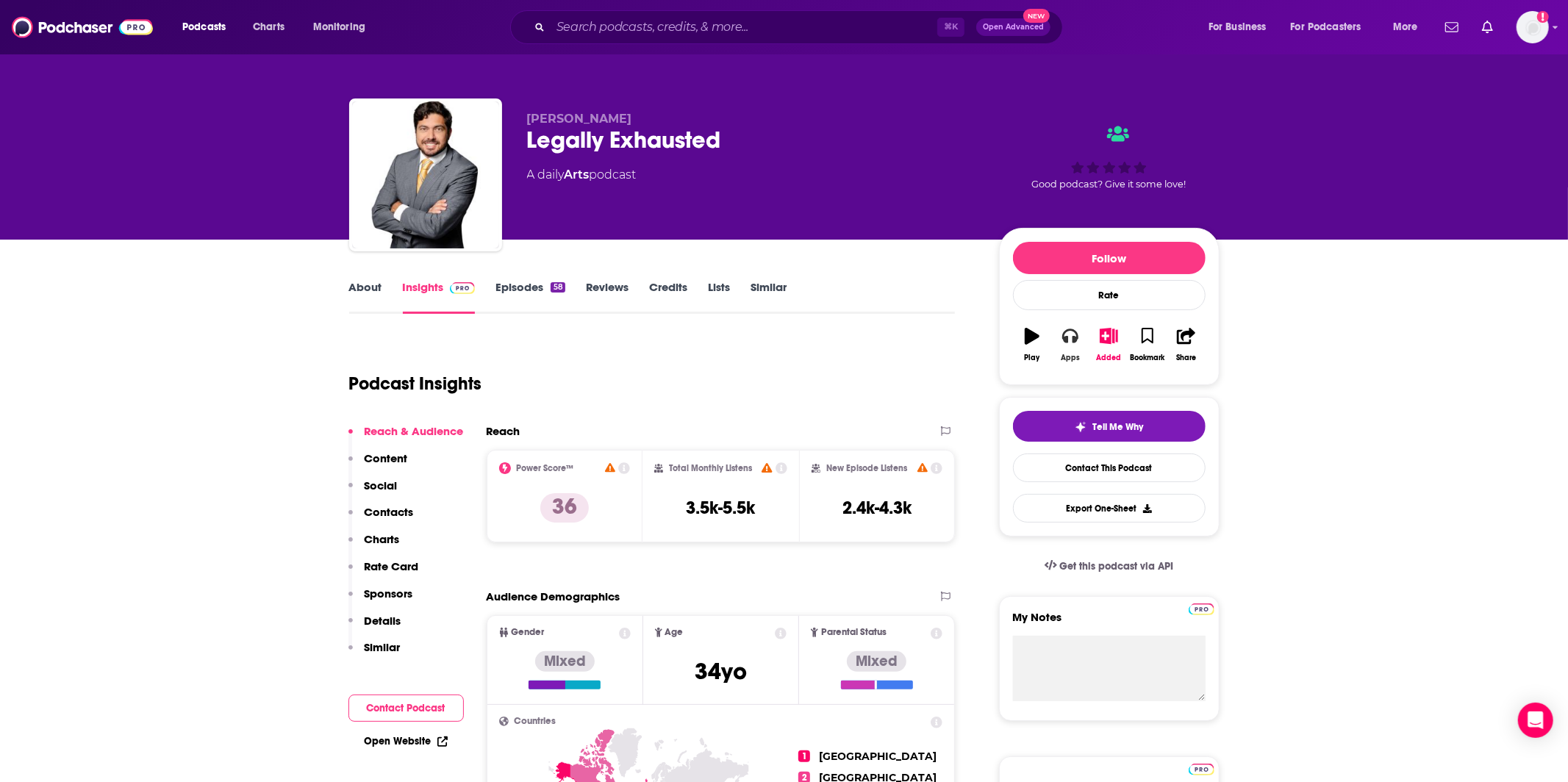
click at [1074, 342] on icon "button" at bounding box center [1069, 337] width 16 height 15
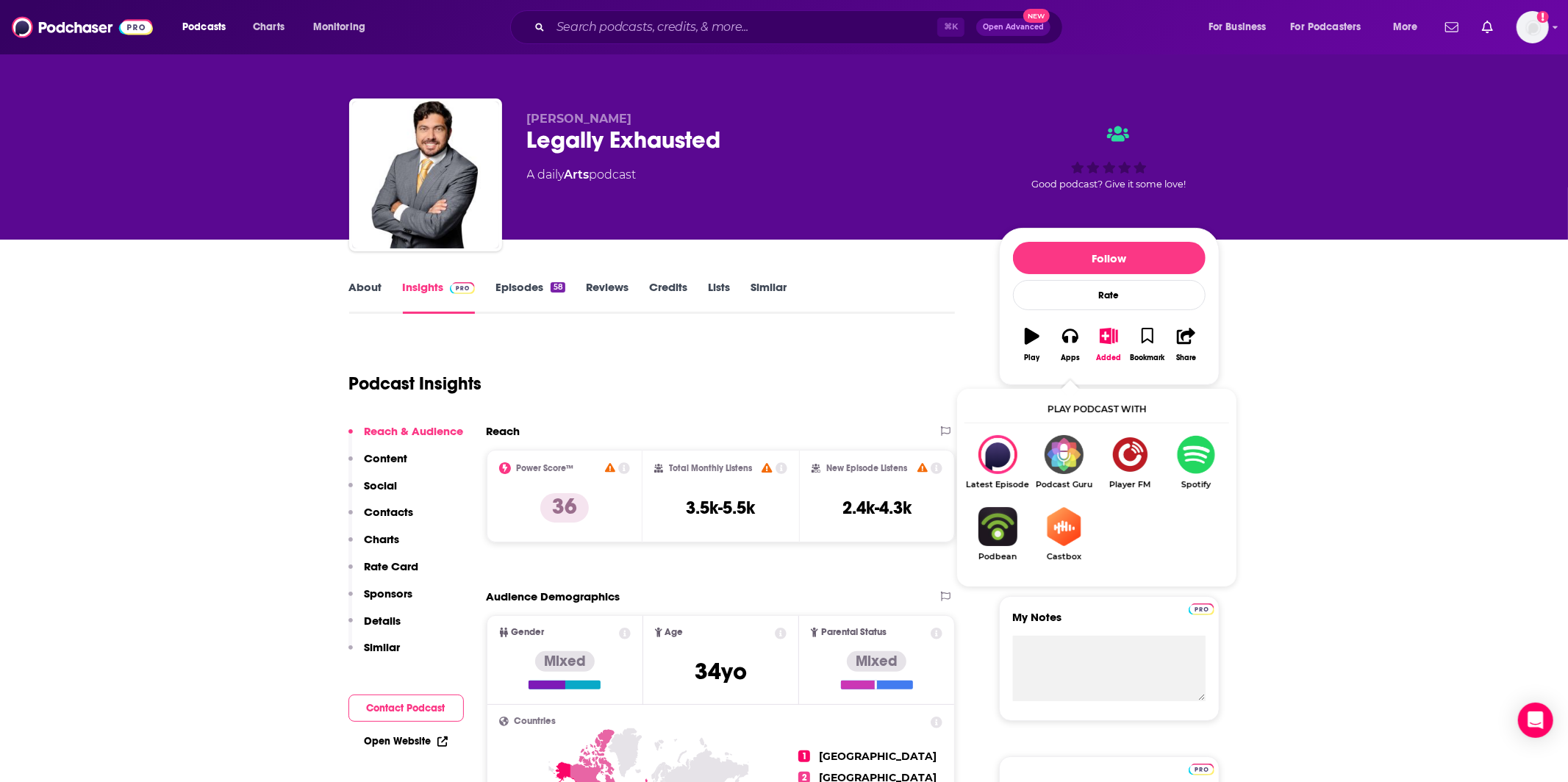
click at [1196, 451] on img "Show Listen On dropdown" at bounding box center [1195, 455] width 66 height 39
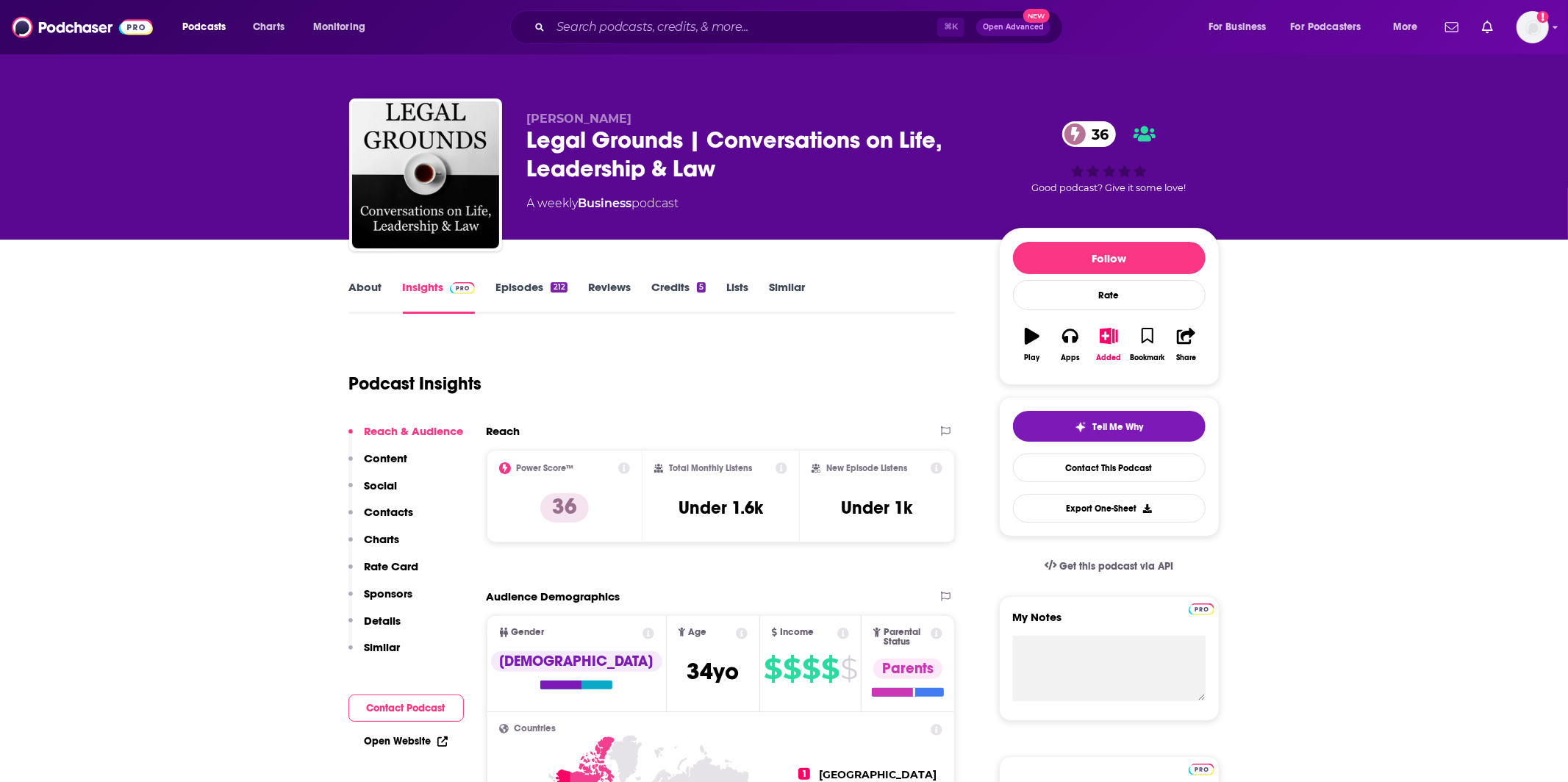
click at [374, 286] on link "About" at bounding box center [366, 297] width 33 height 33
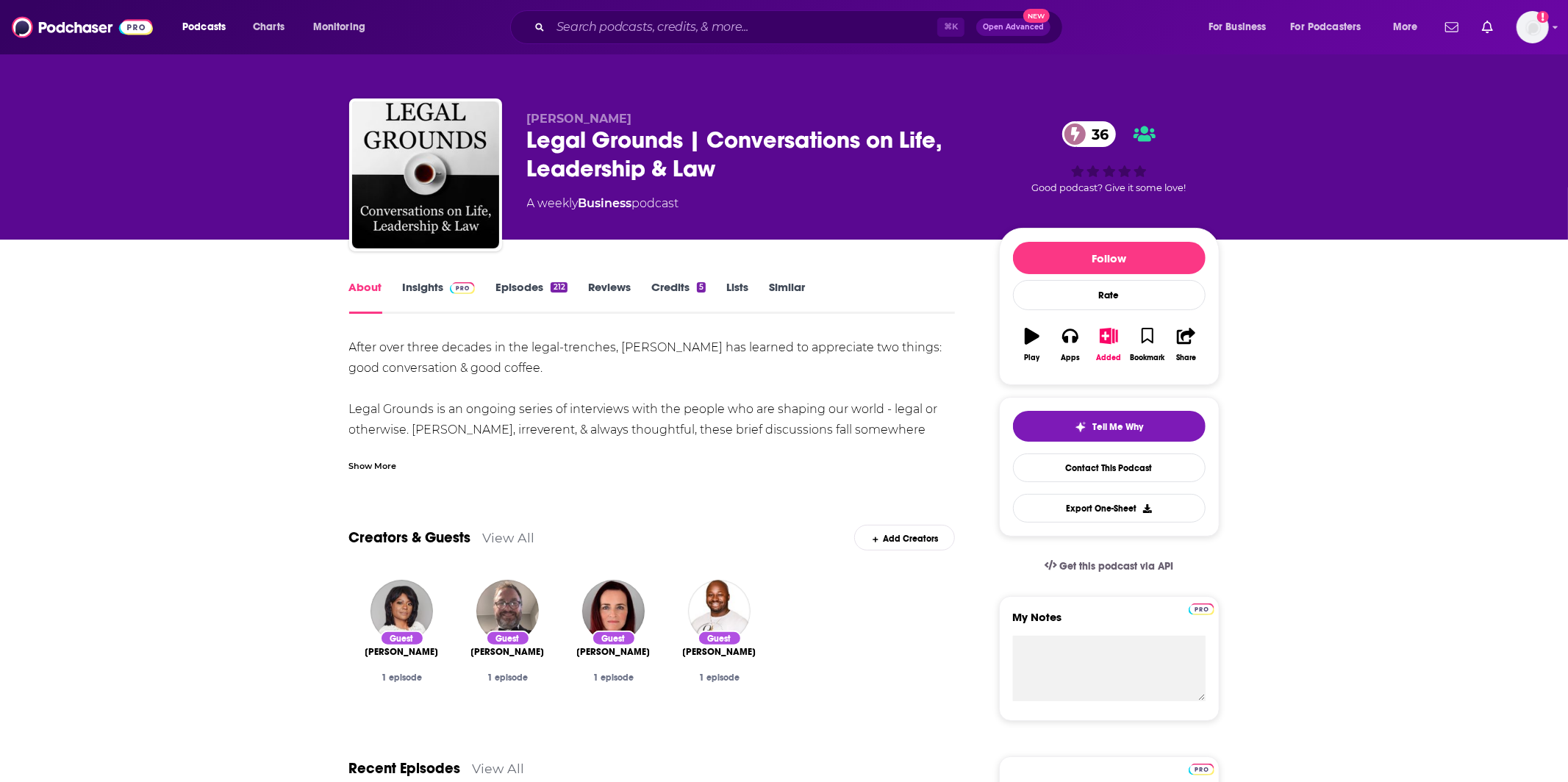
click at [357, 468] on div "Show More" at bounding box center [372, 464] width 47 height 14
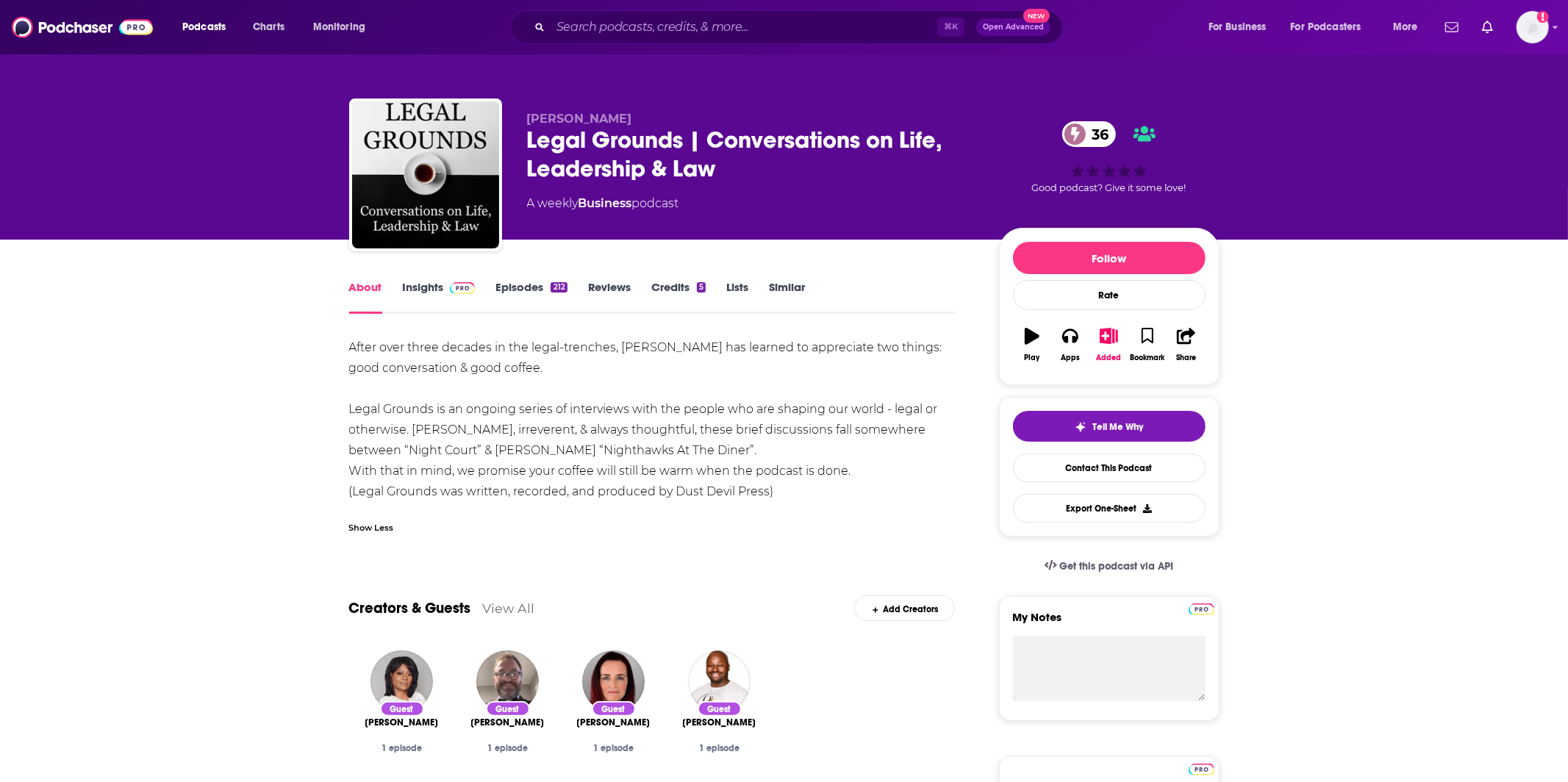
click at [432, 290] on link "Insights" at bounding box center [439, 297] width 72 height 33
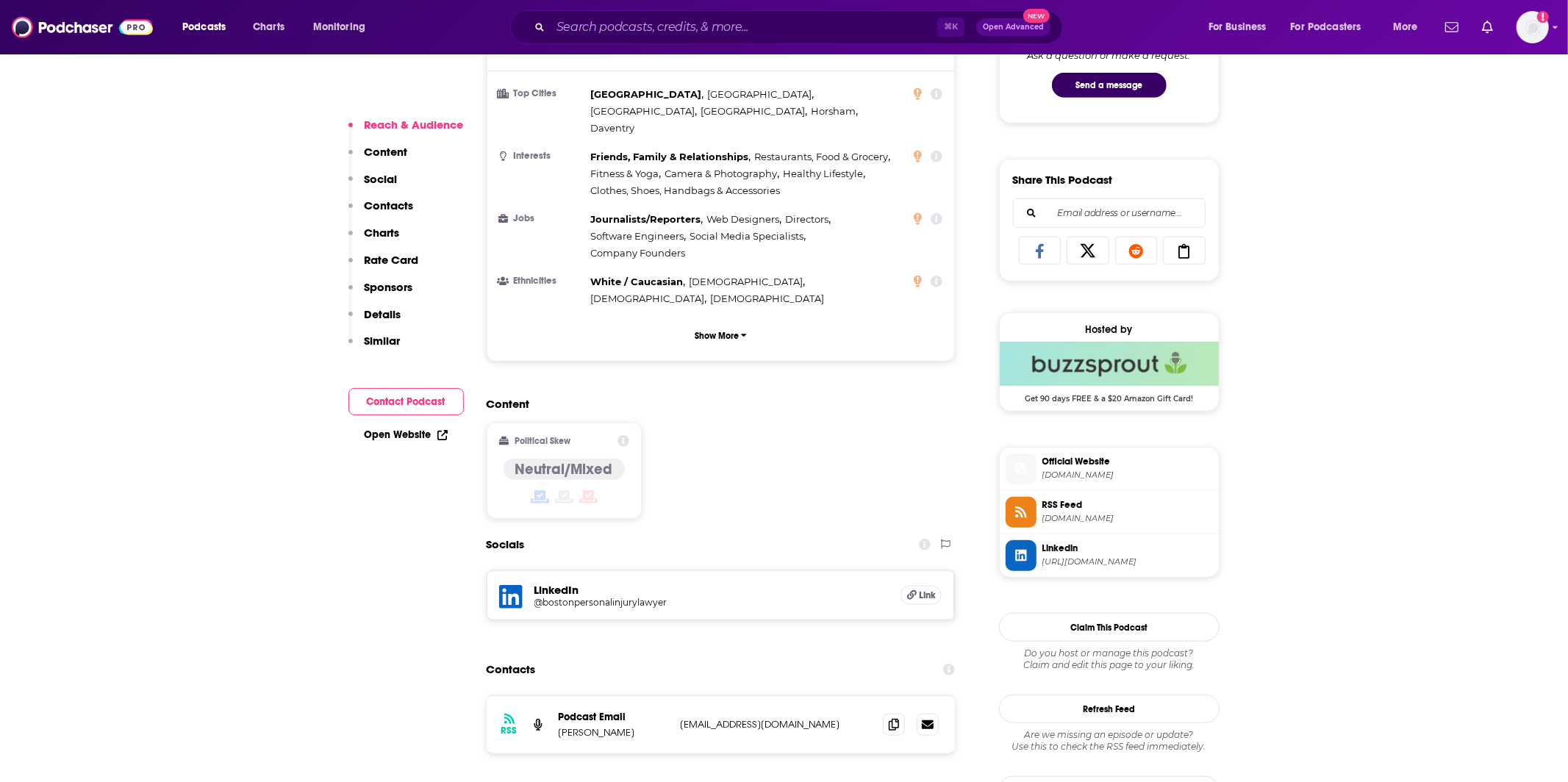
scroll to position [888, 0]
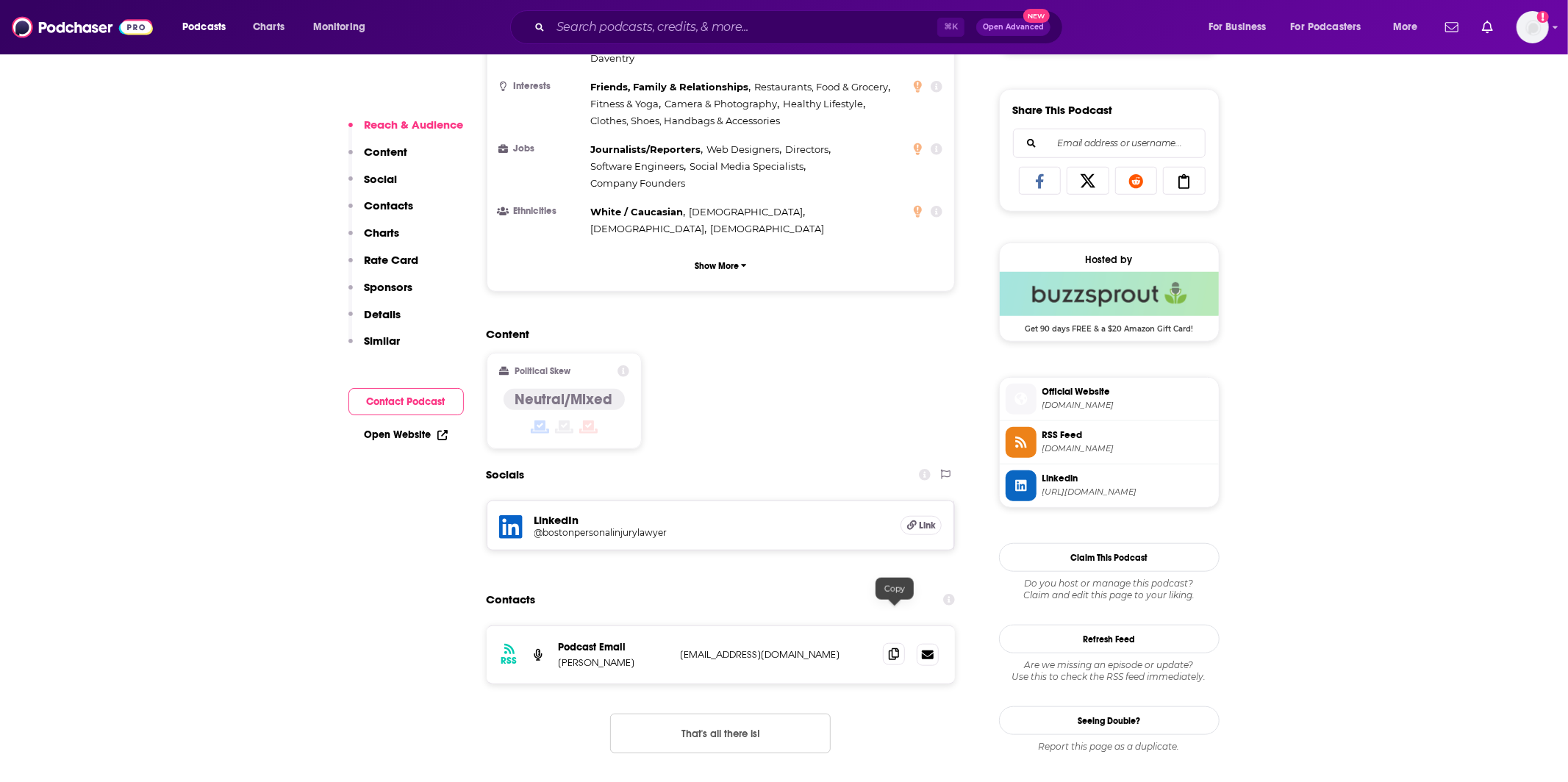
click at [895, 644] on span at bounding box center [894, 655] width 22 height 22
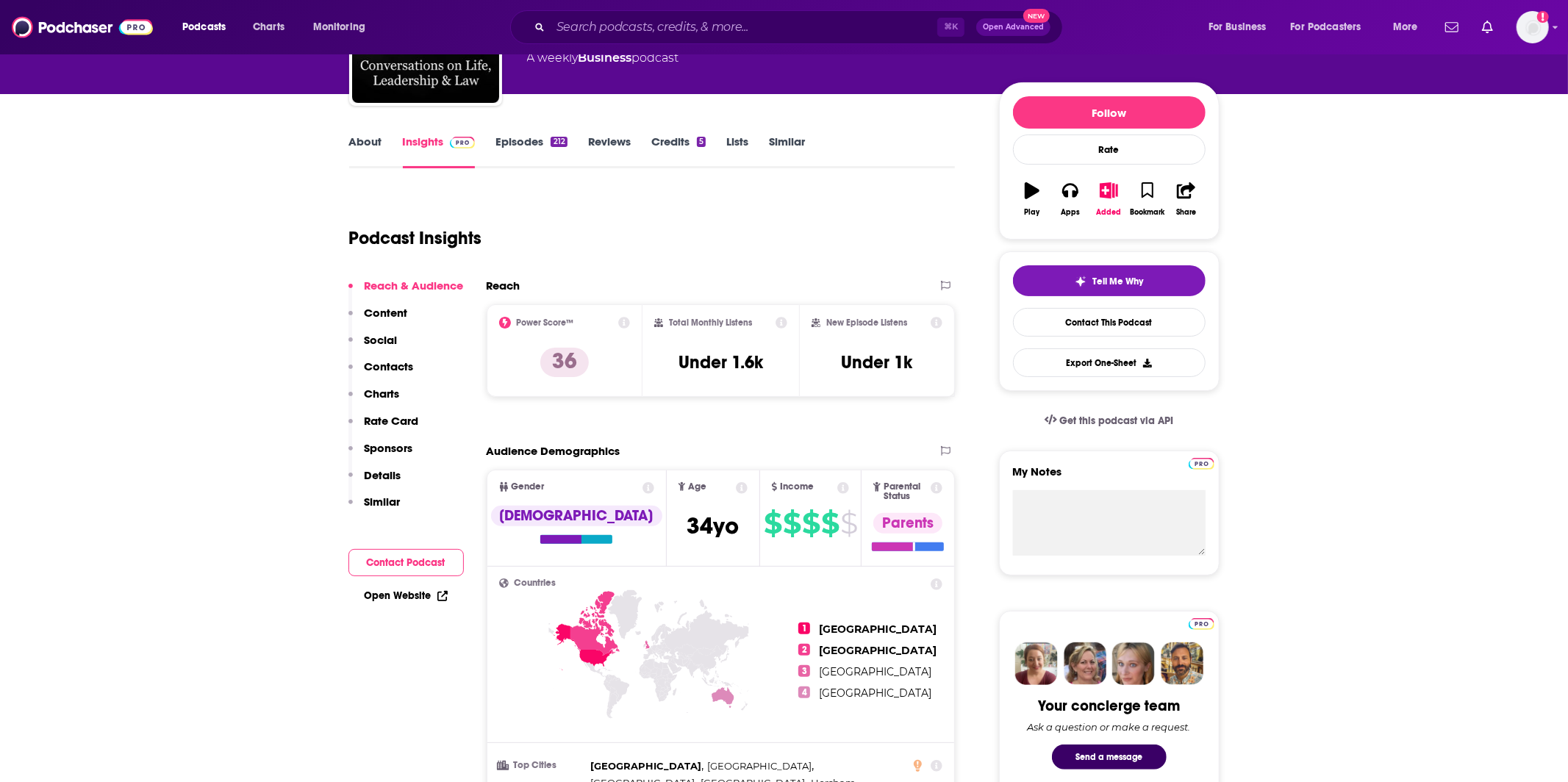
scroll to position [0, 0]
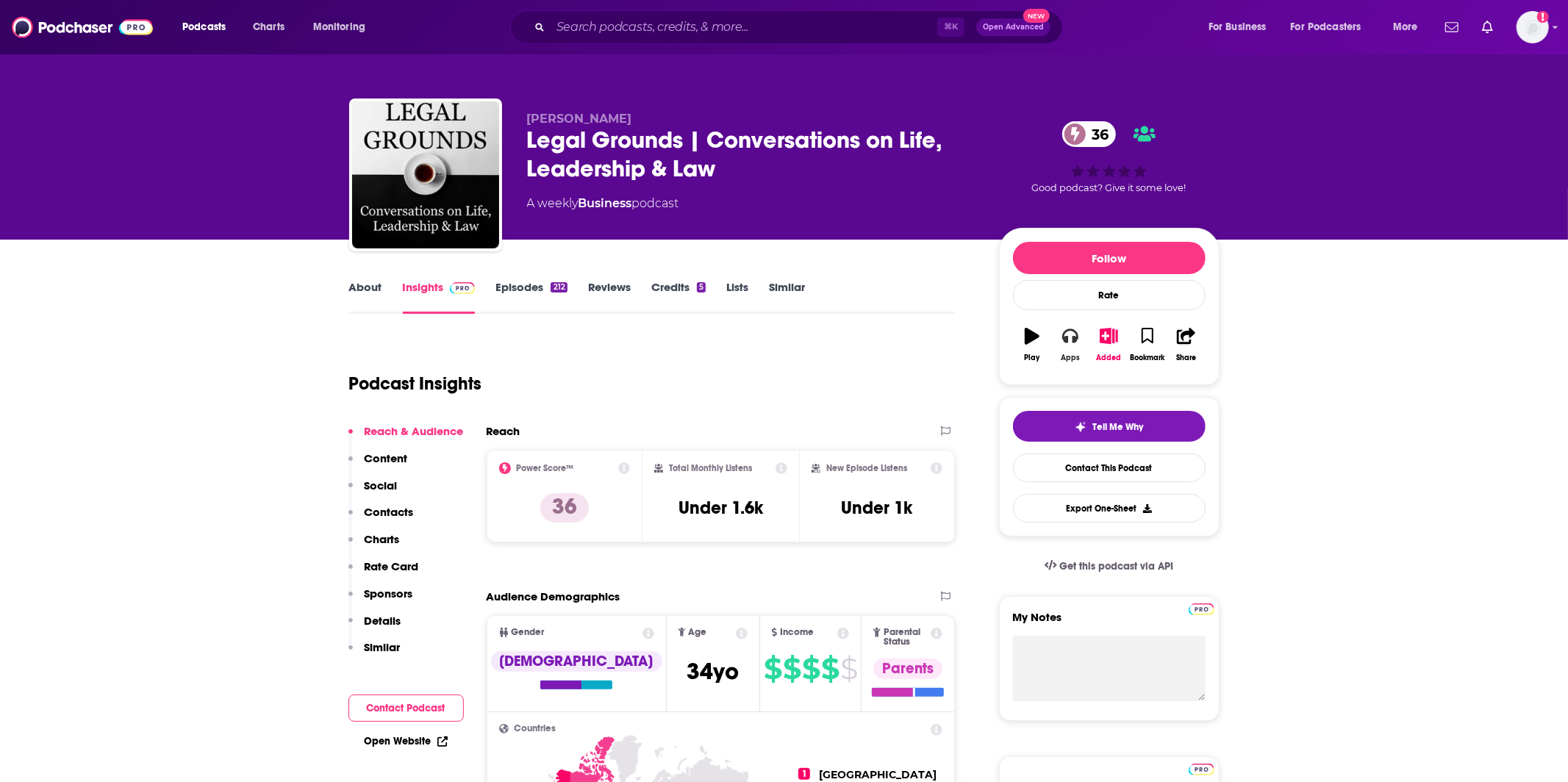
click at [1078, 344] on button "Apps" at bounding box center [1069, 345] width 38 height 53
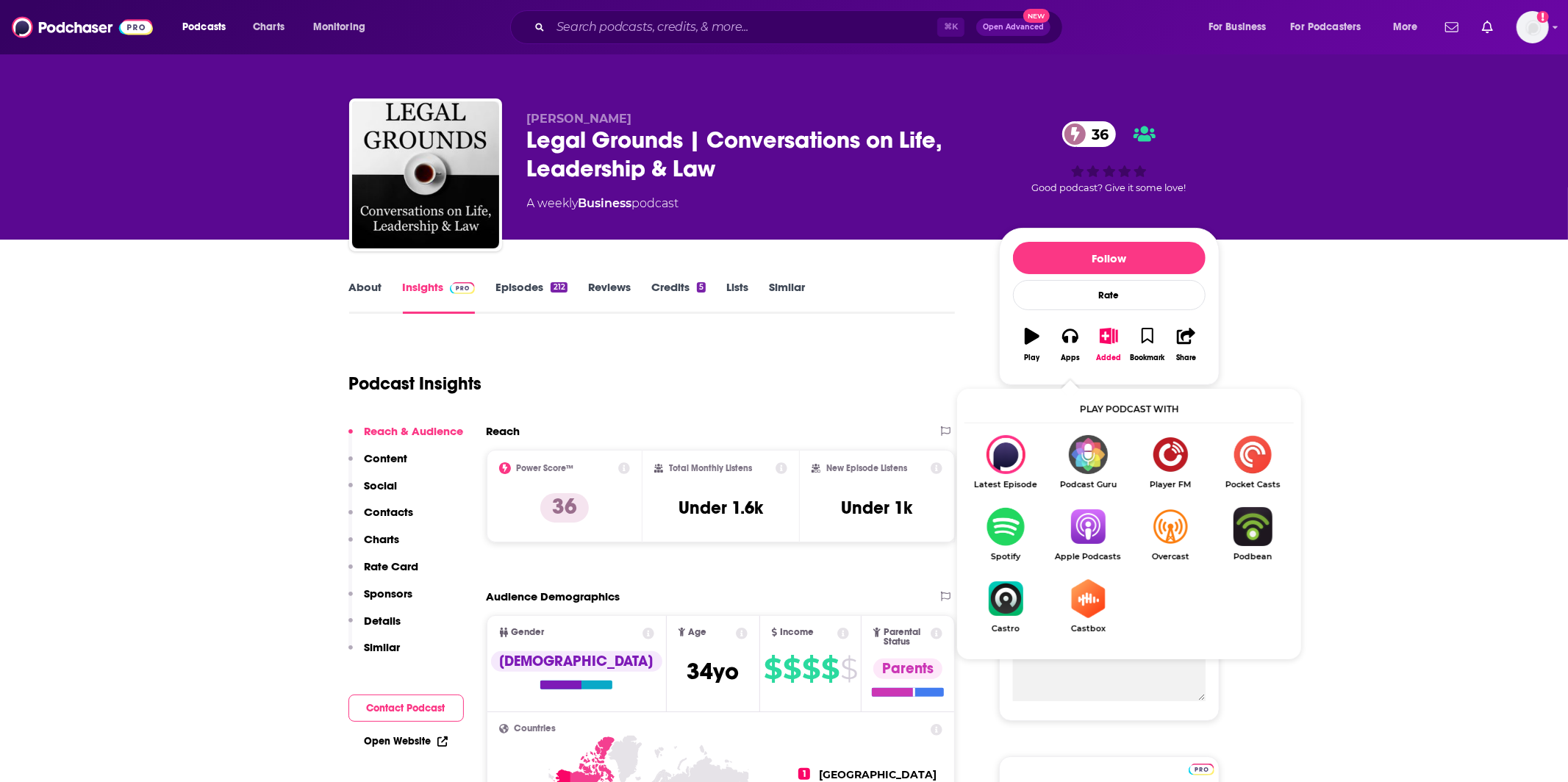
click at [1098, 528] on img "Show Listen On dropdown" at bounding box center [1087, 527] width 83 height 39
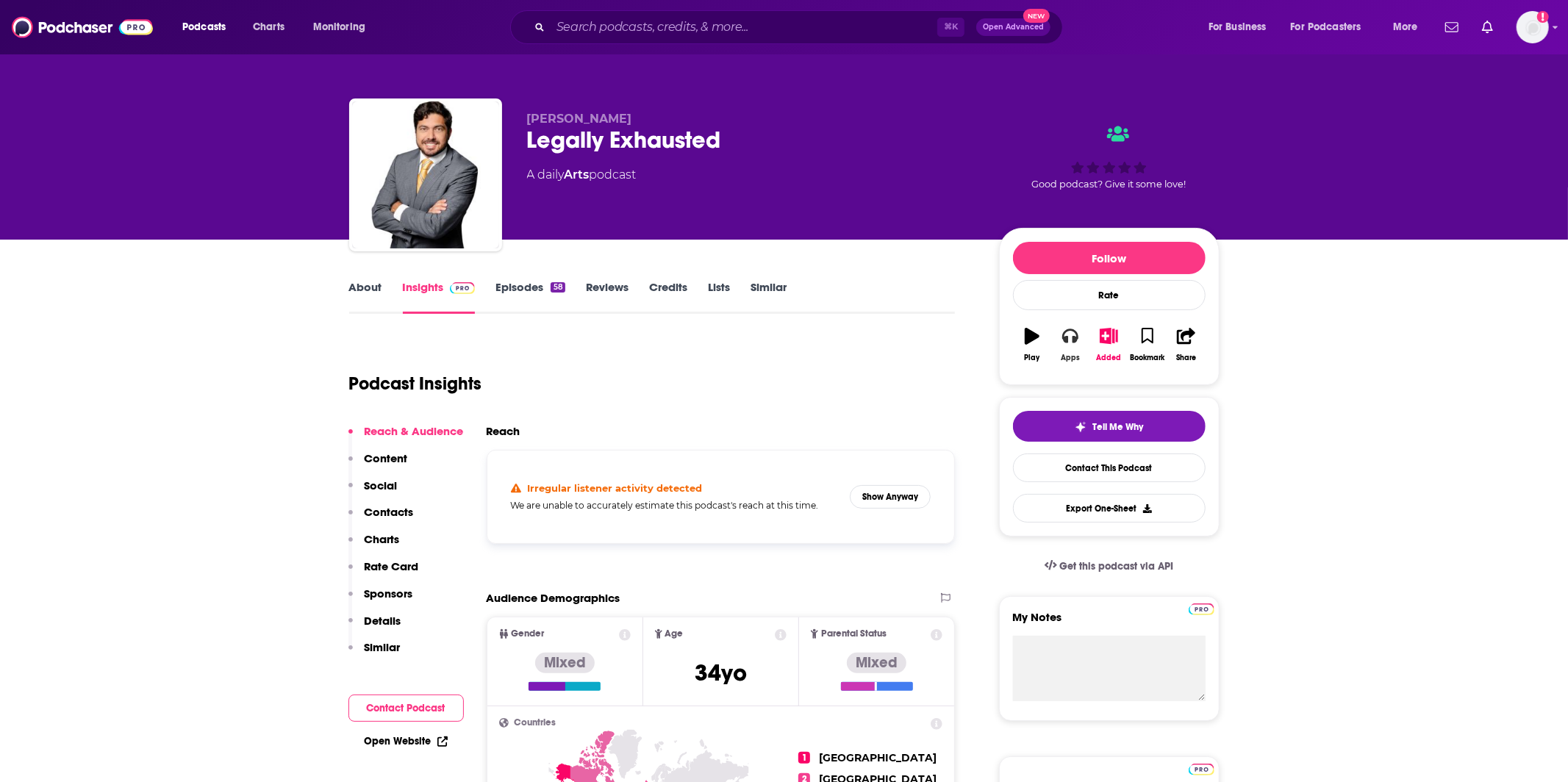
click at [1056, 355] on button "Apps" at bounding box center [1069, 345] width 38 height 53
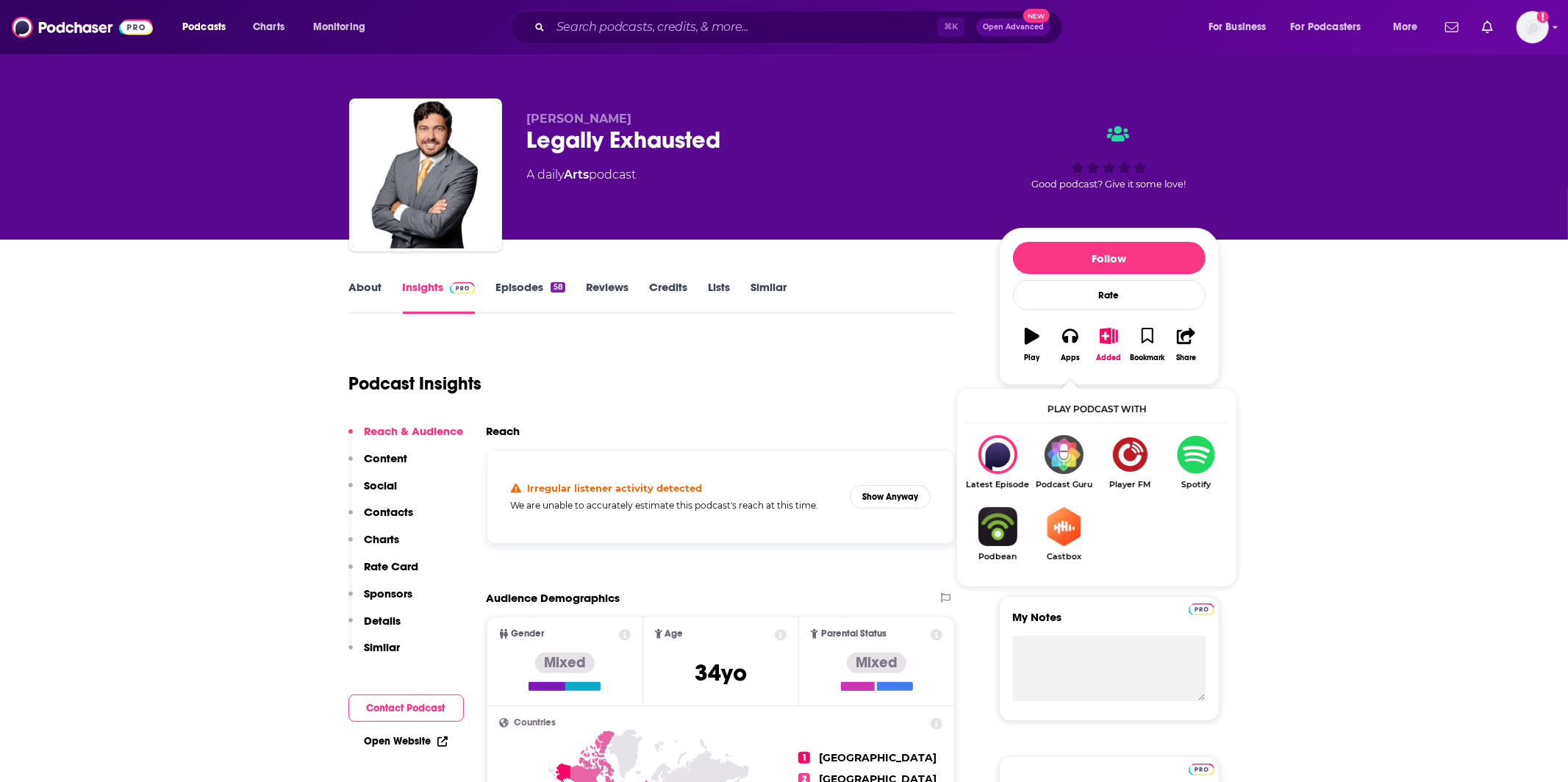
click at [1199, 459] on img "Show Listen On dropdown" at bounding box center [1195, 455] width 66 height 39
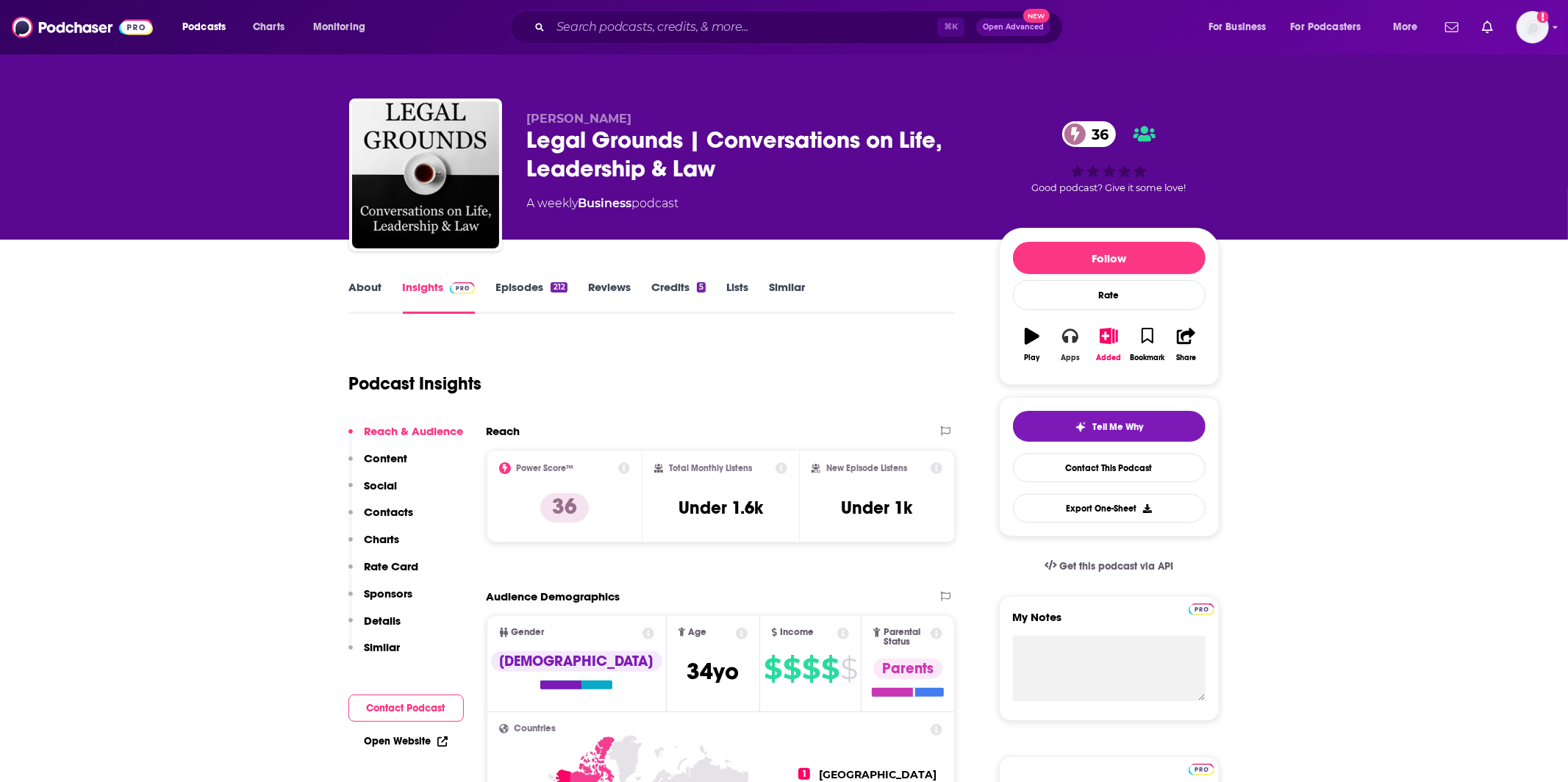
click at [1067, 348] on button "Apps" at bounding box center [1069, 345] width 38 height 53
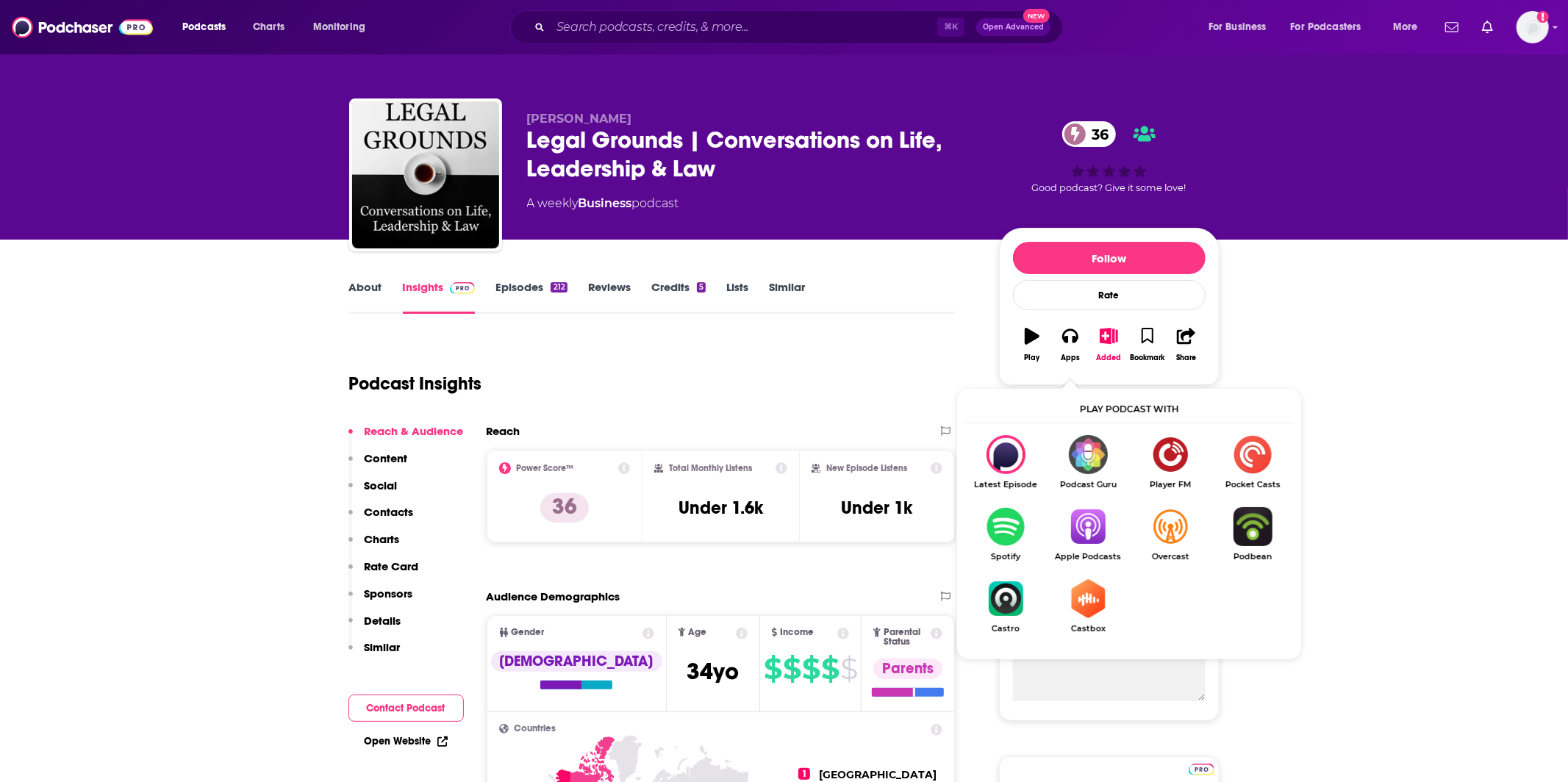
click at [1093, 546] on link "Apple Podcasts" at bounding box center [1087, 534] width 83 height 55
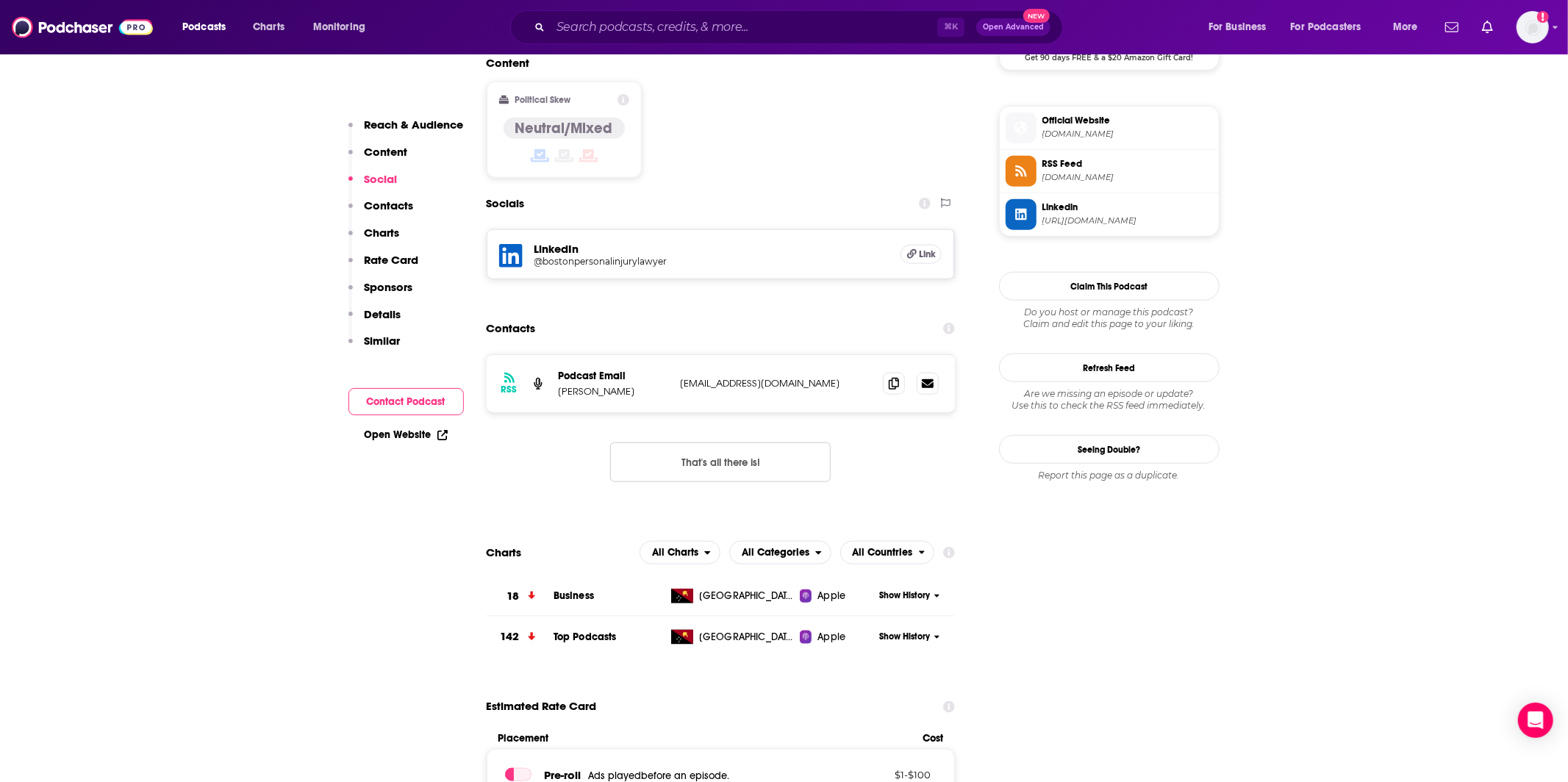
scroll to position [1250, 0]
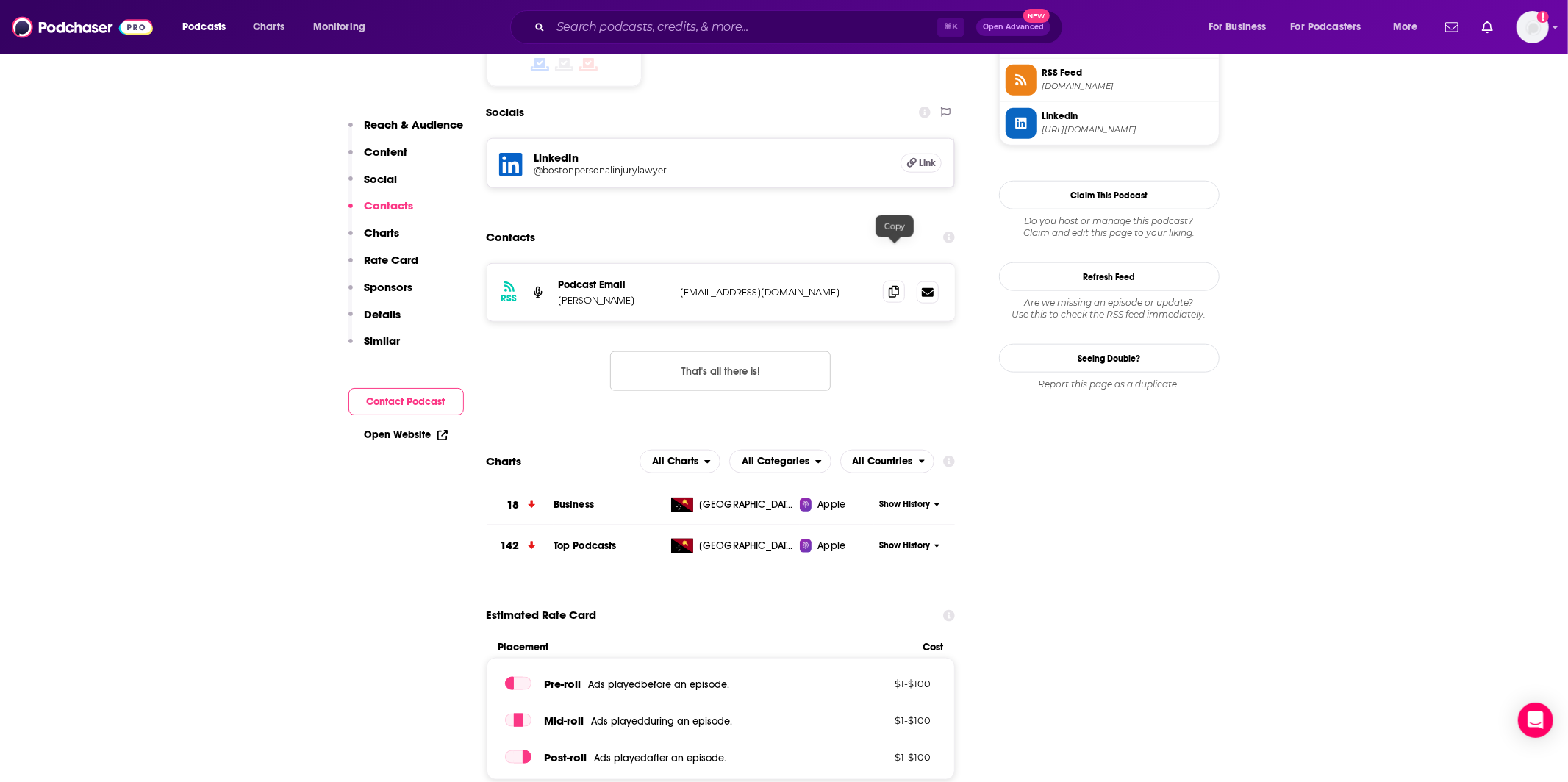
click at [899, 280] on span at bounding box center [894, 292] width 22 height 22
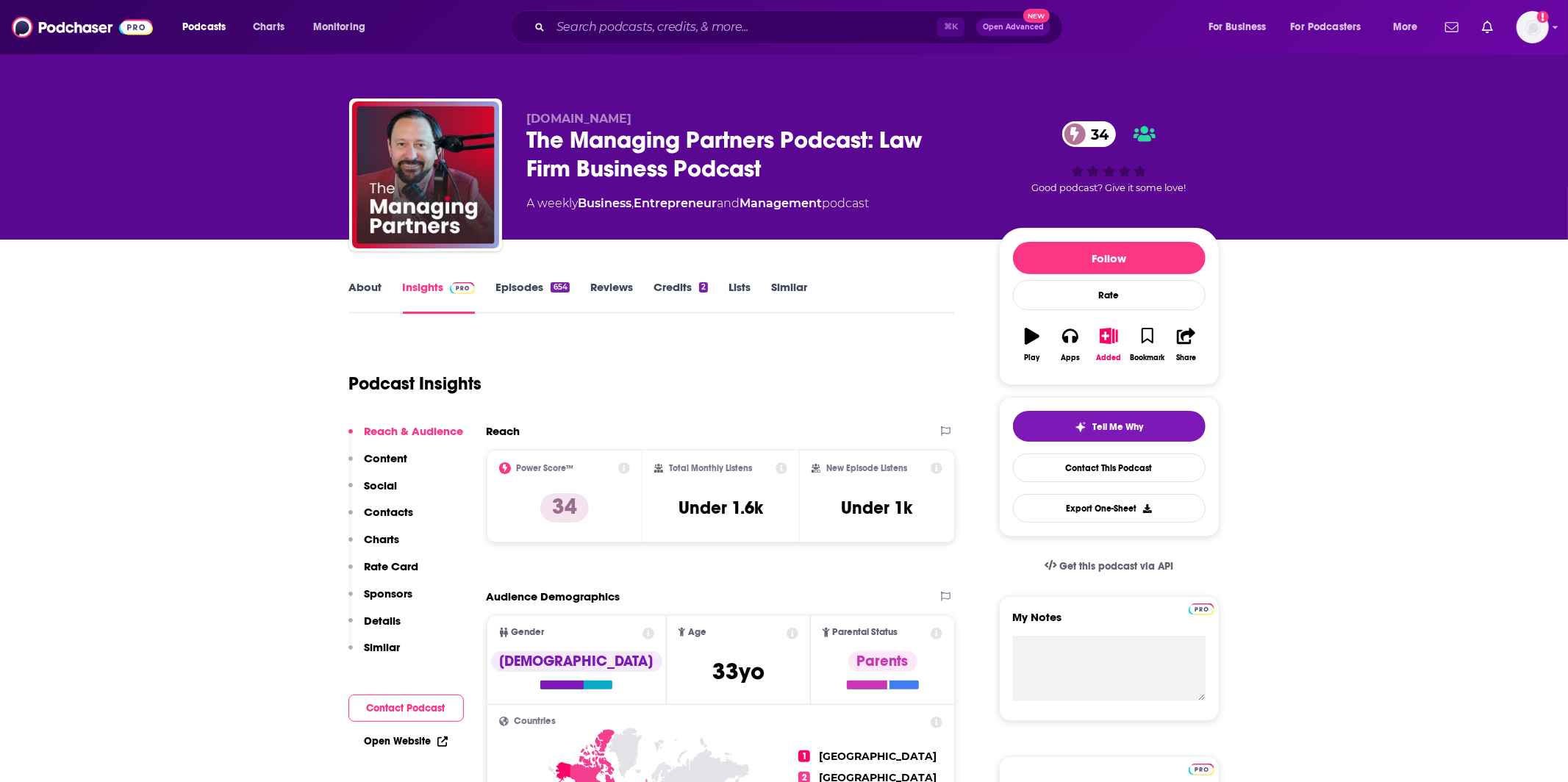
click at [372, 284] on link "About" at bounding box center [366, 297] width 33 height 33
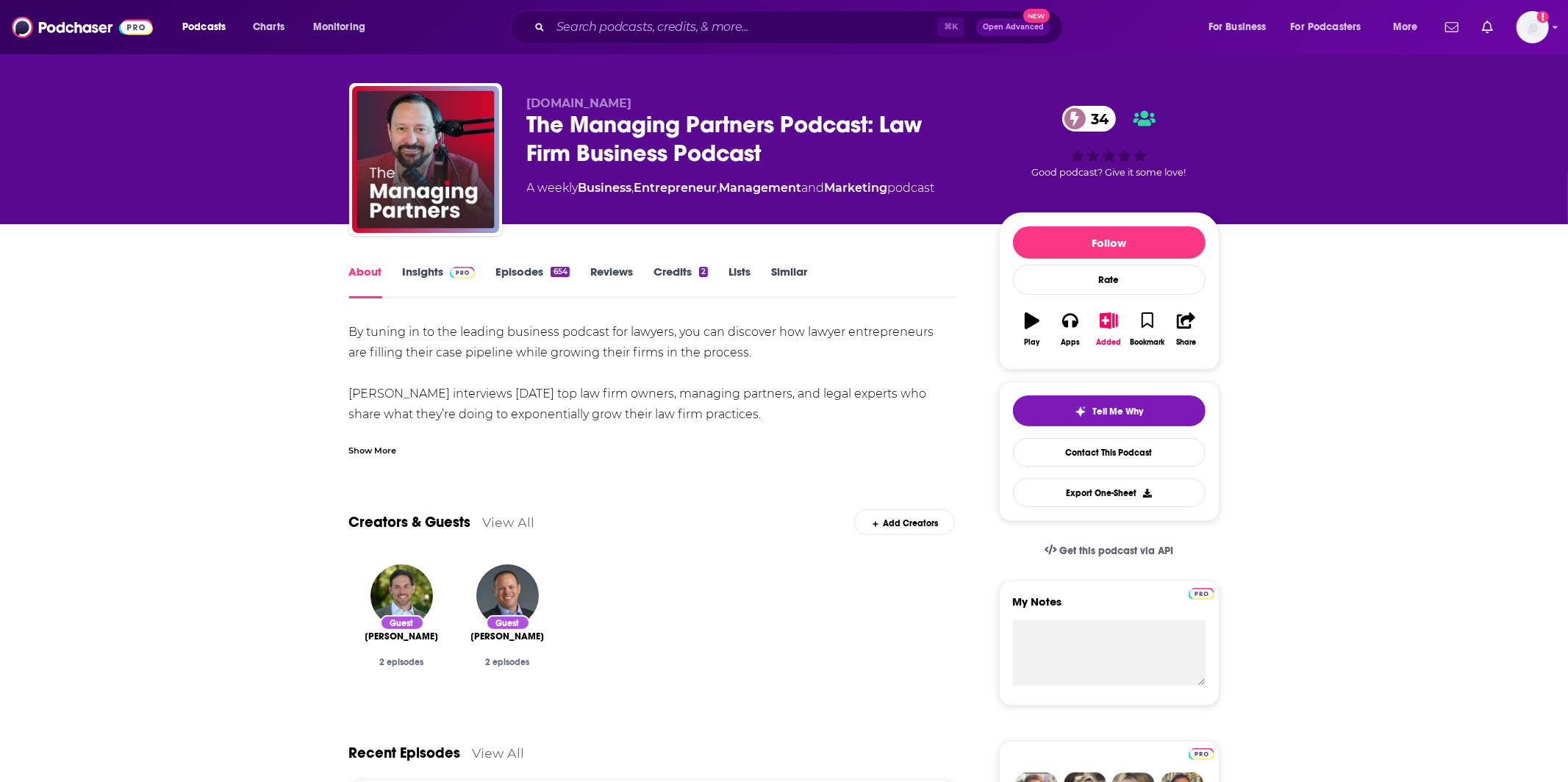
scroll to position [17, 0]
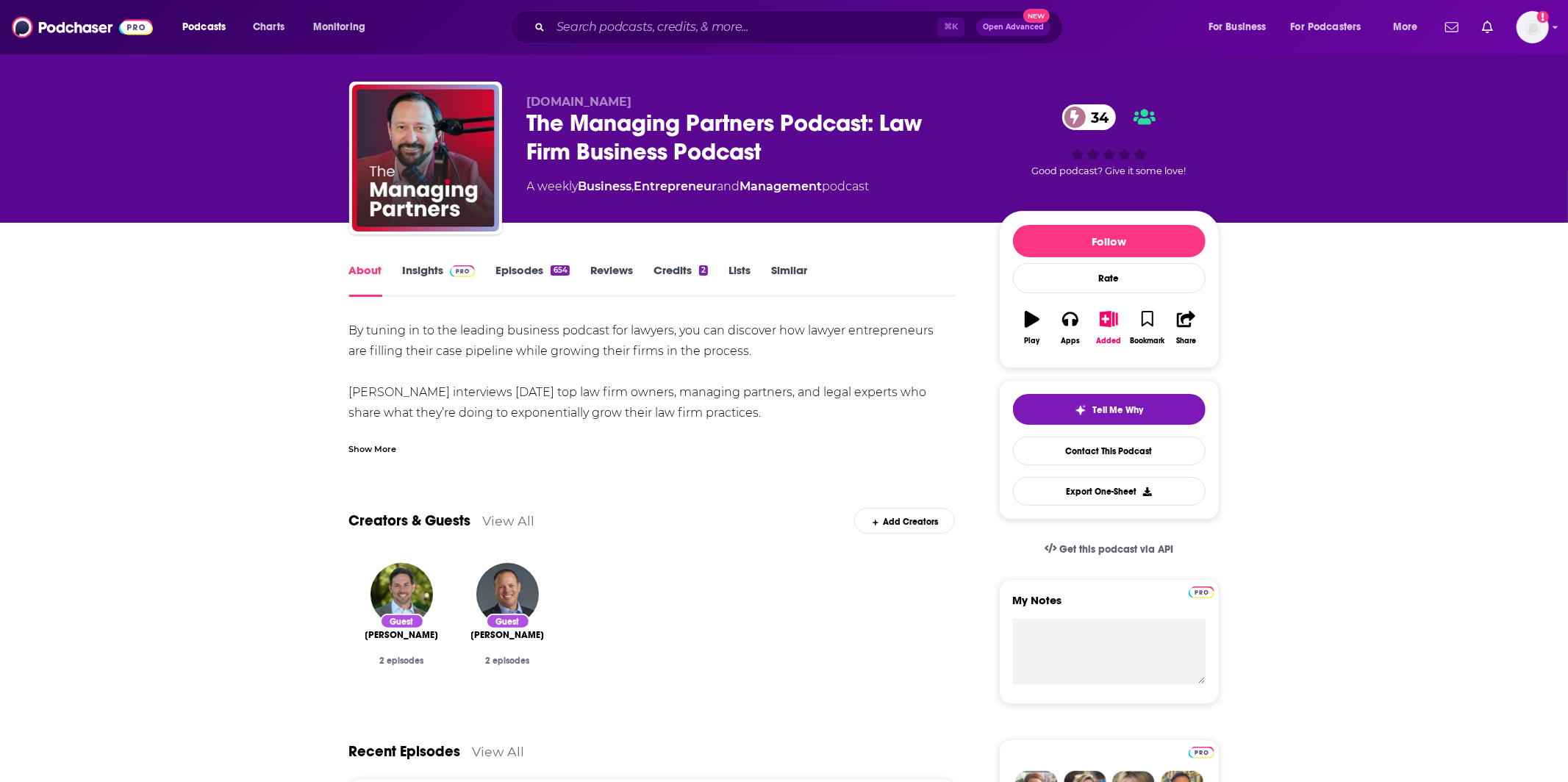
click at [370, 443] on div "Show More" at bounding box center [372, 448] width 47 height 14
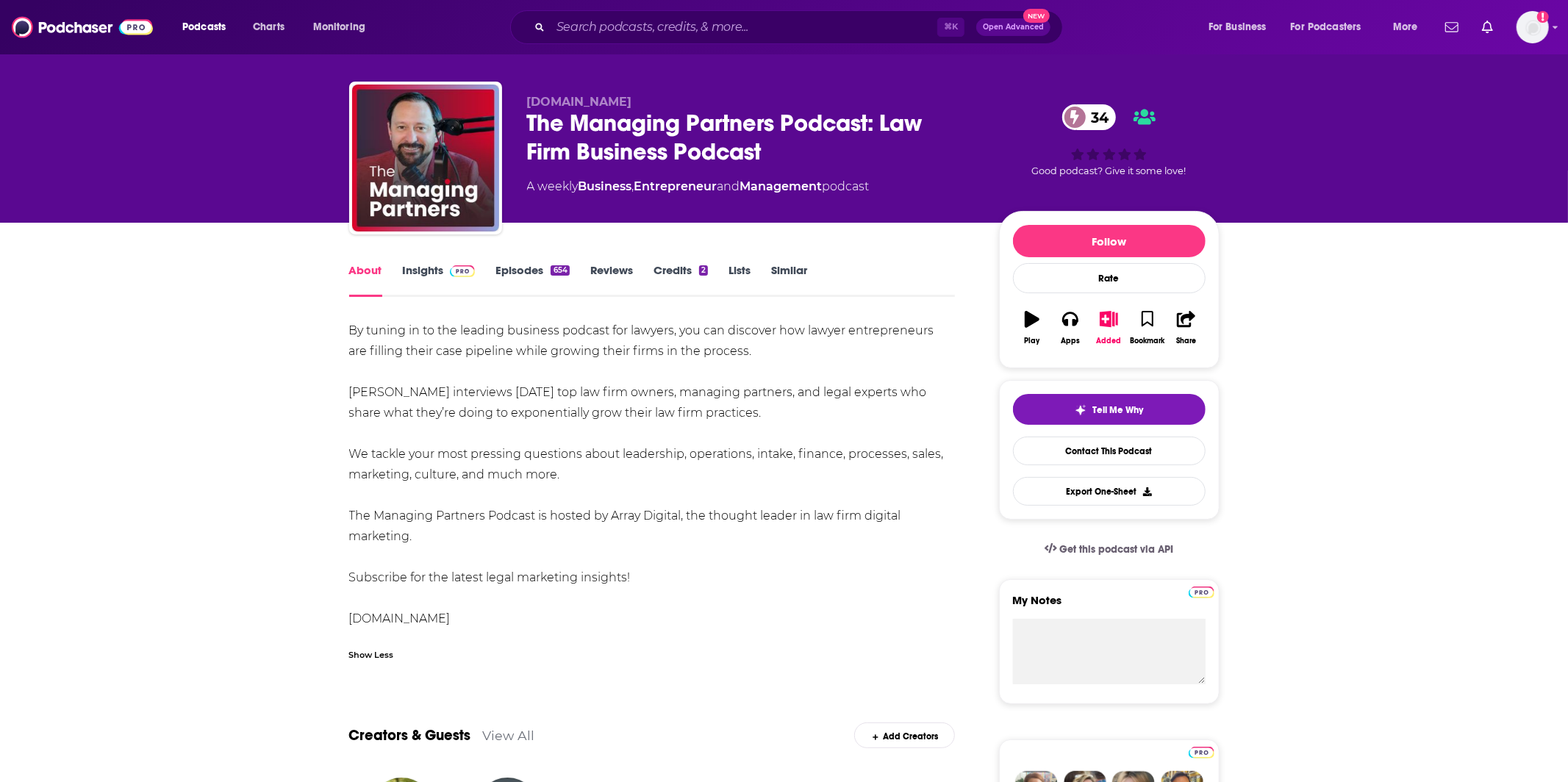
click at [439, 276] on link "Insights" at bounding box center [439, 280] width 72 height 33
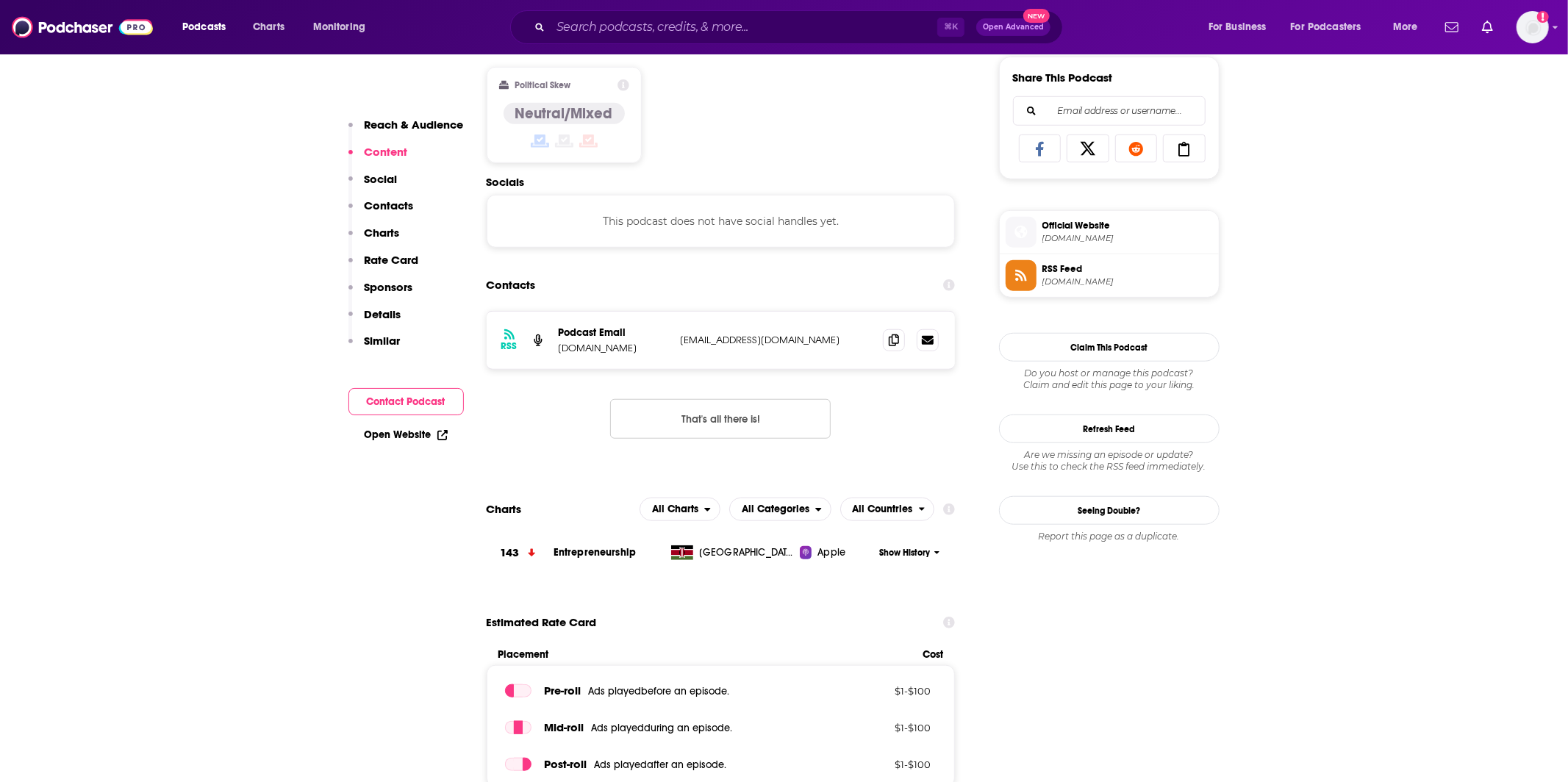
scroll to position [1025, 0]
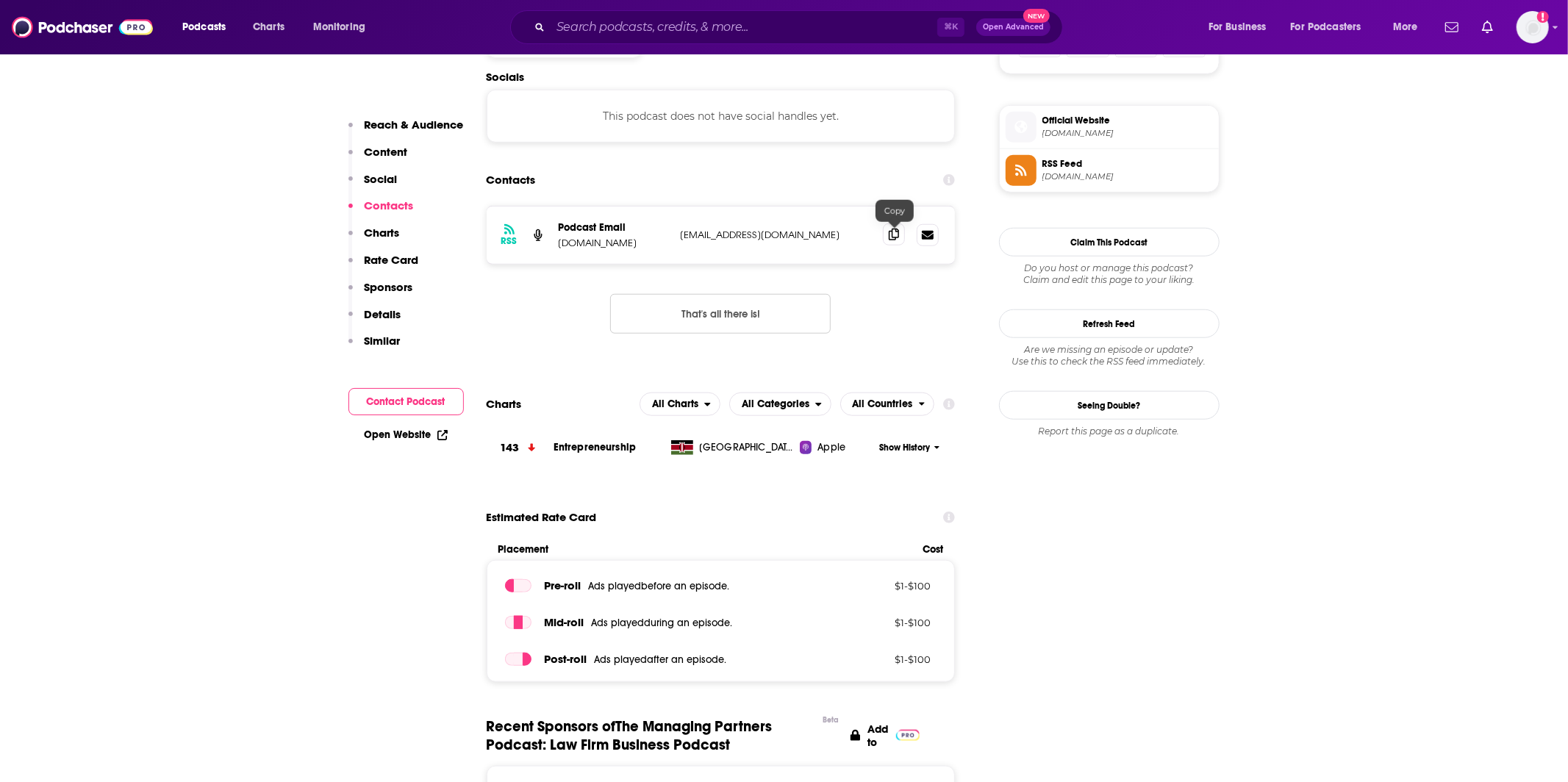
click at [888, 241] on span at bounding box center [894, 235] width 22 height 22
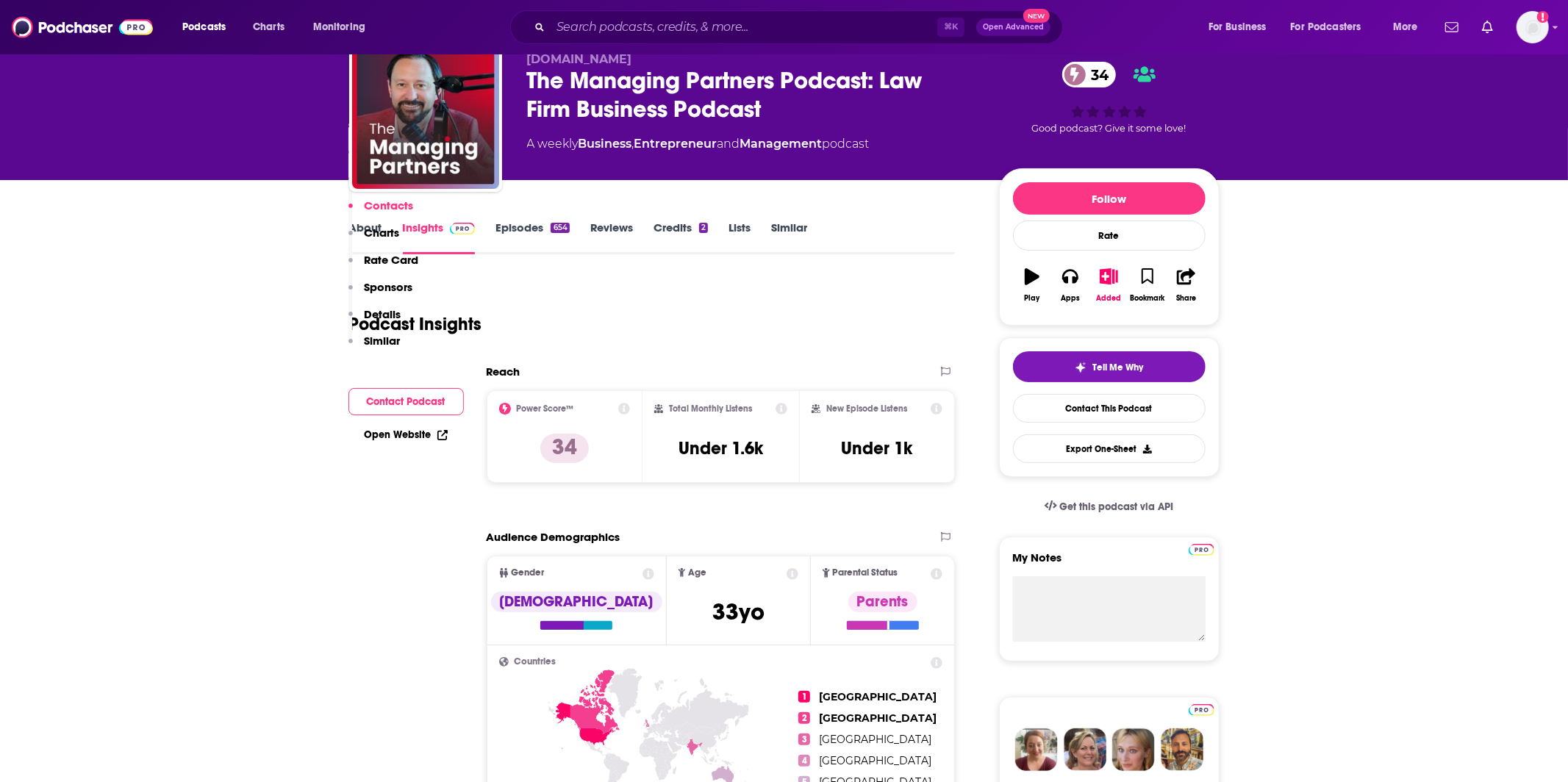
scroll to position [0, 0]
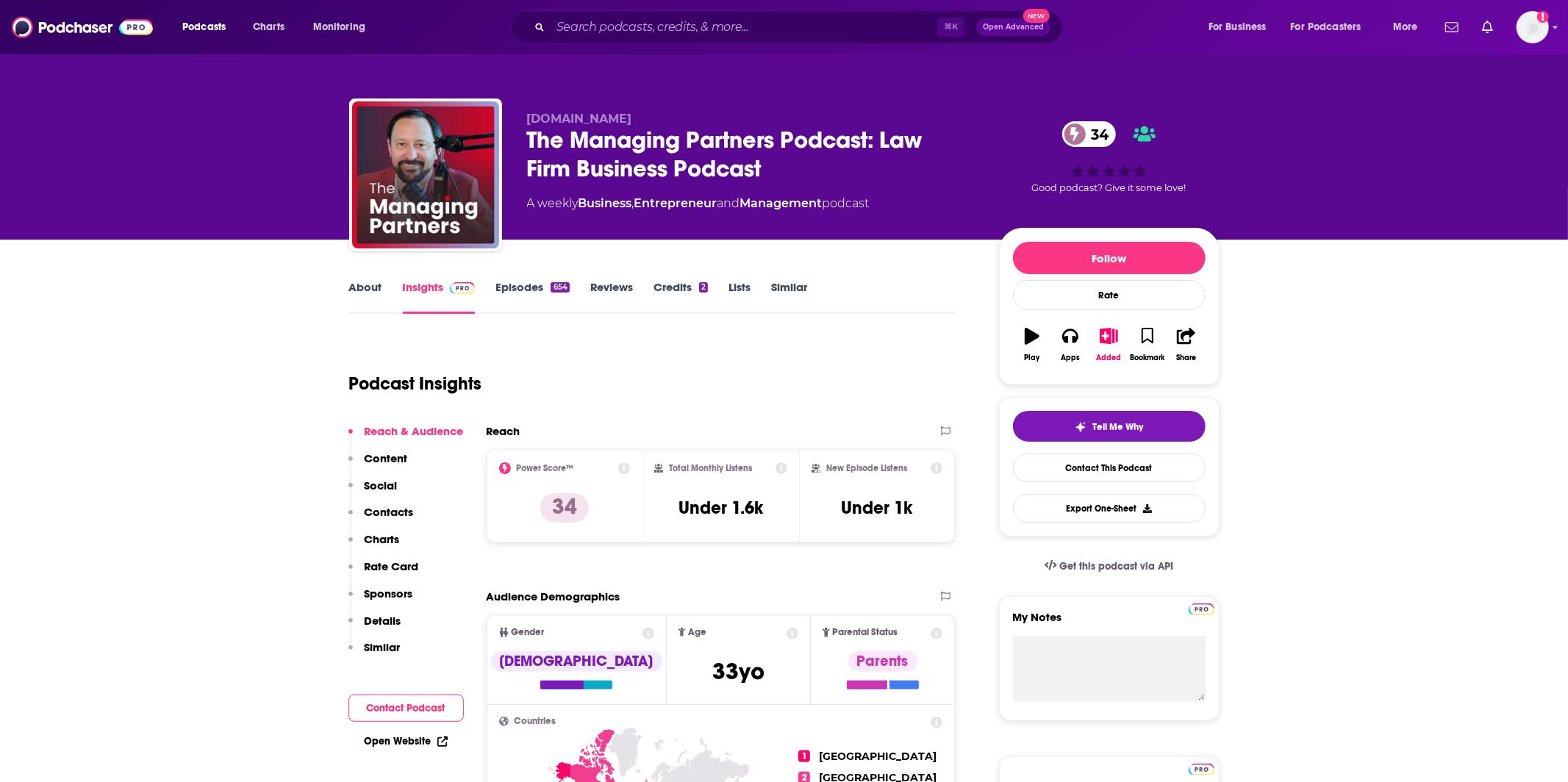
click at [361, 302] on link "About" at bounding box center [366, 297] width 33 height 33
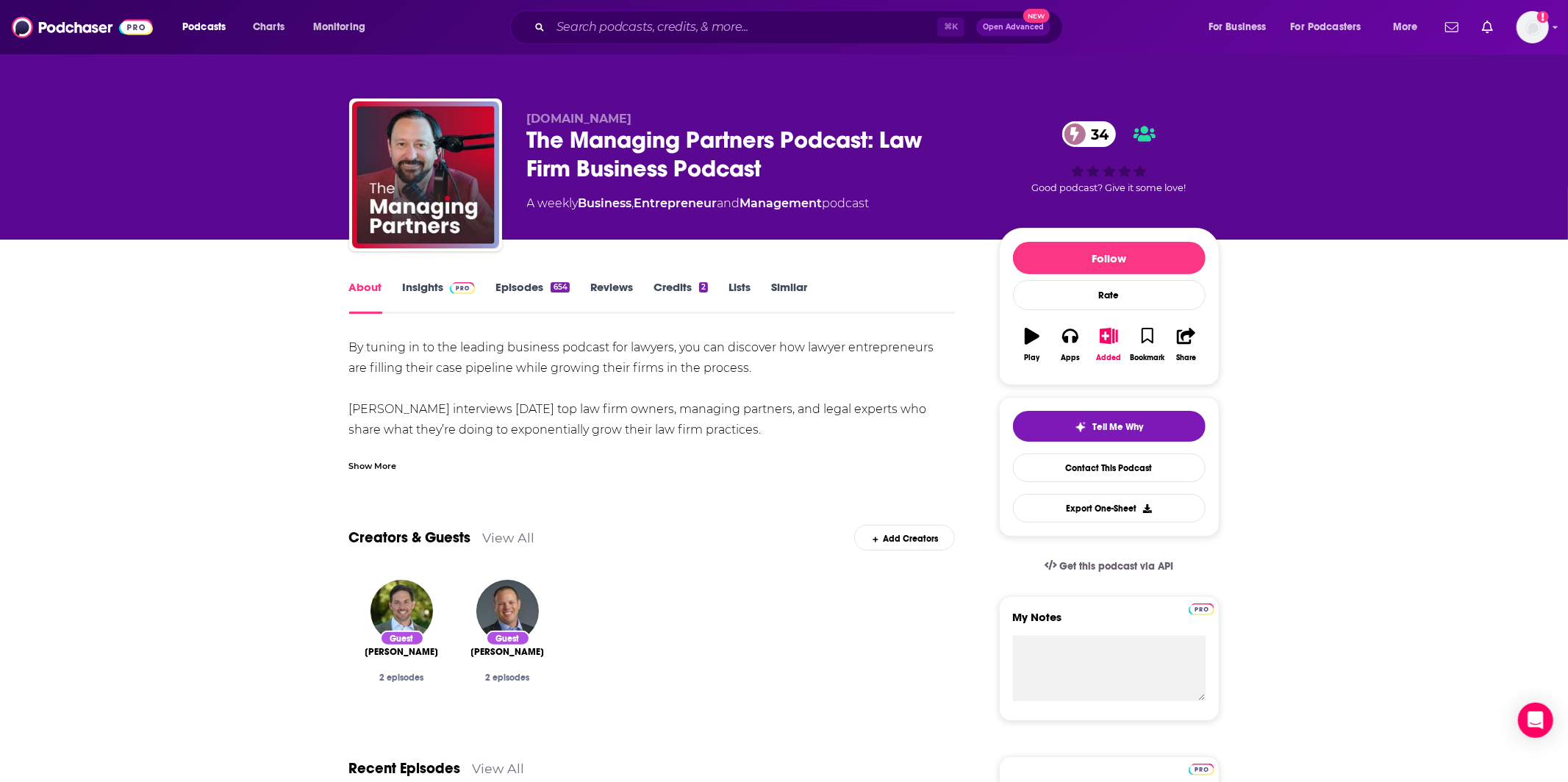
click at [444, 284] on span at bounding box center [460, 287] width 32 height 14
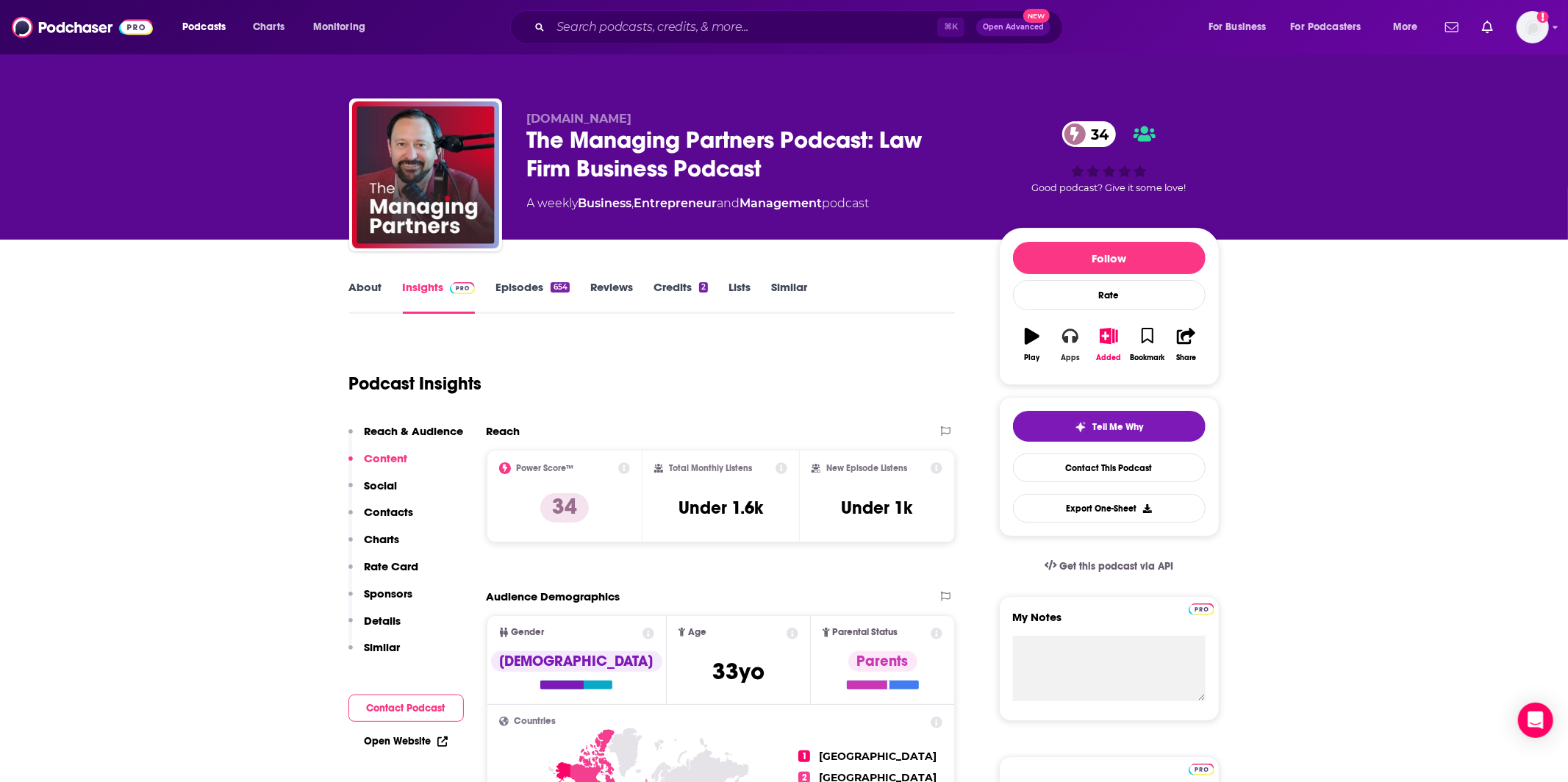
click at [1063, 341] on icon "button" at bounding box center [1069, 337] width 16 height 15
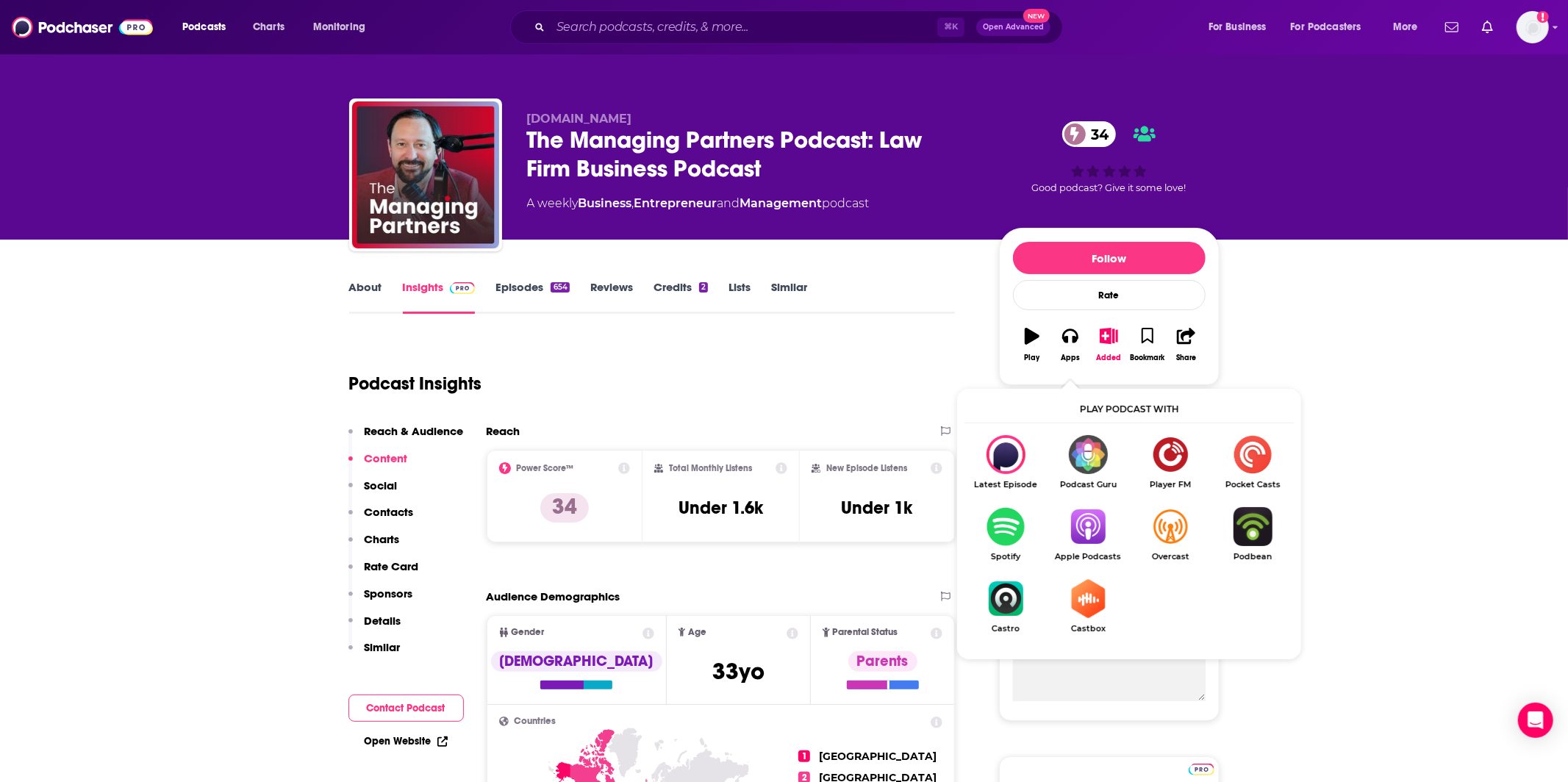
click at [1096, 534] on img "Show Listen On dropdown" at bounding box center [1087, 527] width 83 height 39
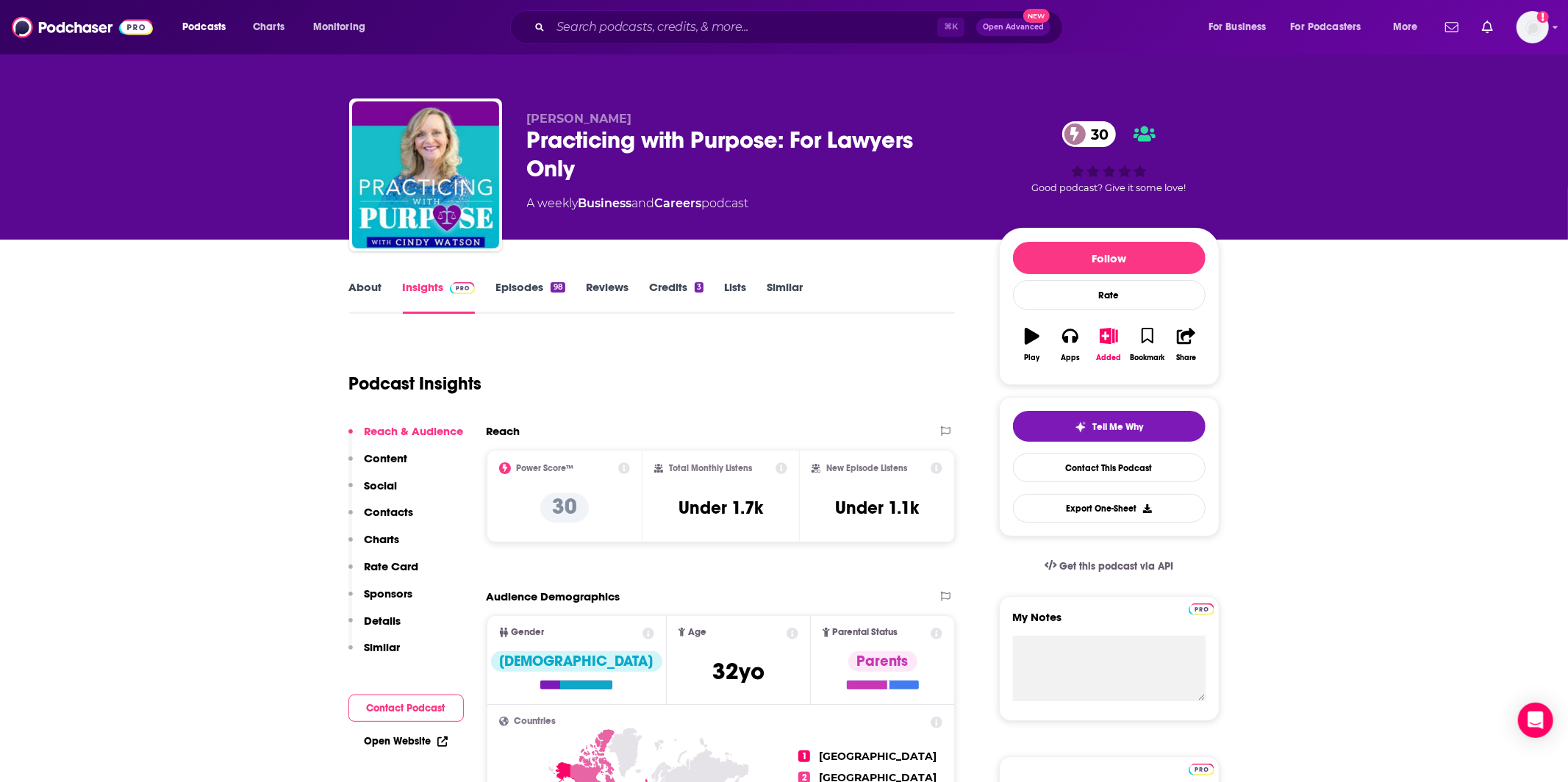
click at [361, 293] on link "About" at bounding box center [366, 297] width 33 height 33
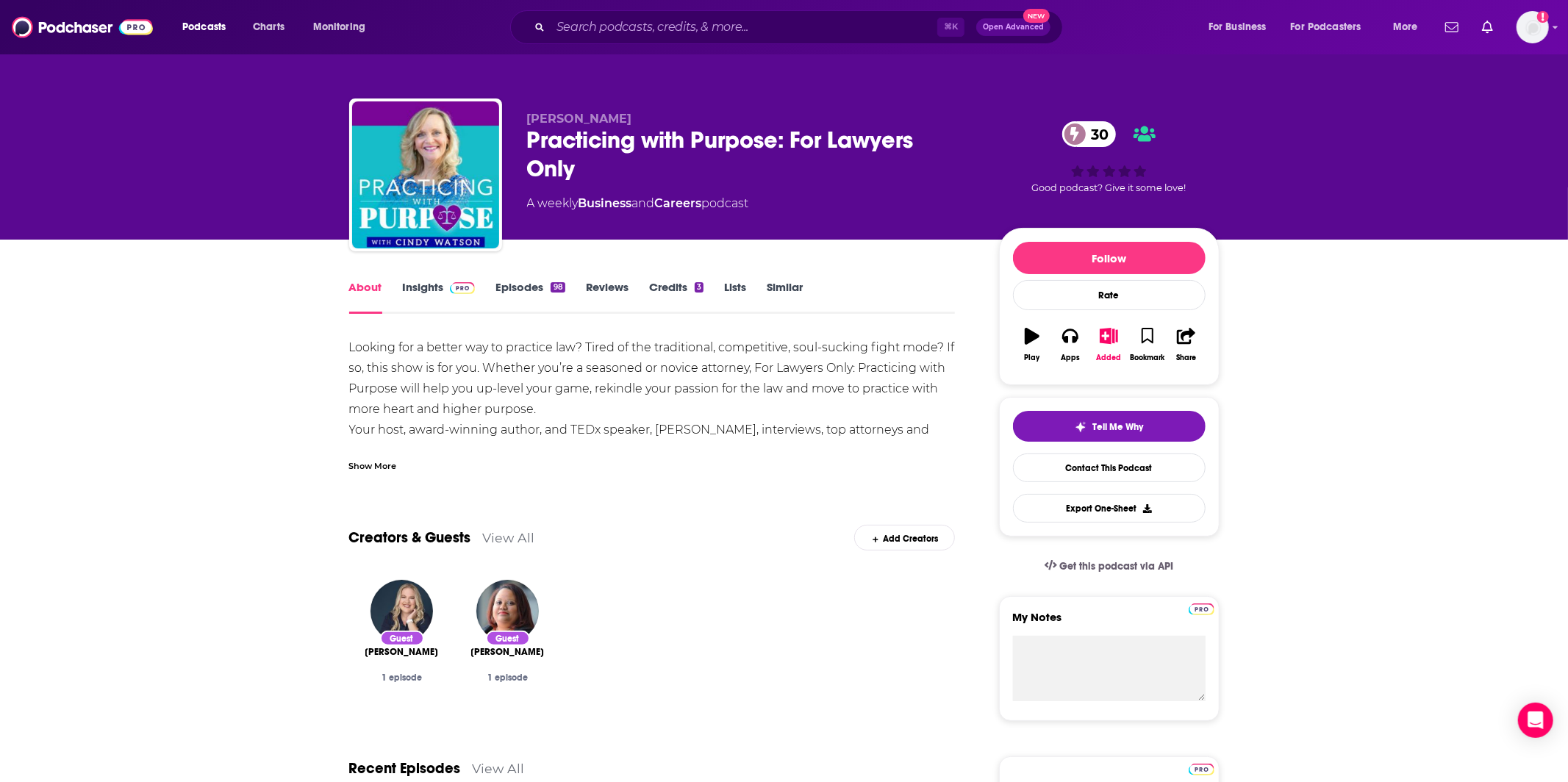
click at [421, 294] on link "Insights" at bounding box center [439, 297] width 72 height 33
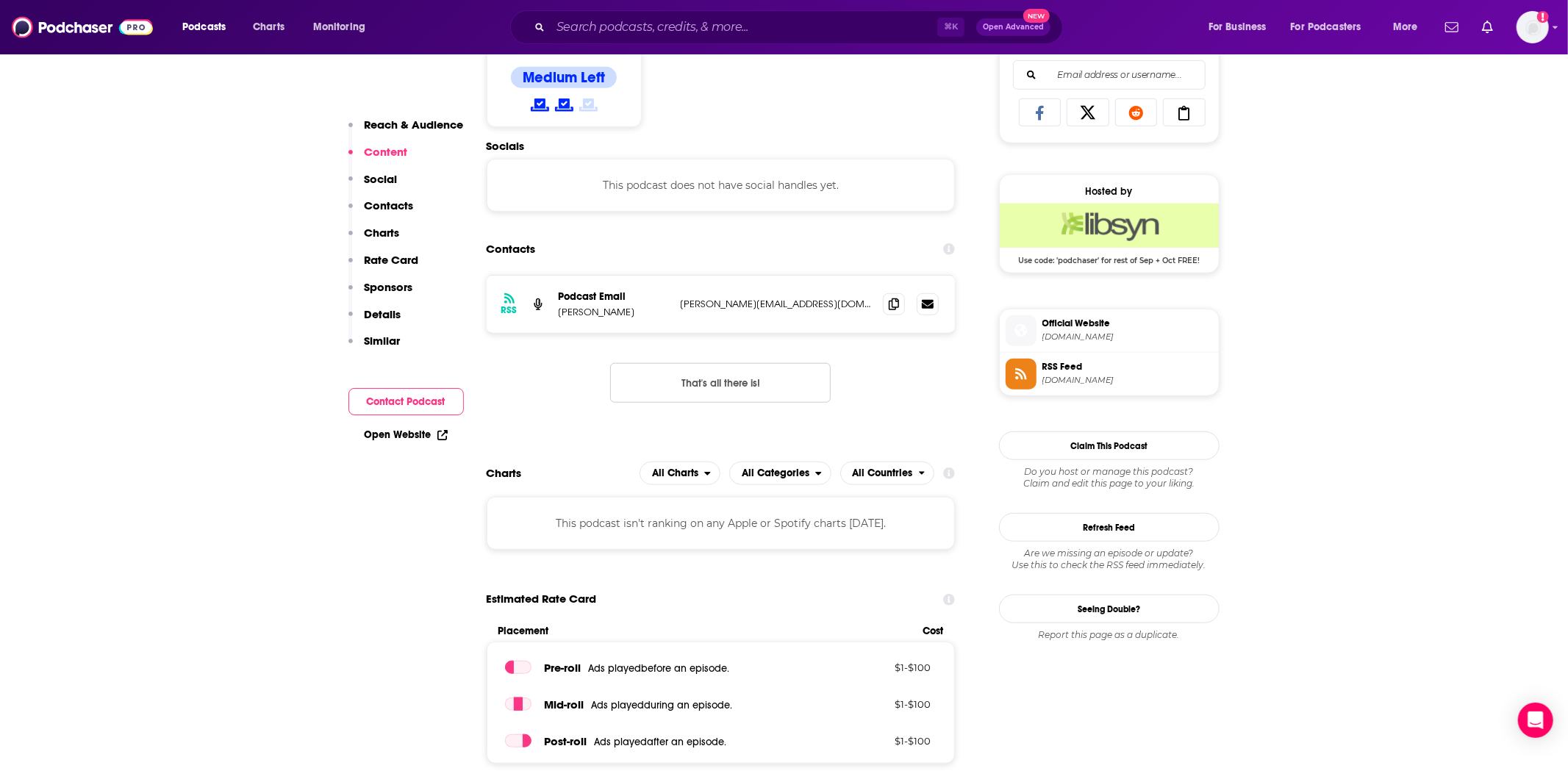
scroll to position [1141, 0]
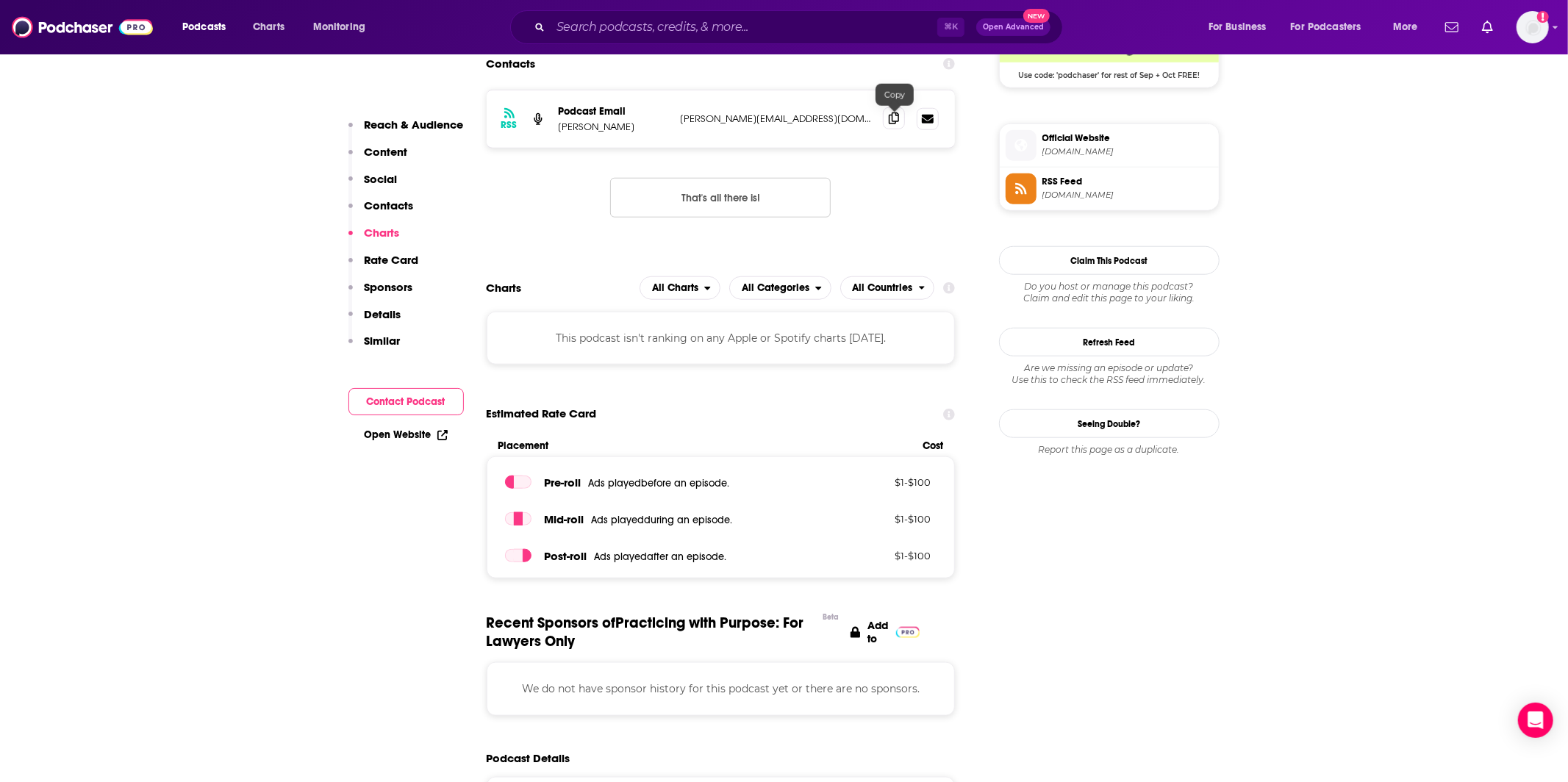
click at [892, 124] on icon at bounding box center [893, 118] width 10 height 12
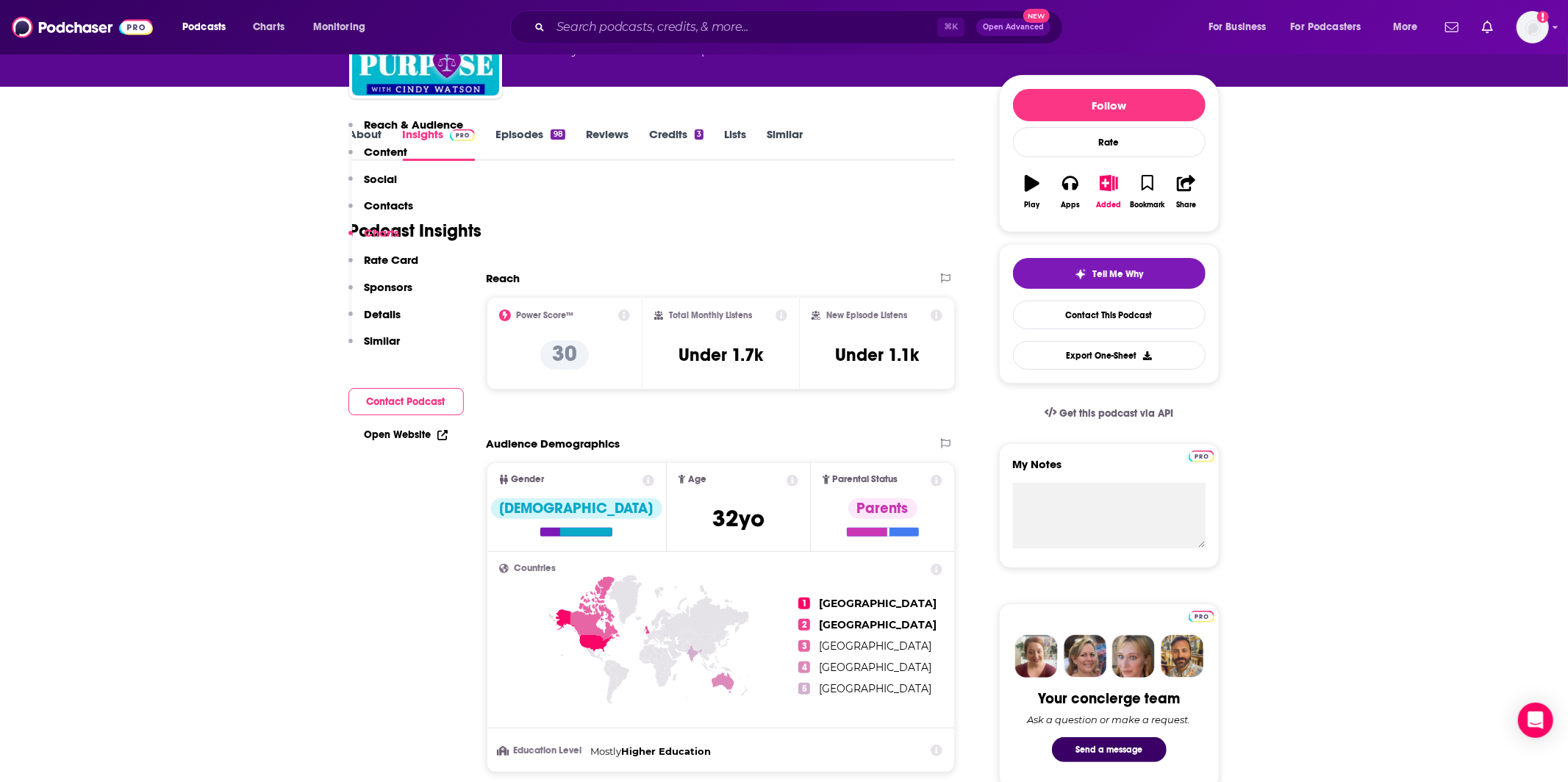
scroll to position [0, 0]
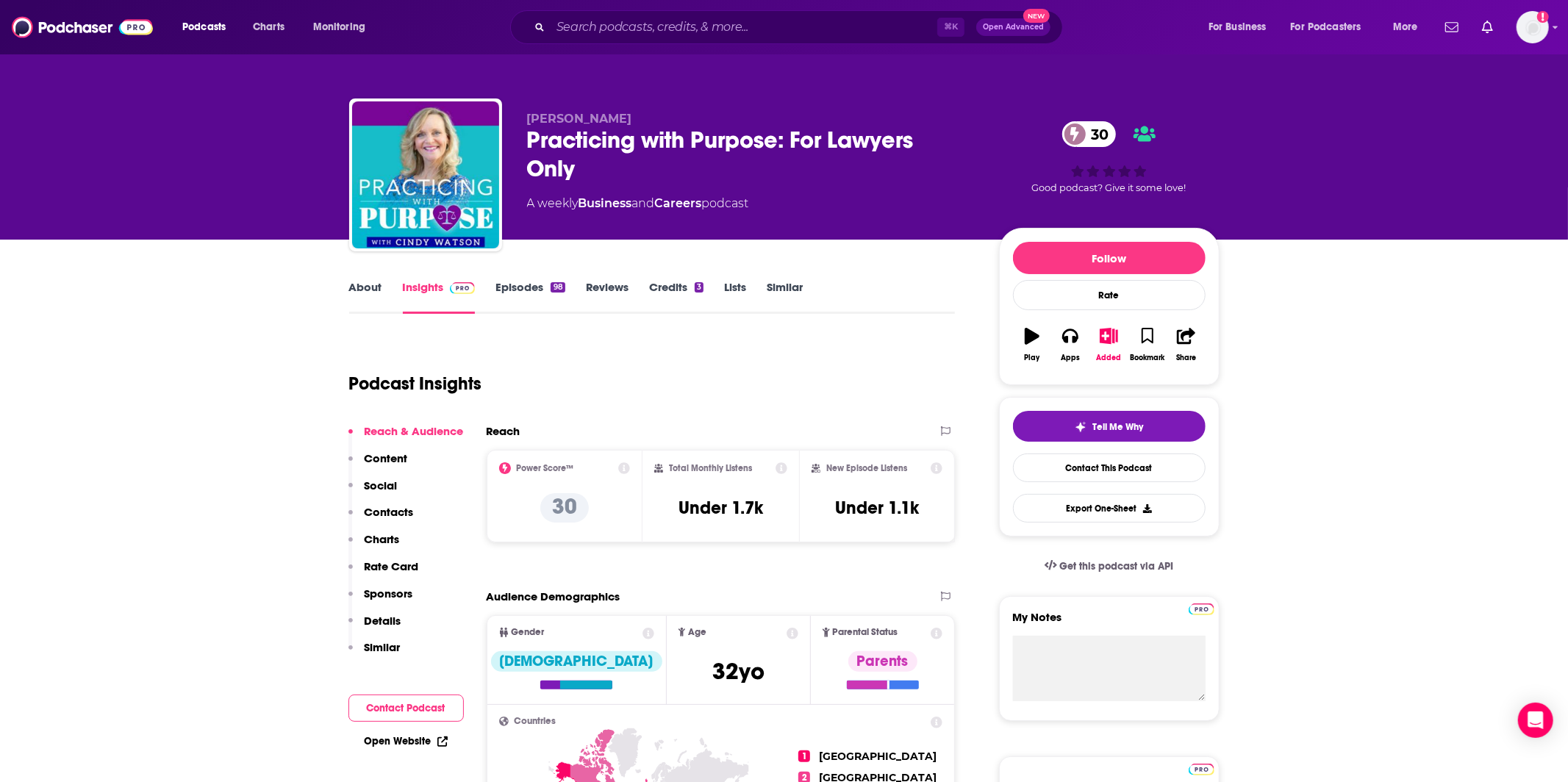
click at [351, 303] on link "About" at bounding box center [366, 297] width 33 height 33
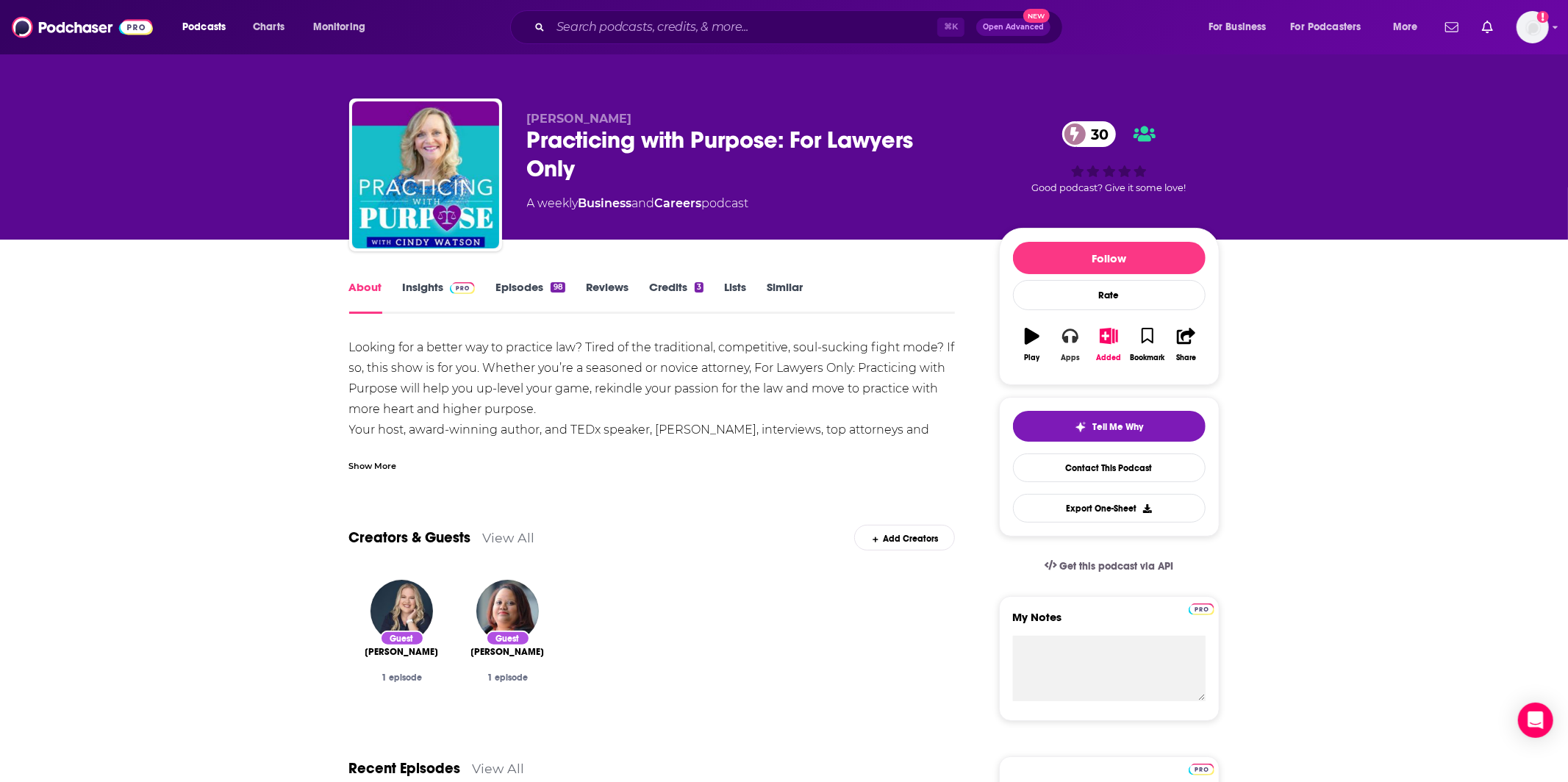
click at [1080, 341] on button "Apps" at bounding box center [1069, 345] width 38 height 53
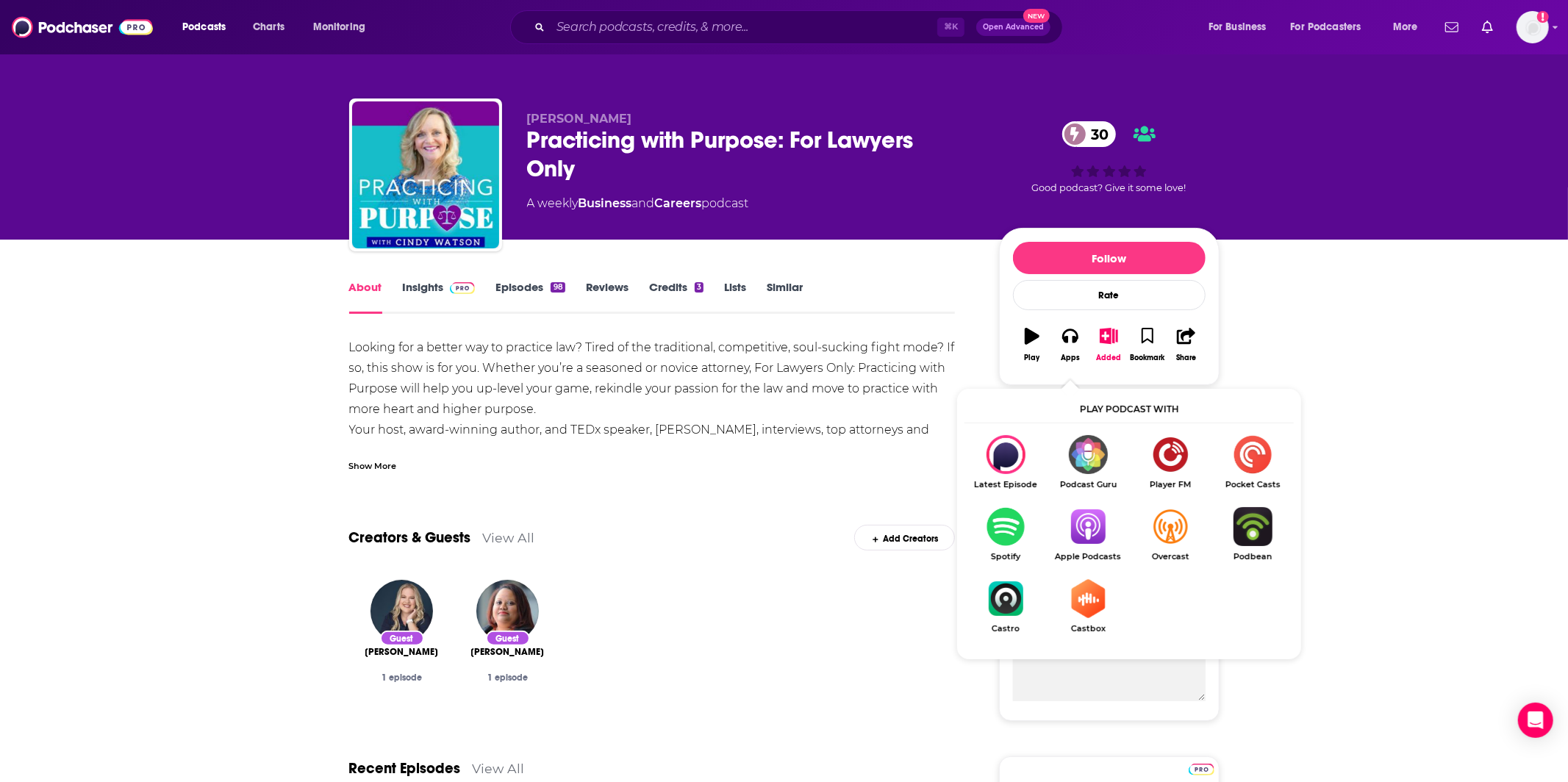
click at [1063, 537] on img "Show Listen On dropdown" at bounding box center [1087, 527] width 83 height 39
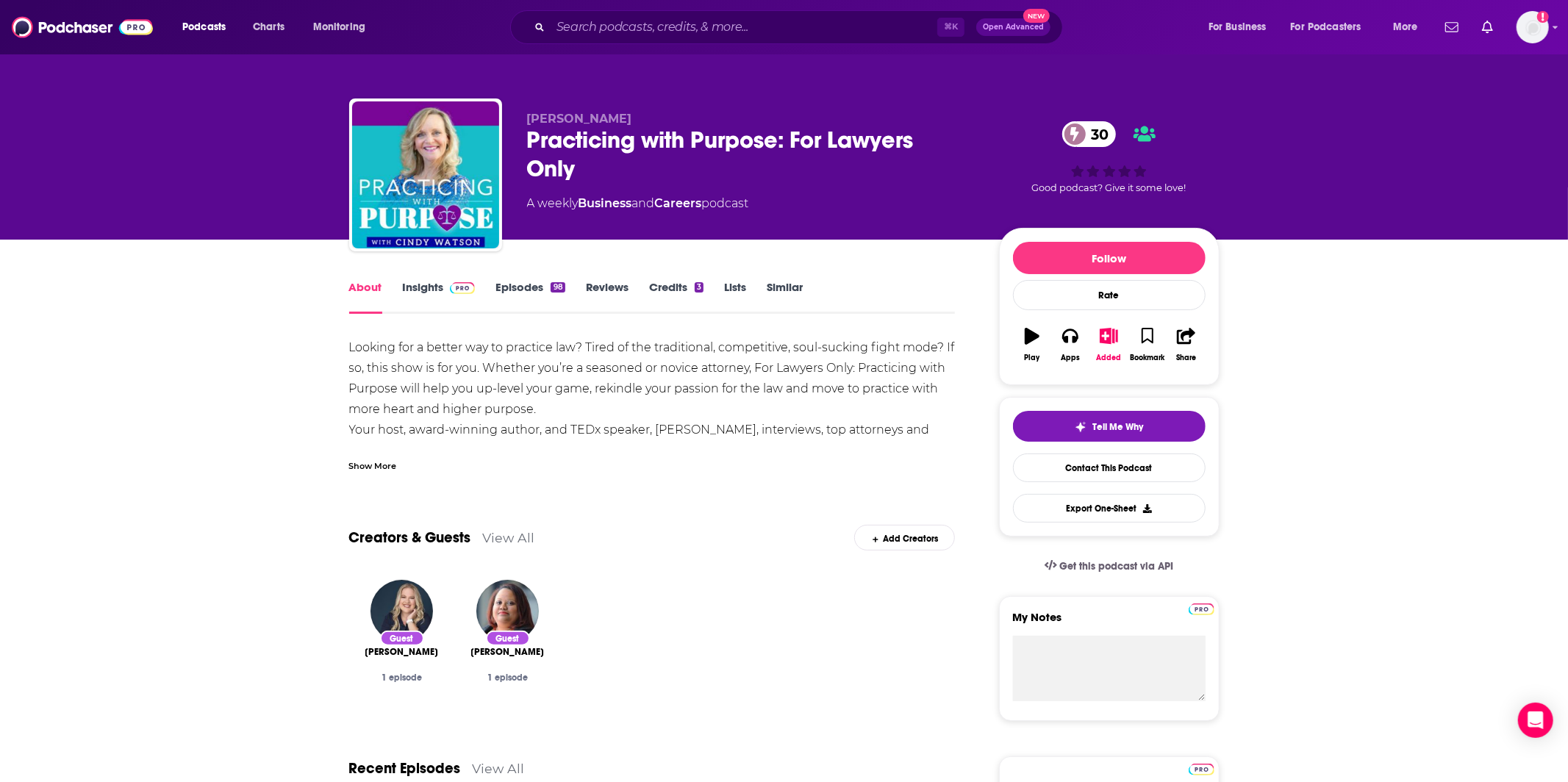
click at [421, 291] on link "Insights" at bounding box center [439, 297] width 72 height 33
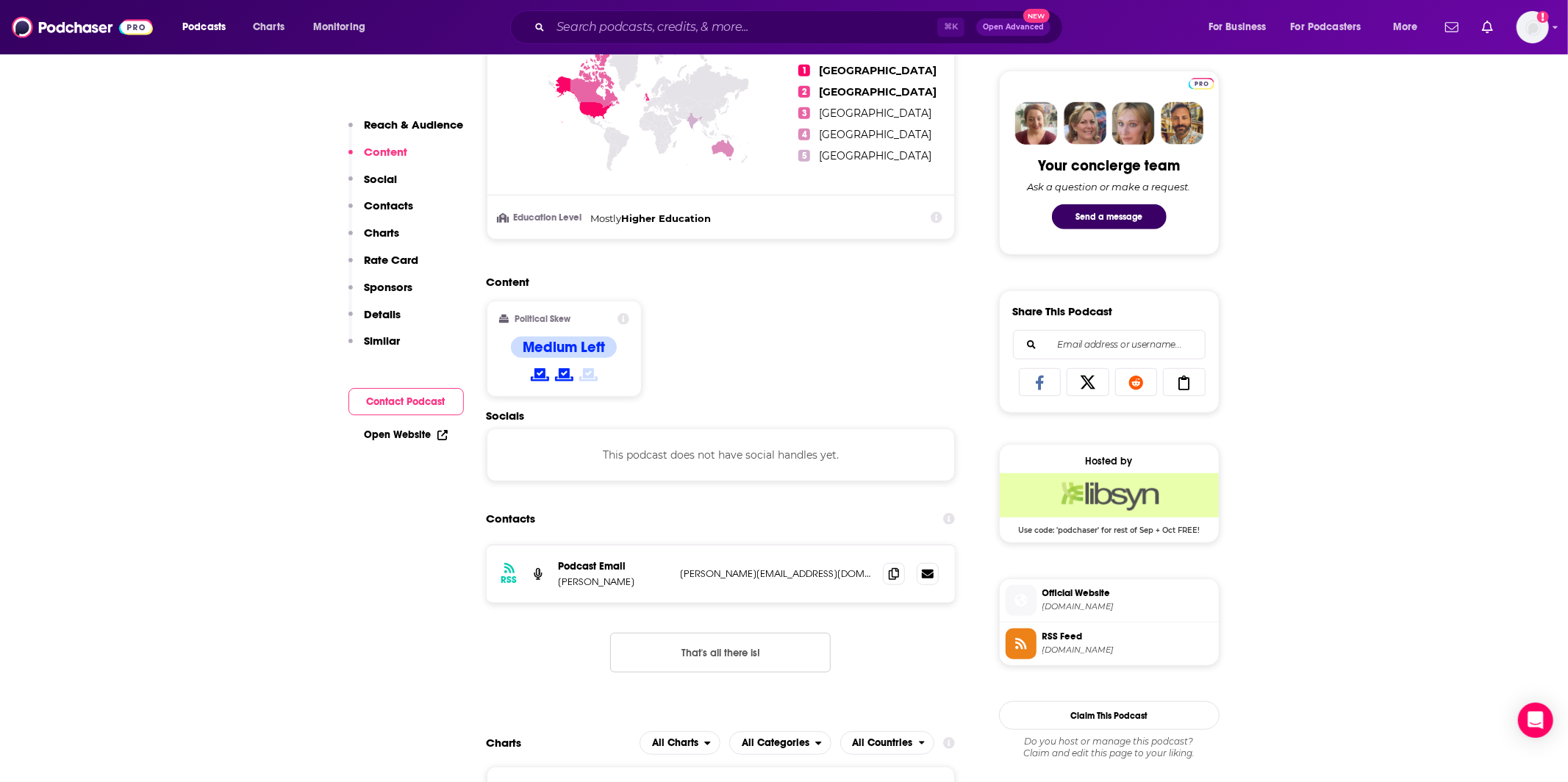
scroll to position [775, 0]
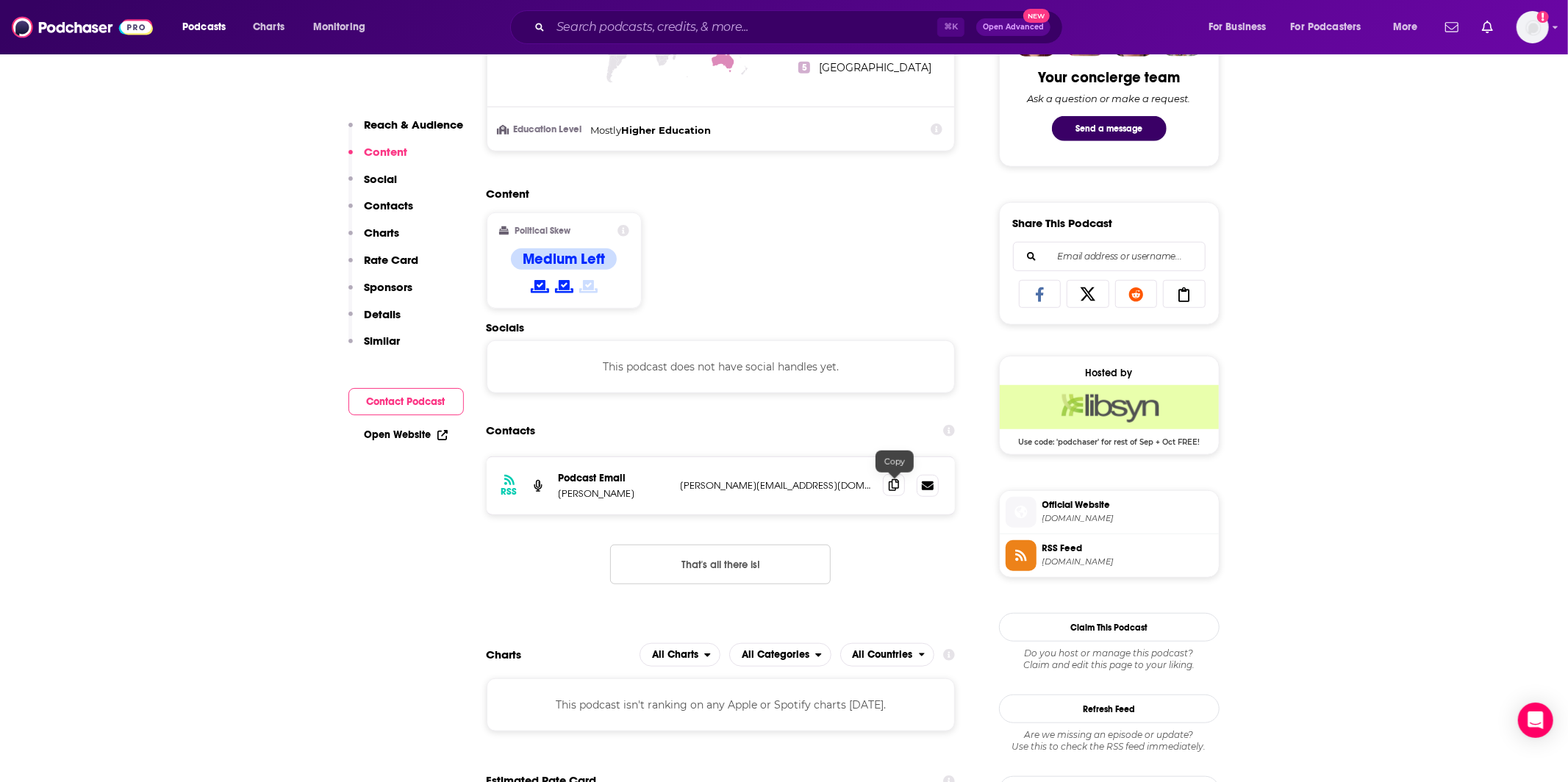
click at [888, 492] on span at bounding box center [894, 486] width 22 height 22
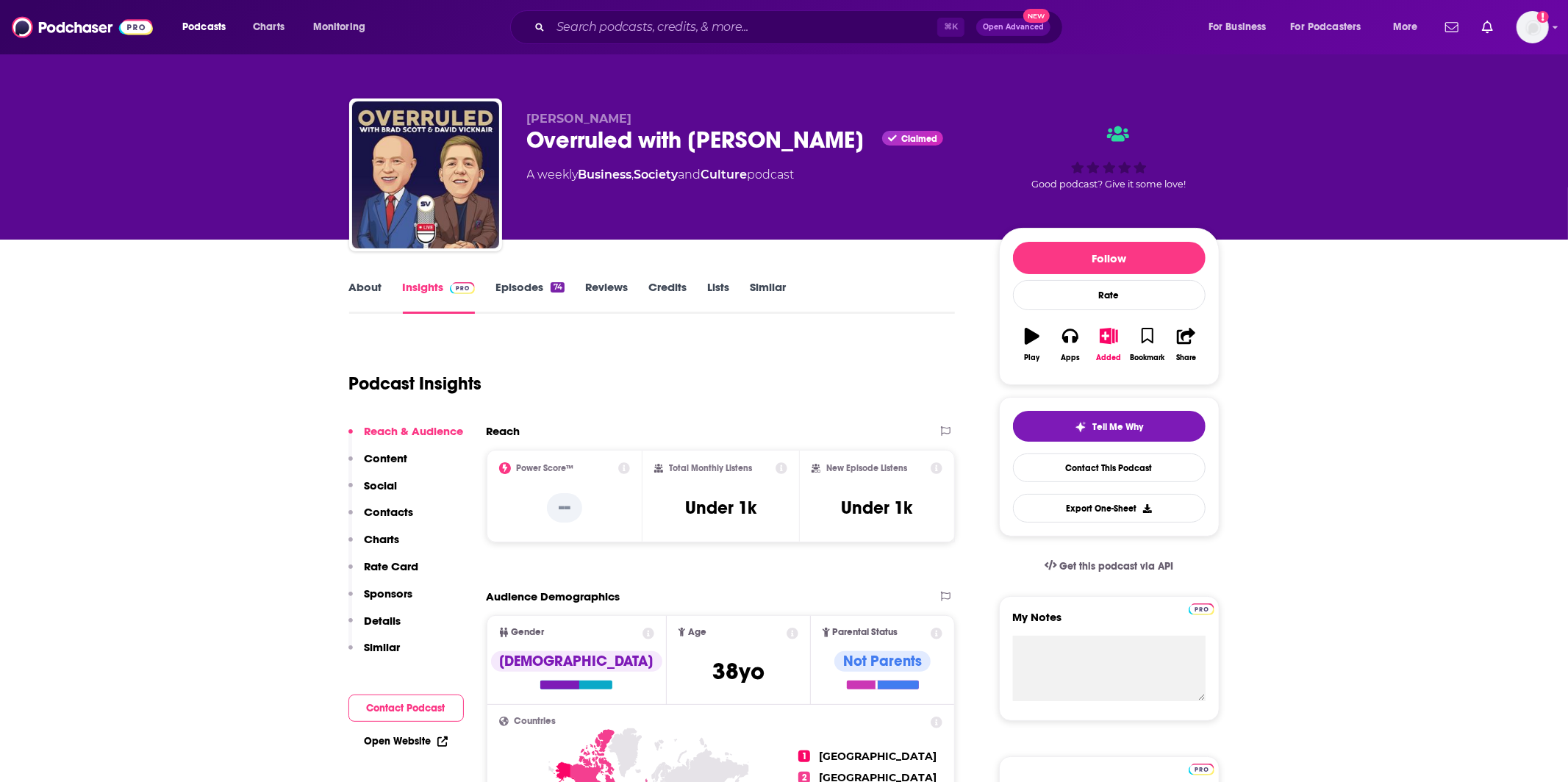
click at [359, 292] on link "About" at bounding box center [366, 297] width 33 height 33
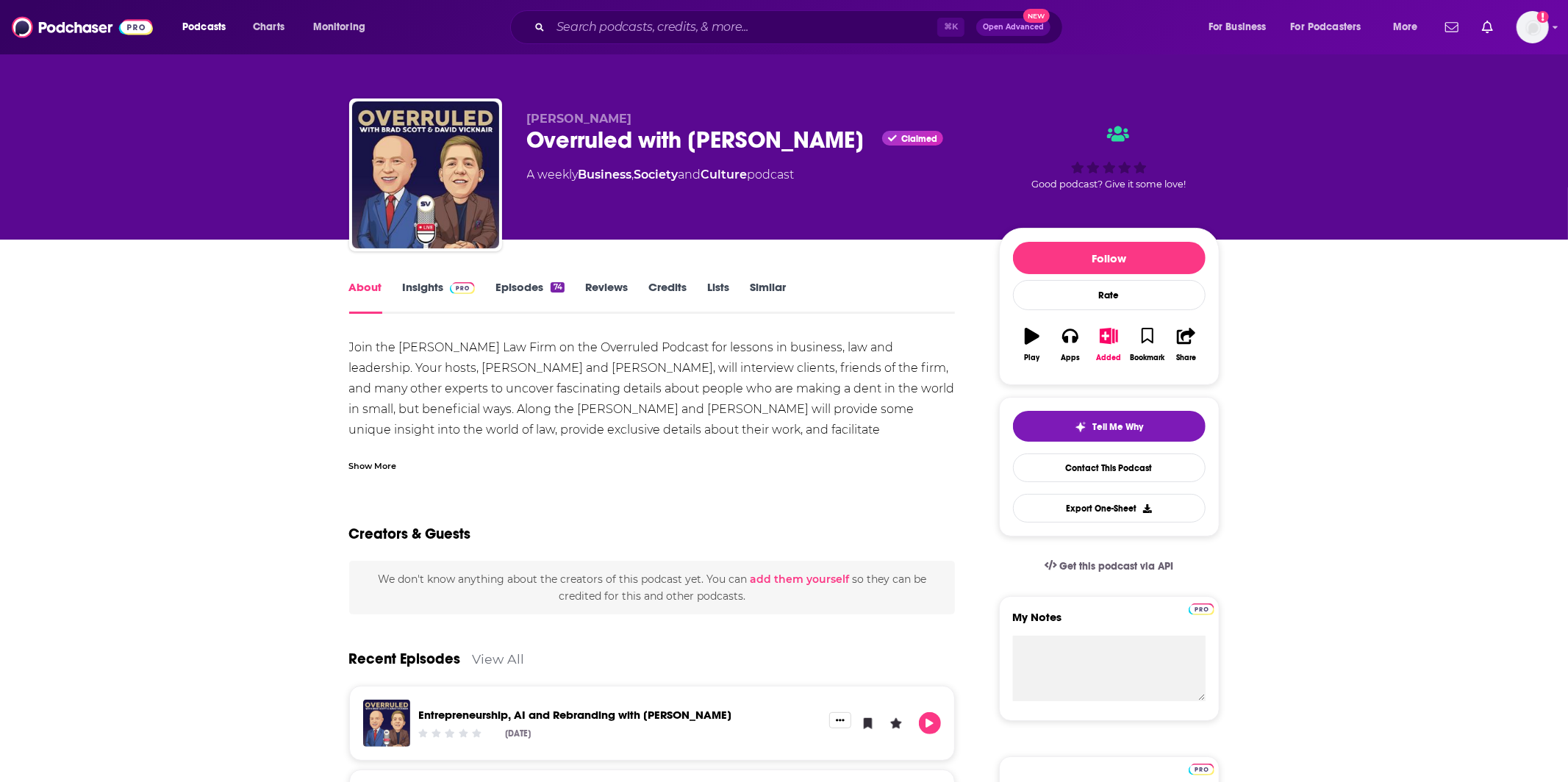
click at [376, 461] on div "Show More" at bounding box center [372, 464] width 47 height 14
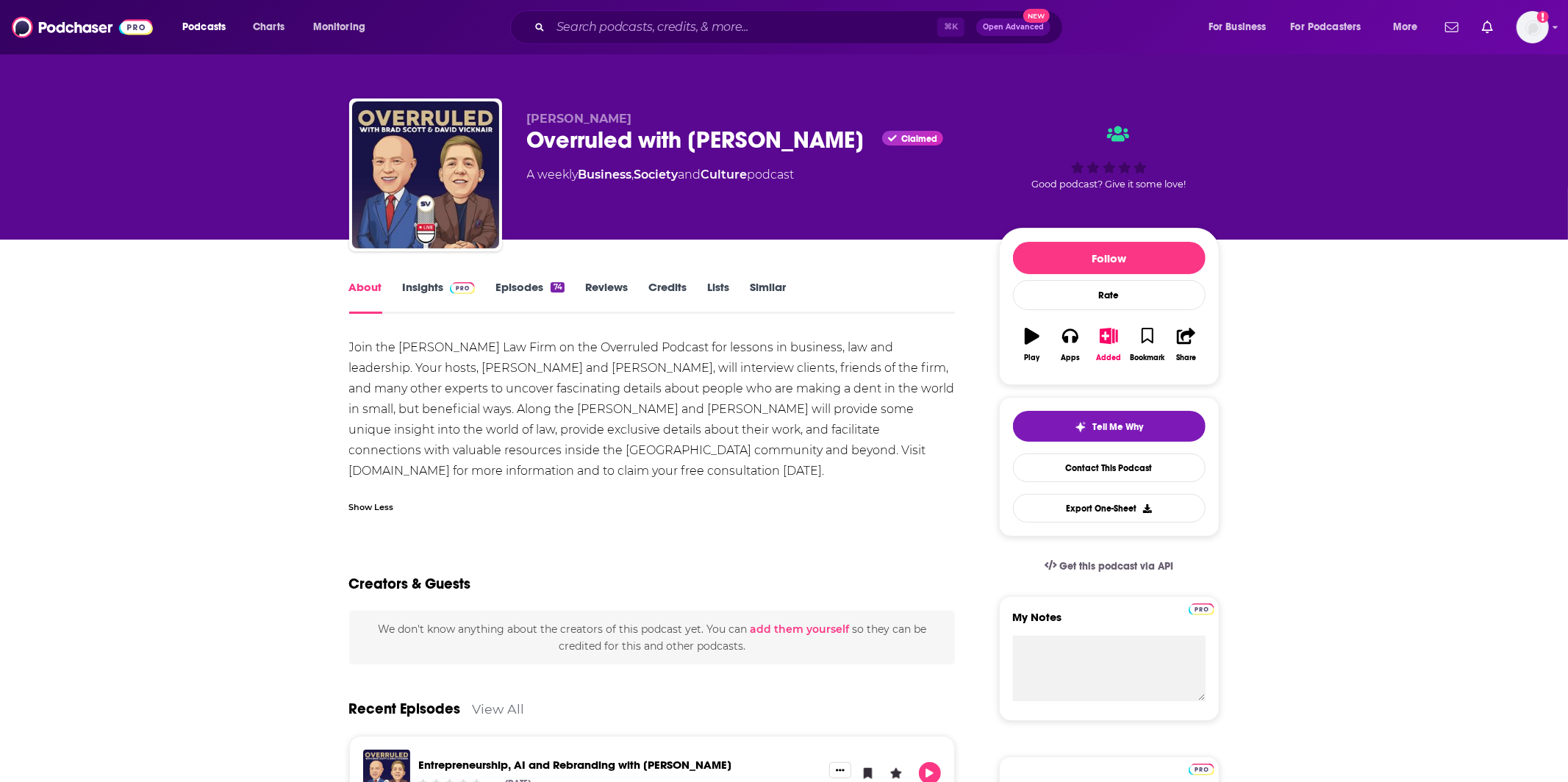
scroll to position [2, 0]
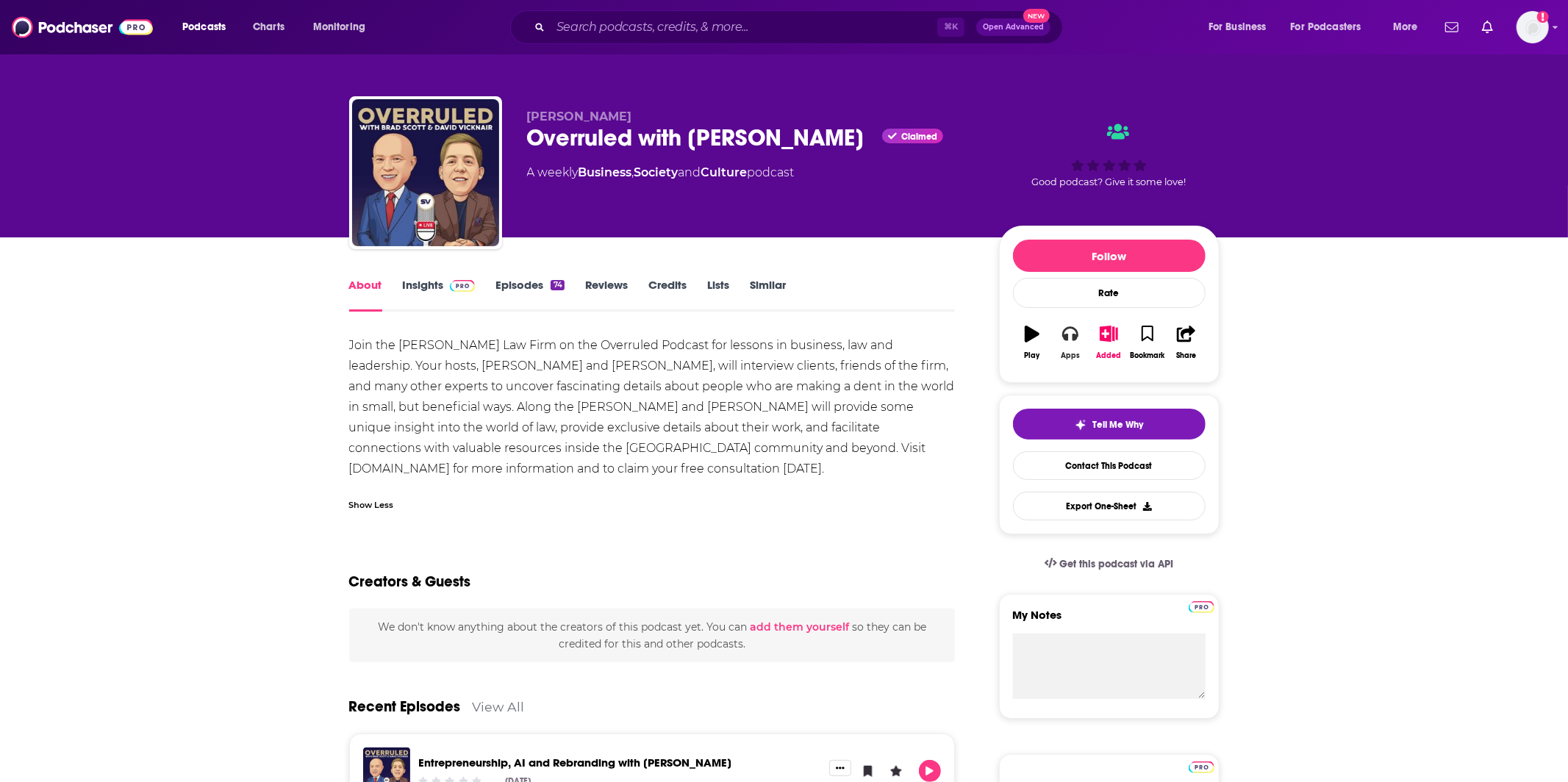
click at [1058, 333] on button "Apps" at bounding box center [1069, 342] width 38 height 53
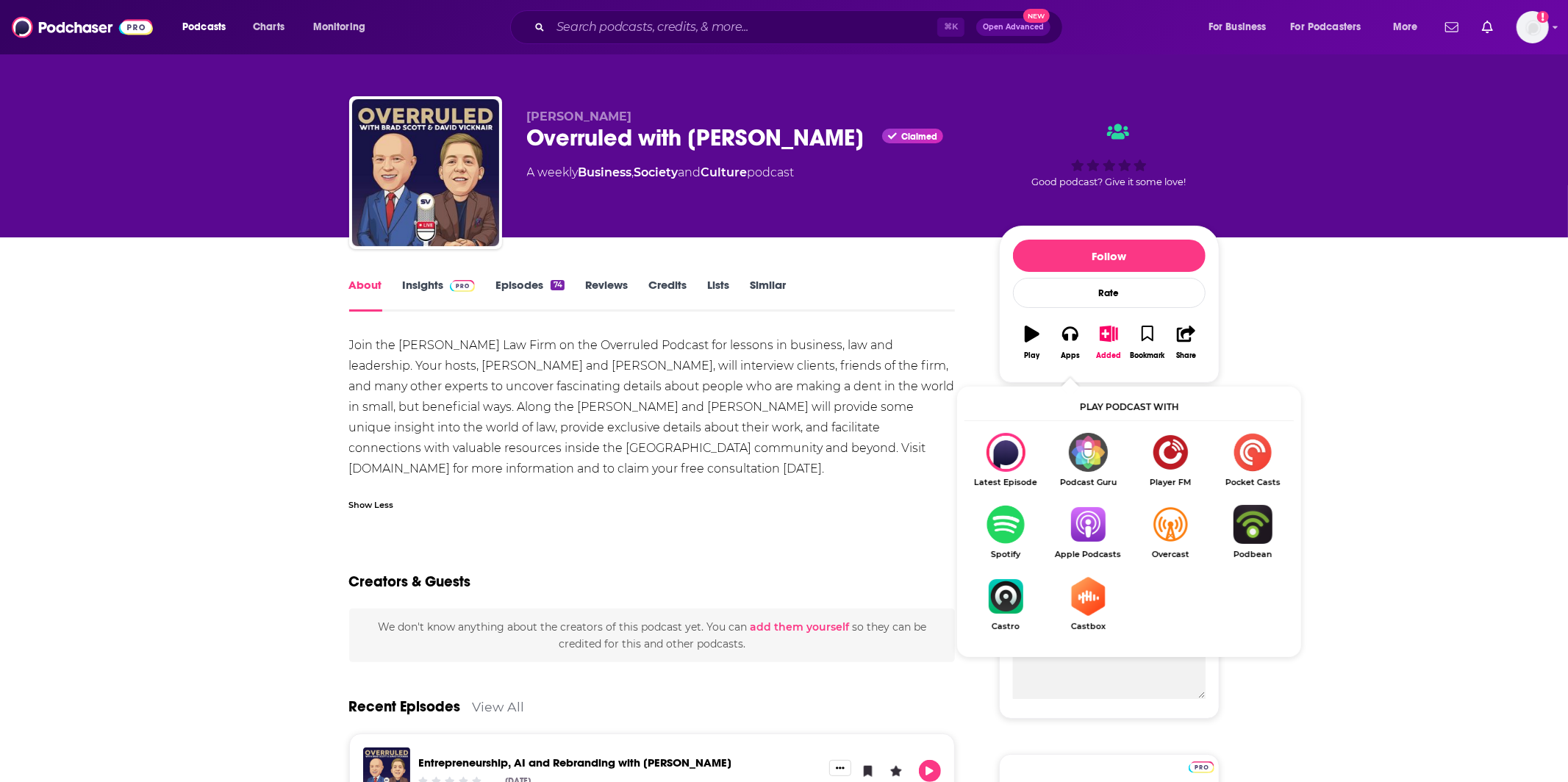
click at [1091, 520] on img "Show Listen On dropdown" at bounding box center [1087, 525] width 83 height 39
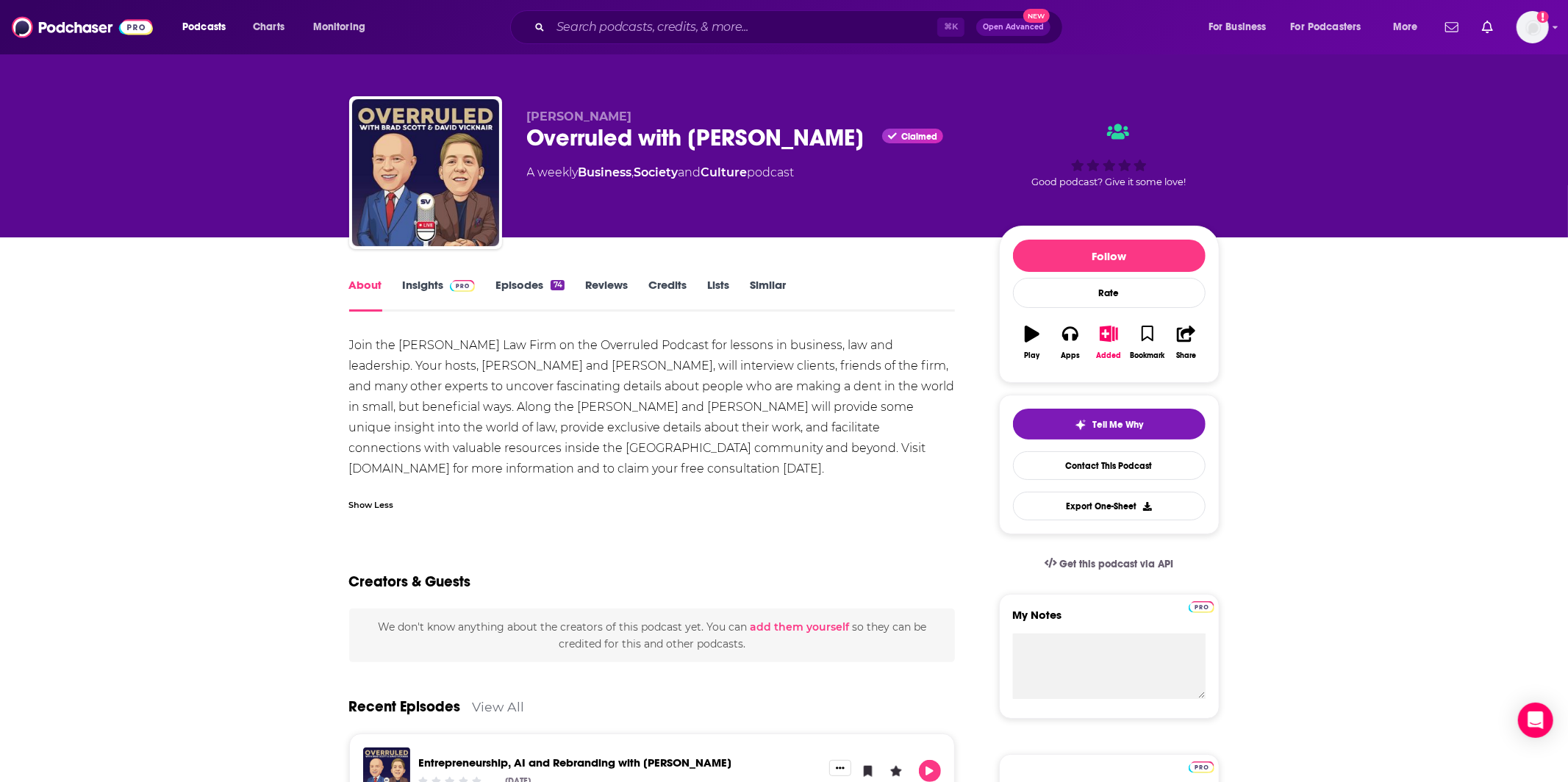
click at [410, 297] on link "Insights" at bounding box center [439, 294] width 72 height 33
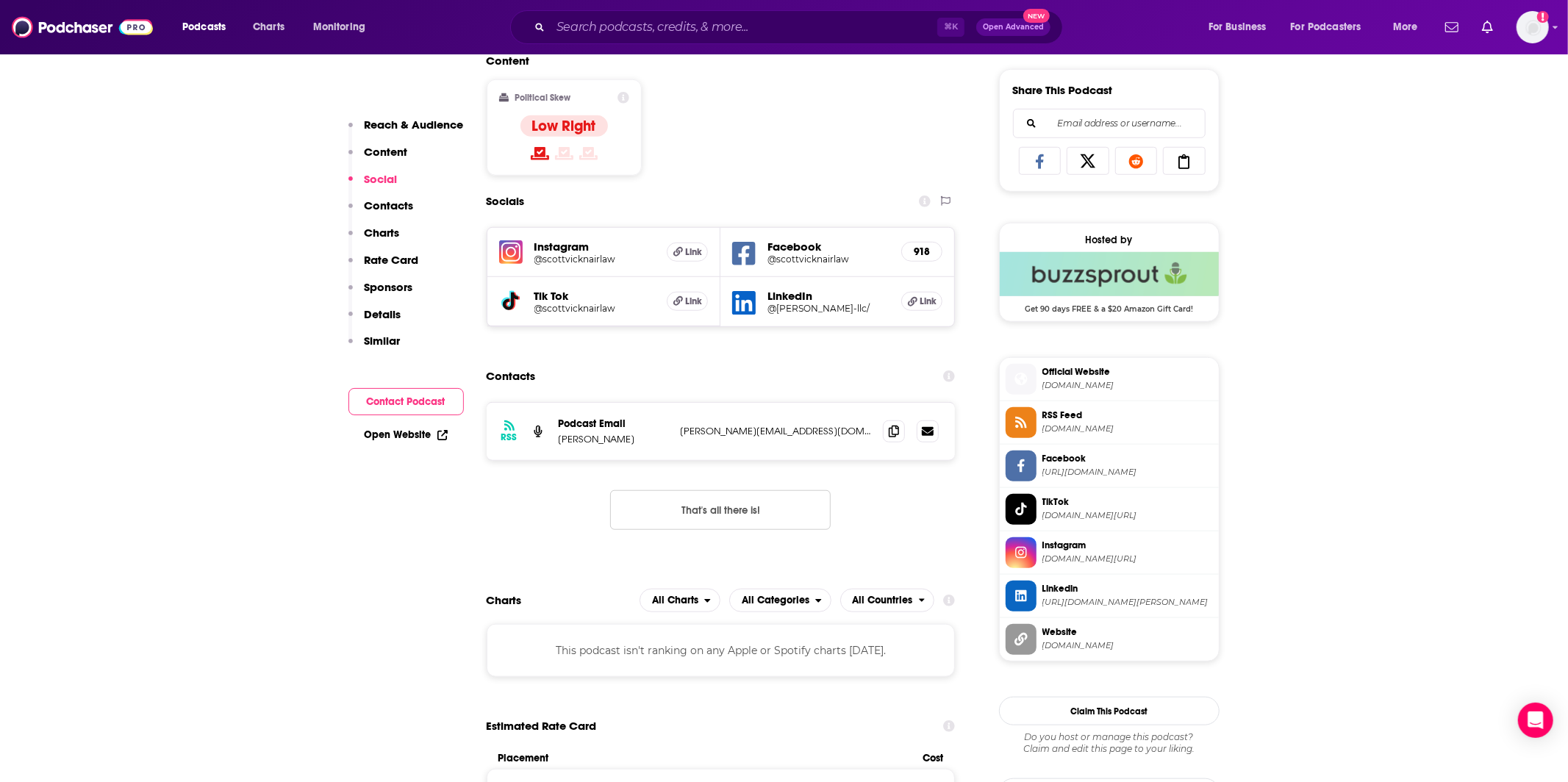
scroll to position [958, 0]
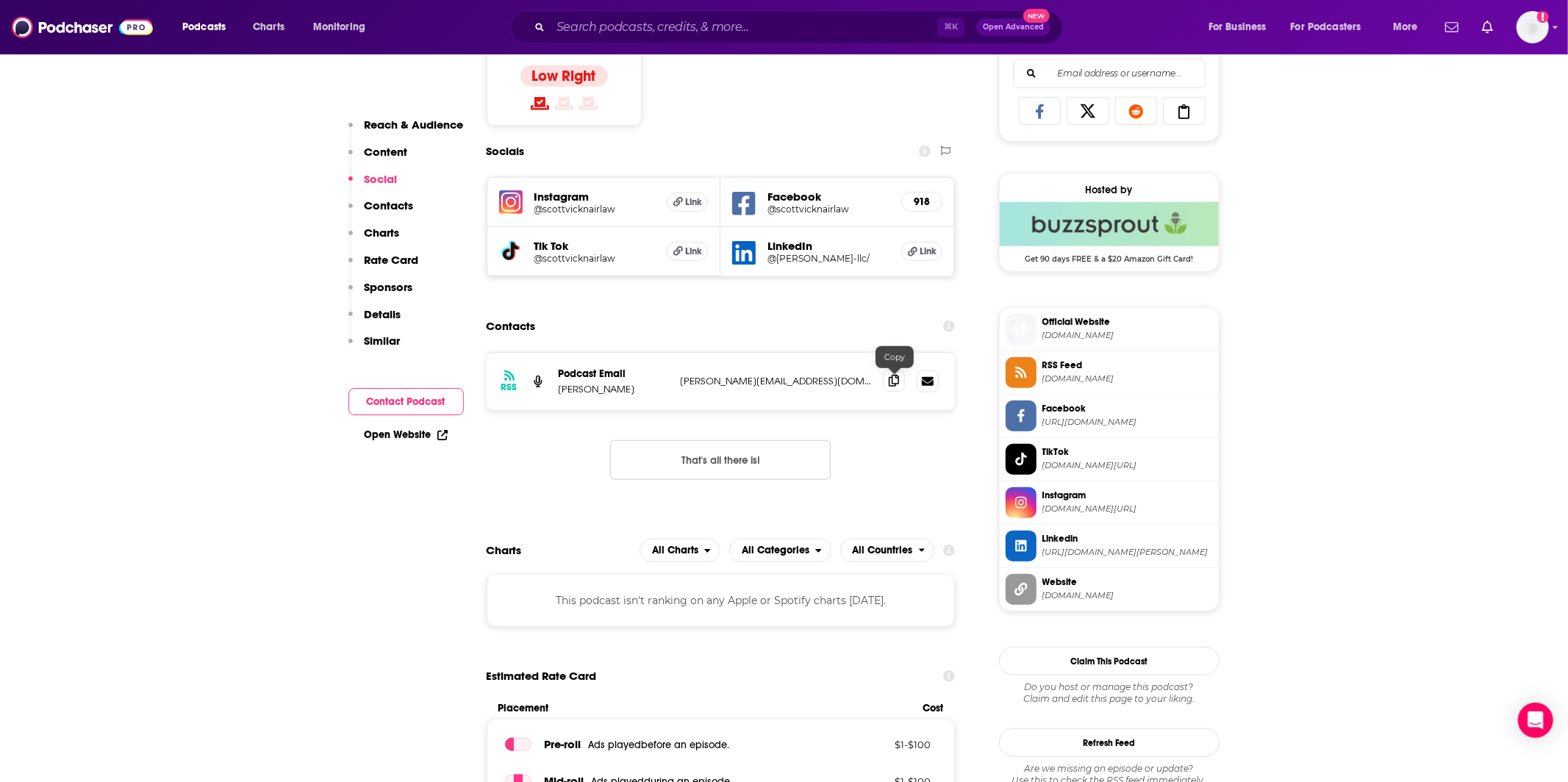
click at [894, 379] on icon at bounding box center [893, 381] width 10 height 12
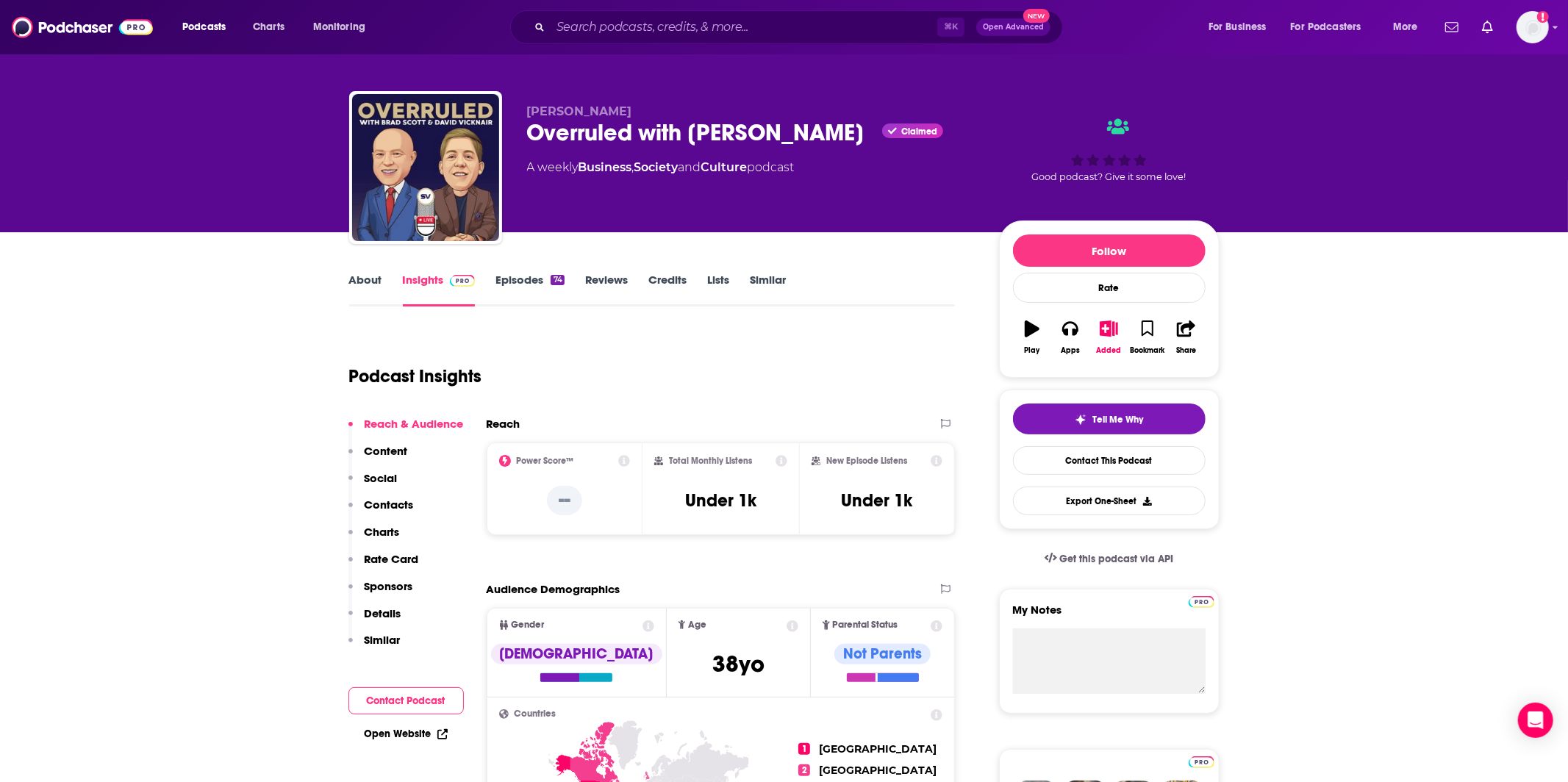
scroll to position [0, 0]
